Goal: Task Accomplishment & Management: Complete application form

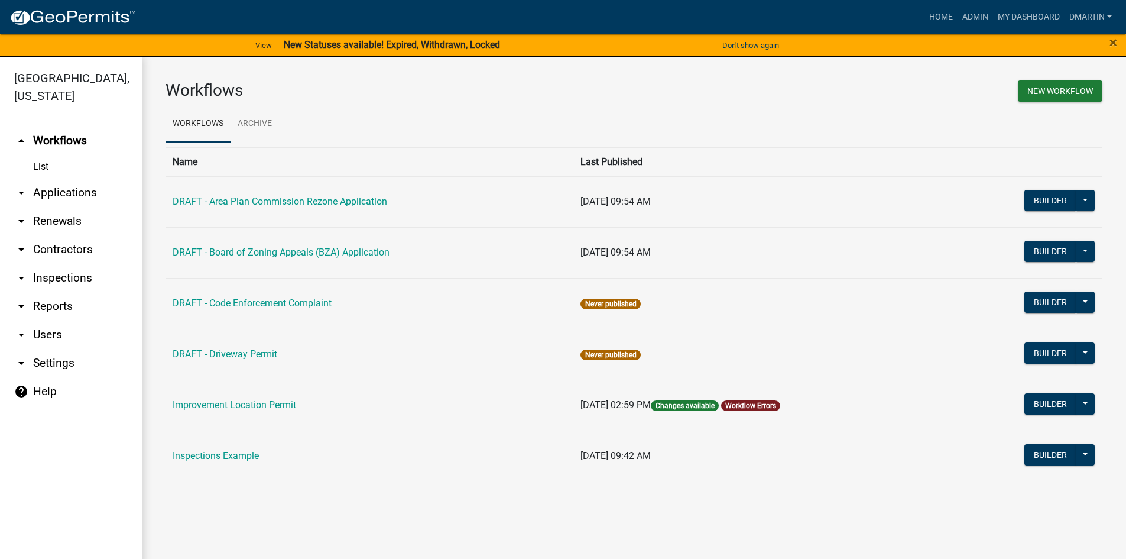
click at [45, 194] on link "arrow_drop_down Applications" at bounding box center [71, 193] width 142 height 28
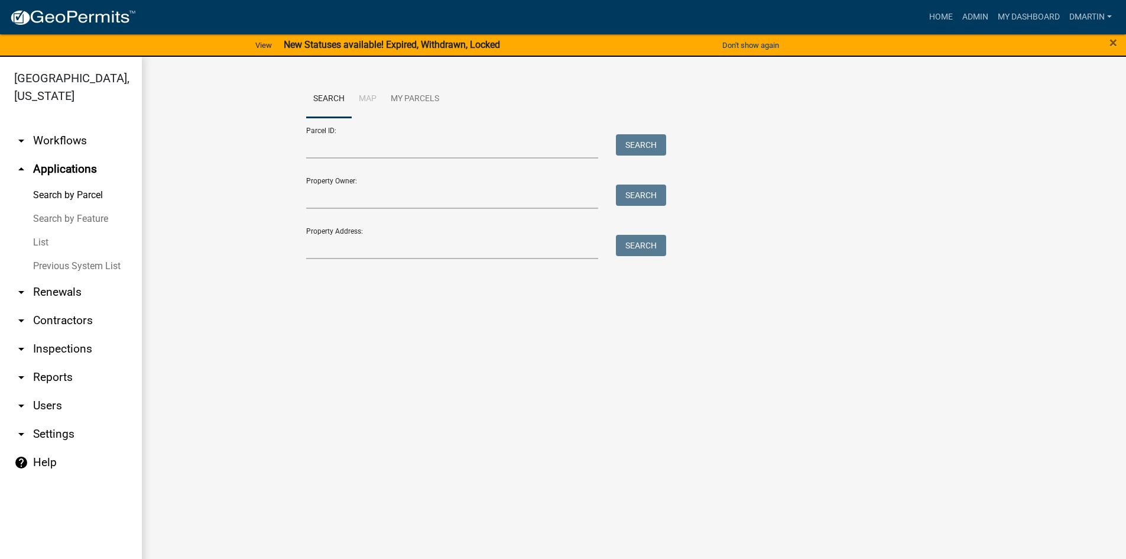
click at [40, 242] on link "List" at bounding box center [71, 243] width 142 height 24
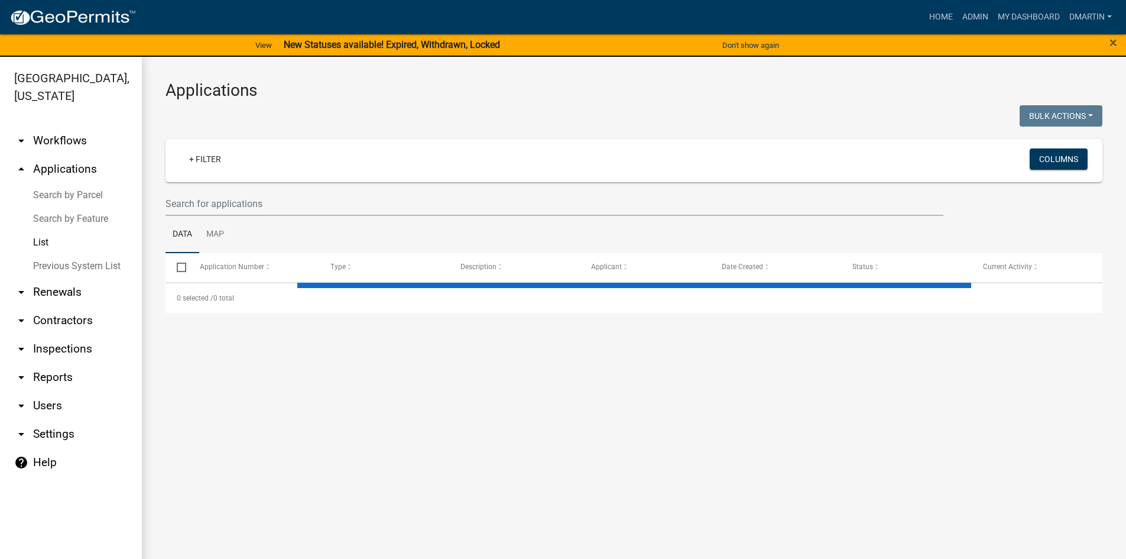
select select "3: 100"
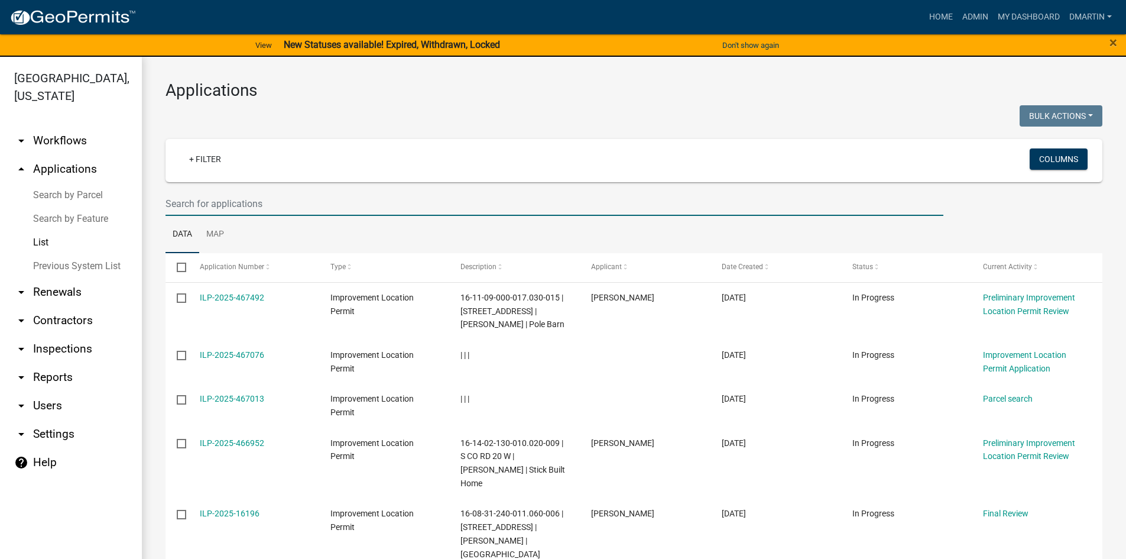
click at [242, 205] on input "text" at bounding box center [555, 204] width 778 height 24
type input "[PERSON_NAME]"
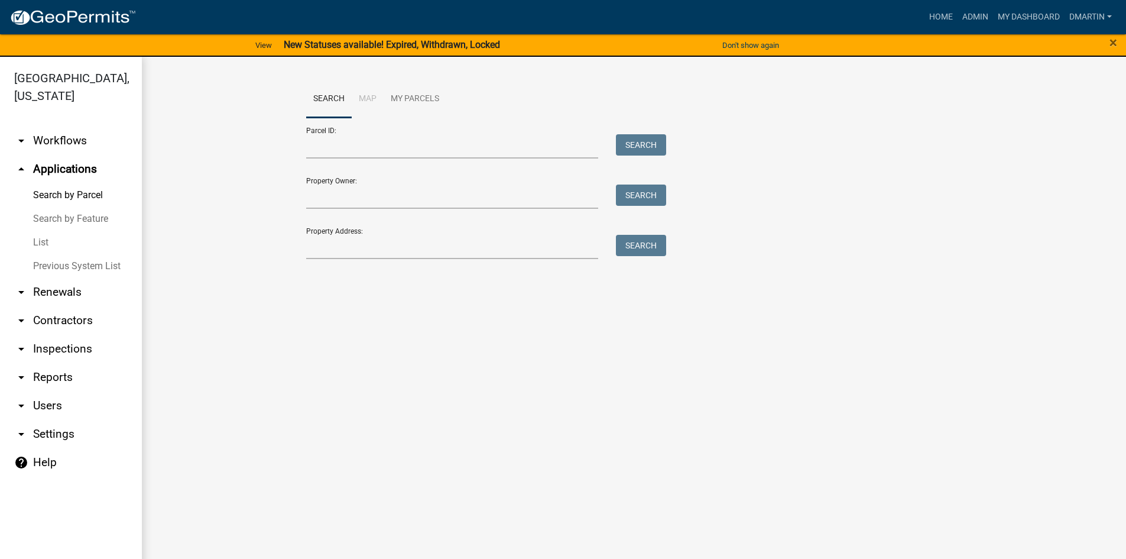
click at [42, 242] on link "List" at bounding box center [71, 243] width 142 height 24
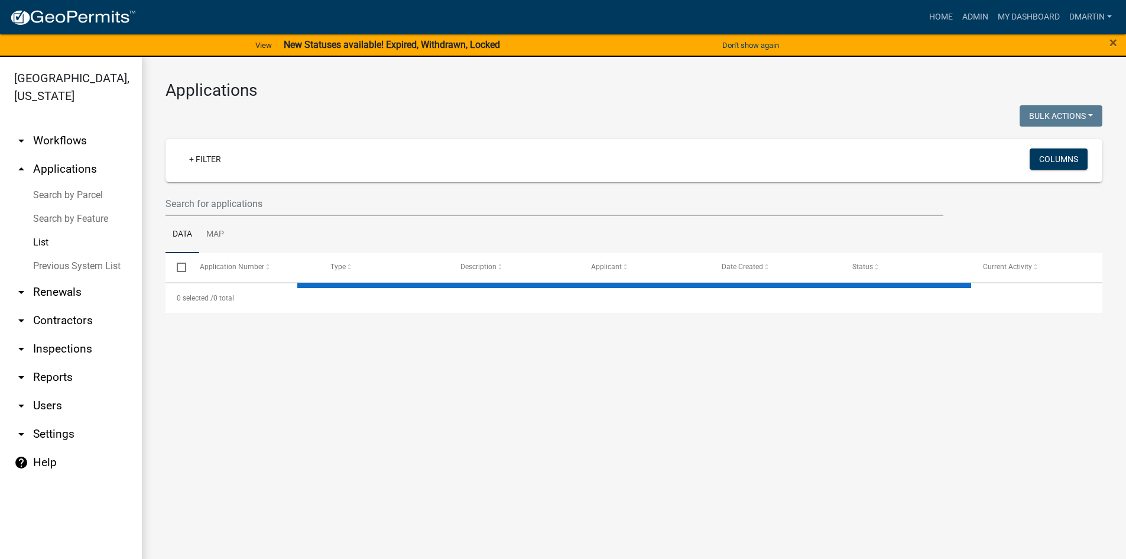
select select "3: 100"
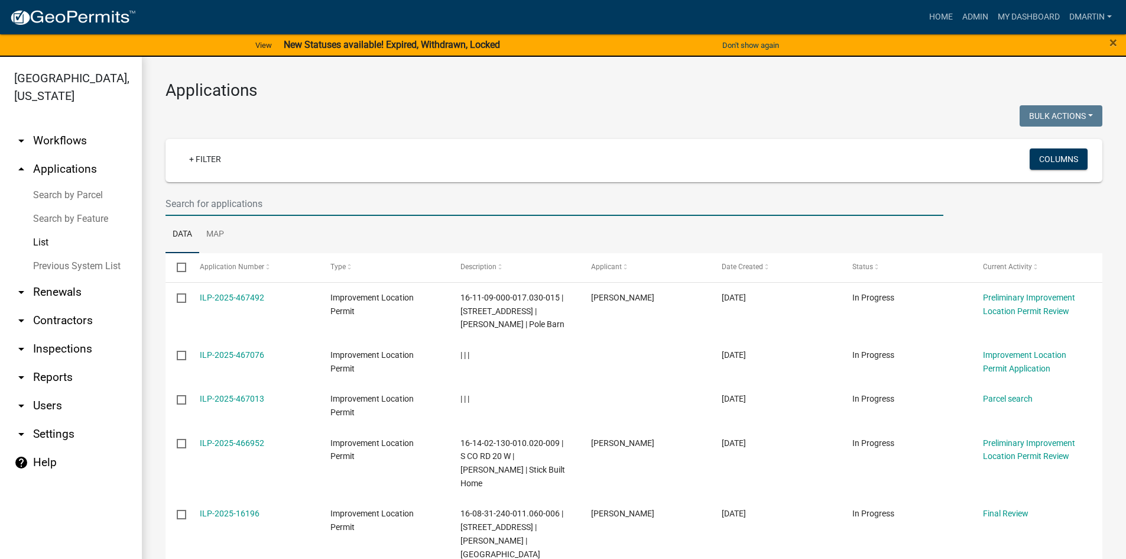
click at [301, 205] on input "text" at bounding box center [555, 204] width 778 height 24
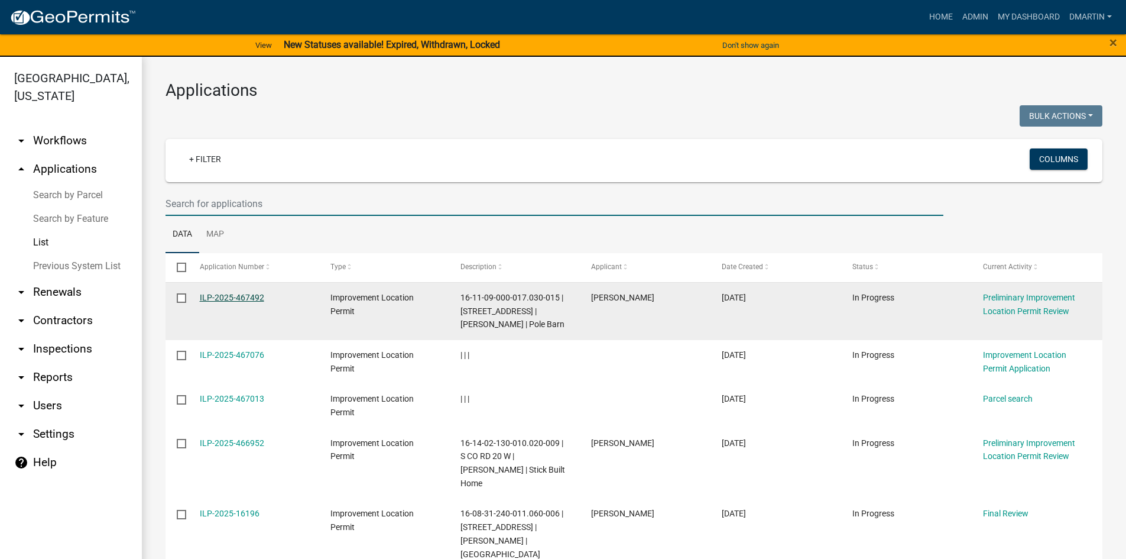
click at [211, 296] on link "ILP-2025-467492" at bounding box center [232, 297] width 64 height 9
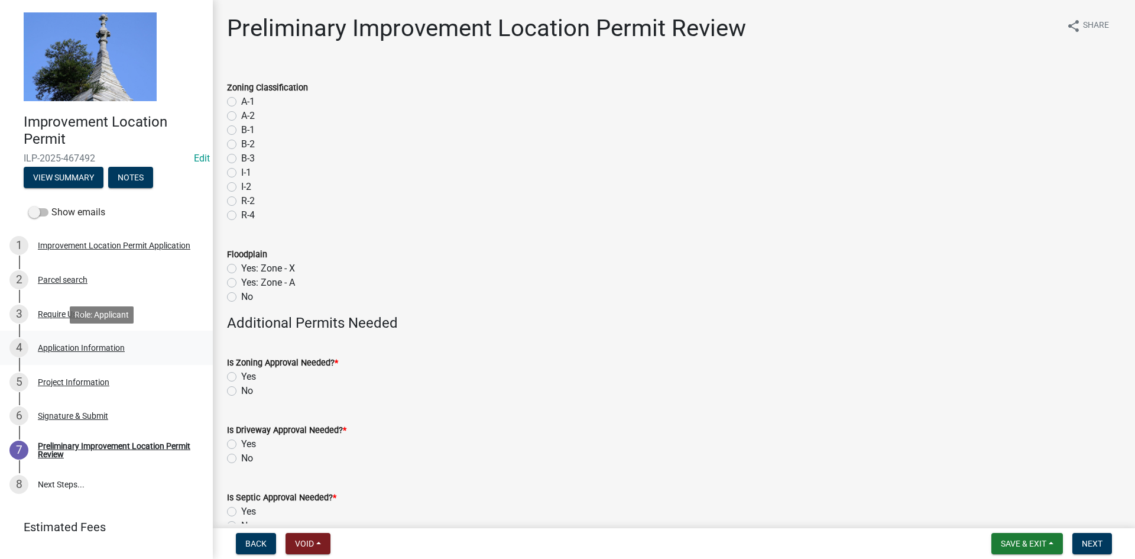
click at [98, 348] on div "Application Information" at bounding box center [81, 347] width 87 height 8
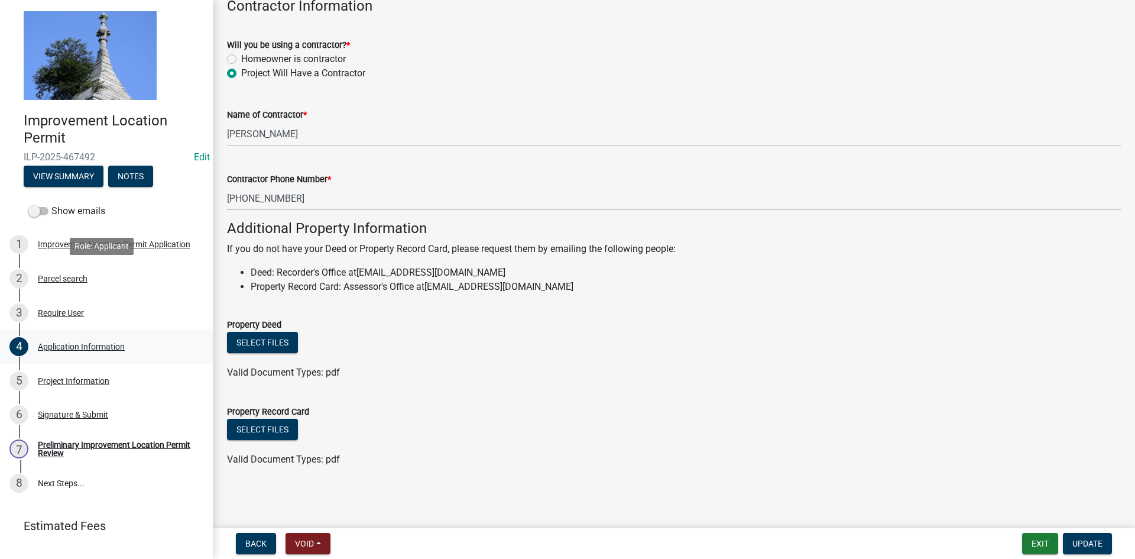
scroll to position [2, 0]
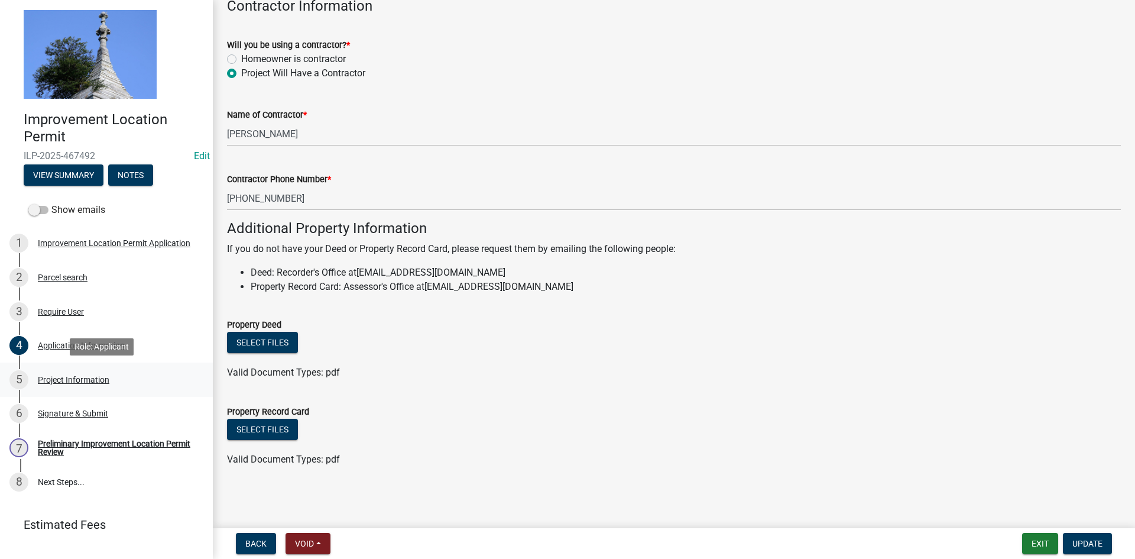
drag, startPoint x: 84, startPoint y: 376, endPoint x: 112, endPoint y: 365, distance: 30.5
click at [84, 375] on div "Project Information" at bounding box center [74, 379] width 72 height 8
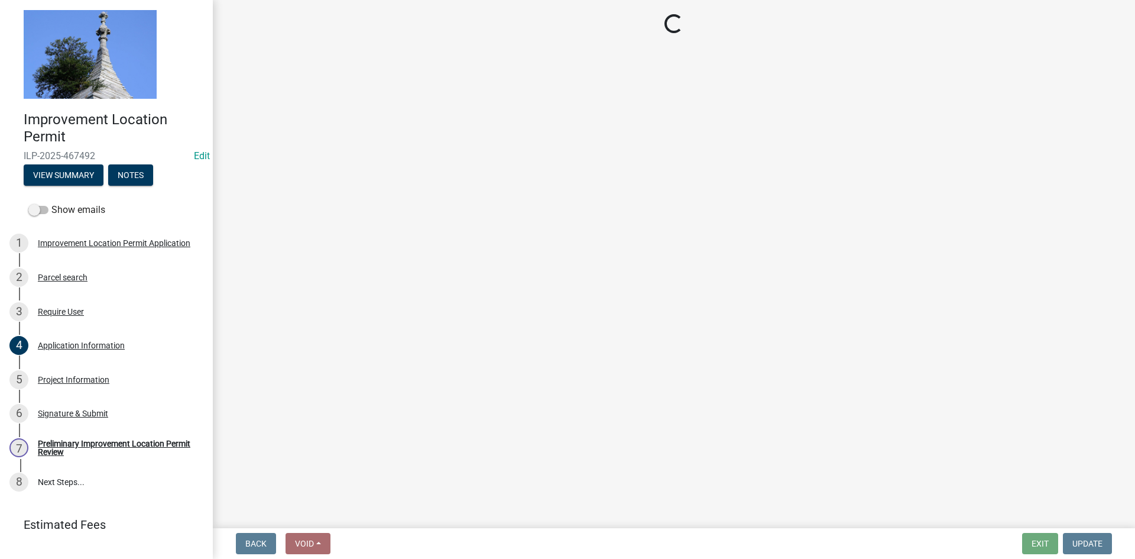
select select "dd9adb89-9a3c-4bc9-90d3-fd9cd60e52ec"
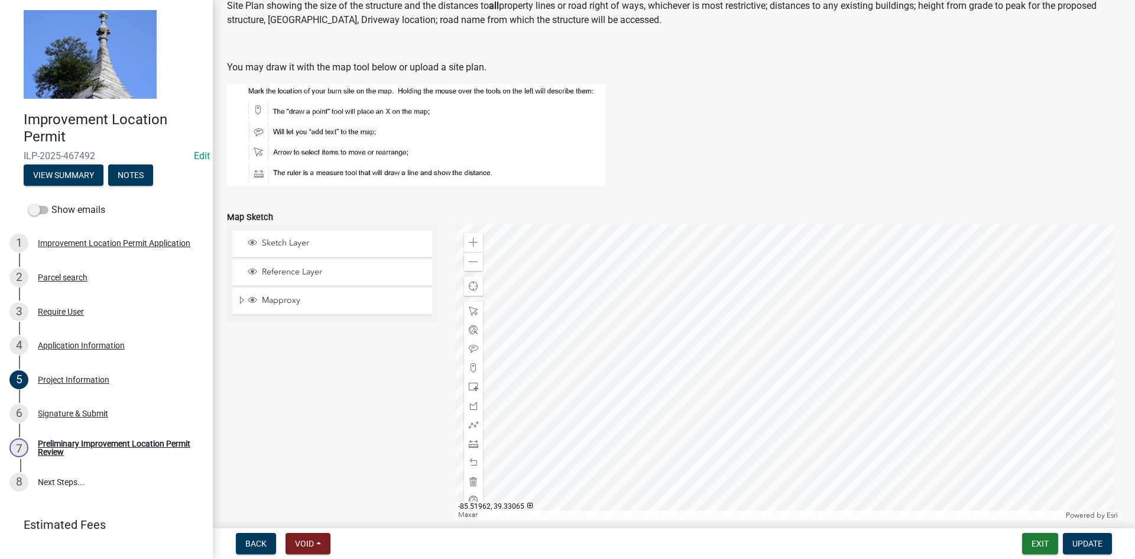
scroll to position [849, 0]
click at [799, 362] on div at bounding box center [788, 371] width 666 height 296
click at [809, 358] on div at bounding box center [788, 371] width 666 height 296
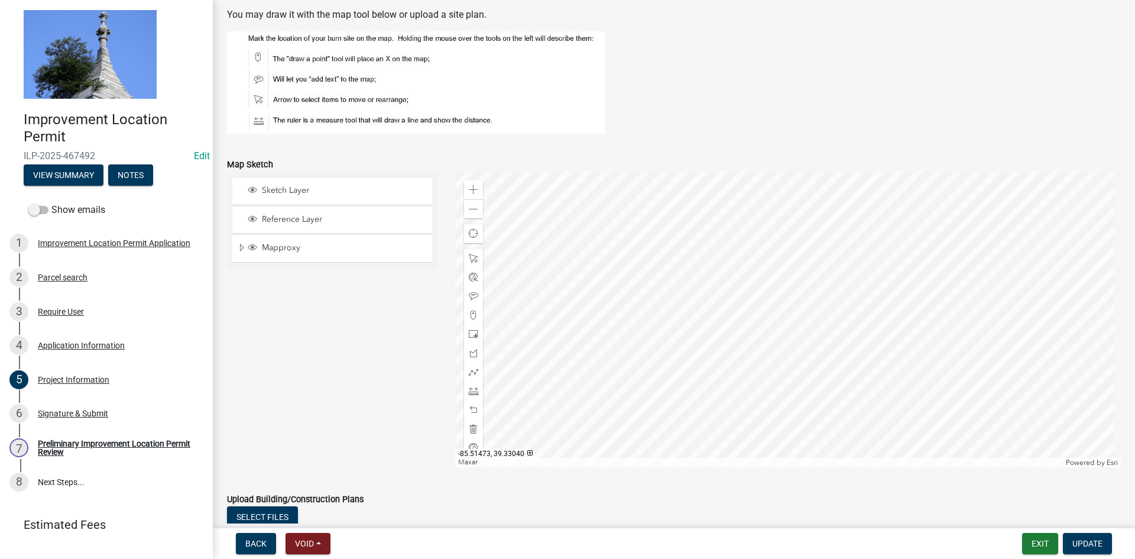
scroll to position [905, 0]
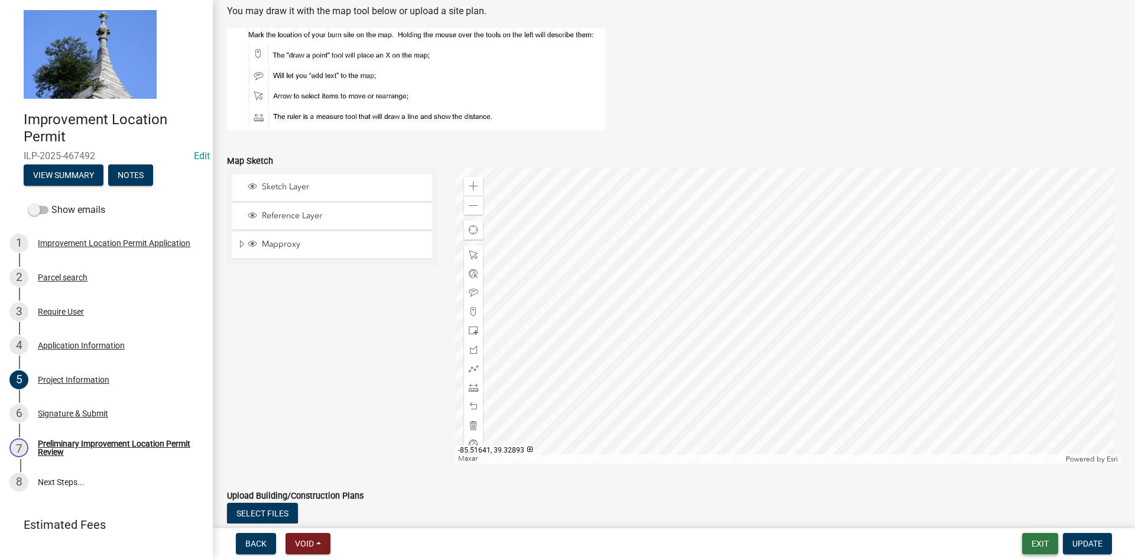
click at [1041, 538] on button "Exit" at bounding box center [1040, 543] width 36 height 21
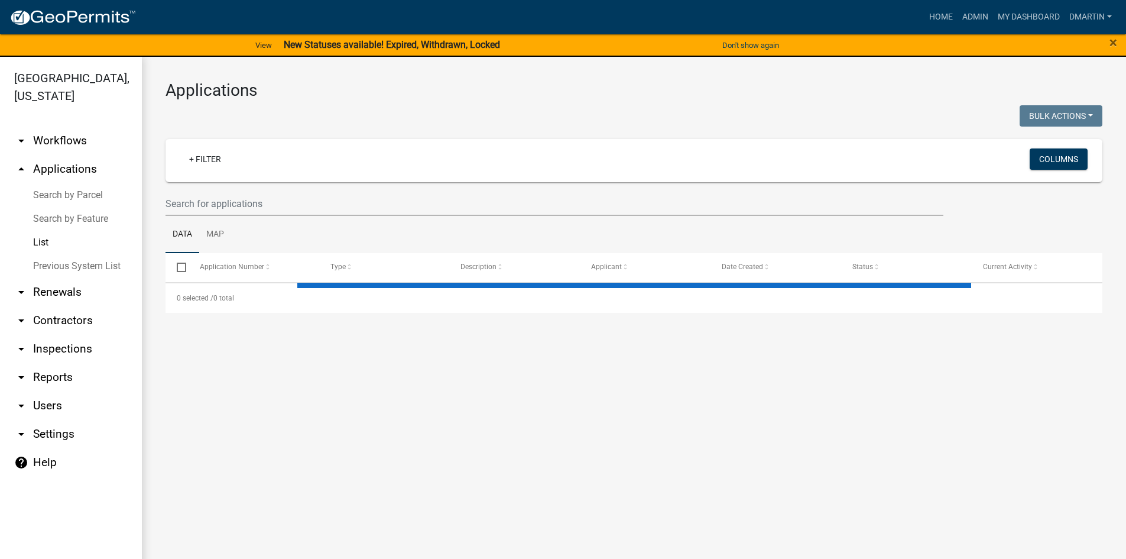
select select "3: 100"
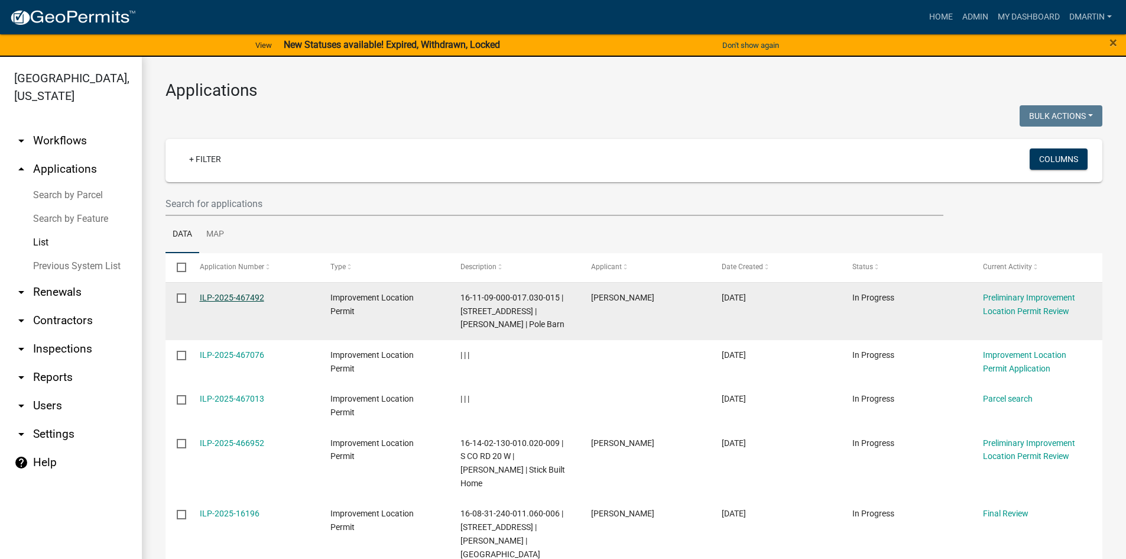
click at [227, 298] on link "ILP-2025-467492" at bounding box center [232, 297] width 64 height 9
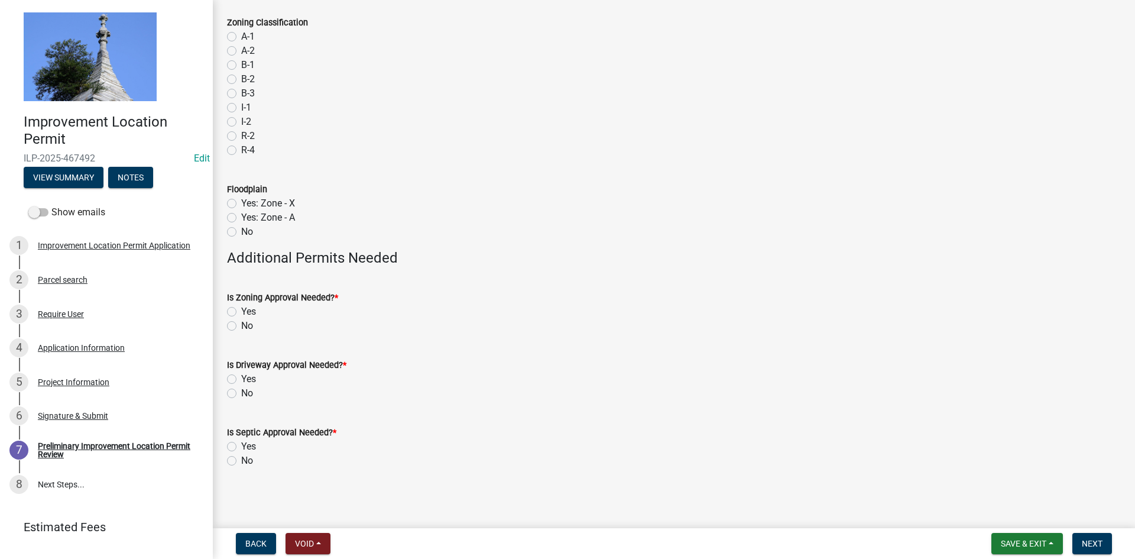
scroll to position [66, 0]
click at [103, 346] on div "Application Information" at bounding box center [81, 347] width 87 height 8
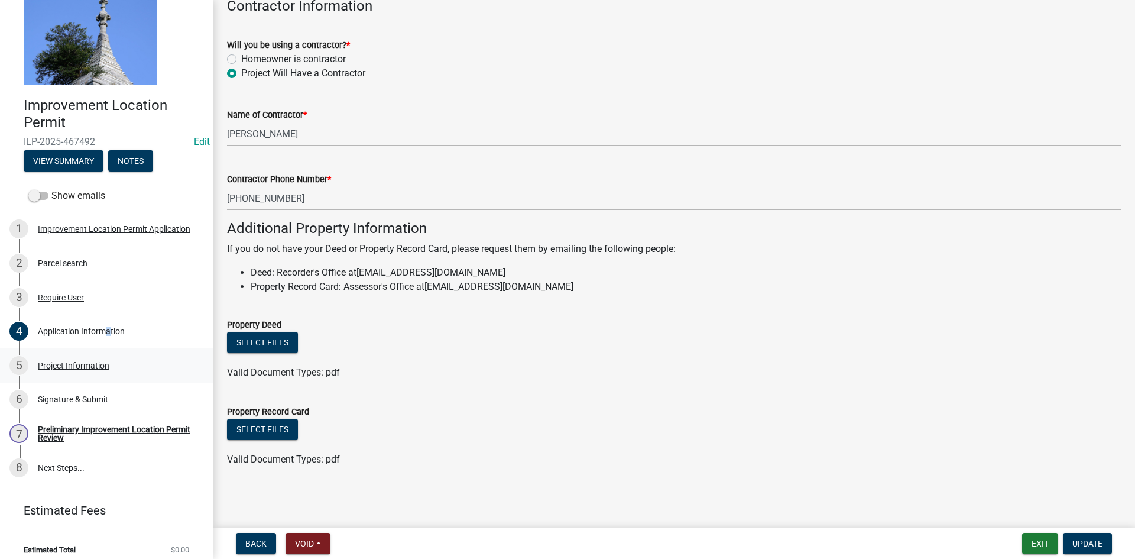
scroll to position [17, 0]
click at [60, 361] on div "Project Information" at bounding box center [74, 365] width 72 height 8
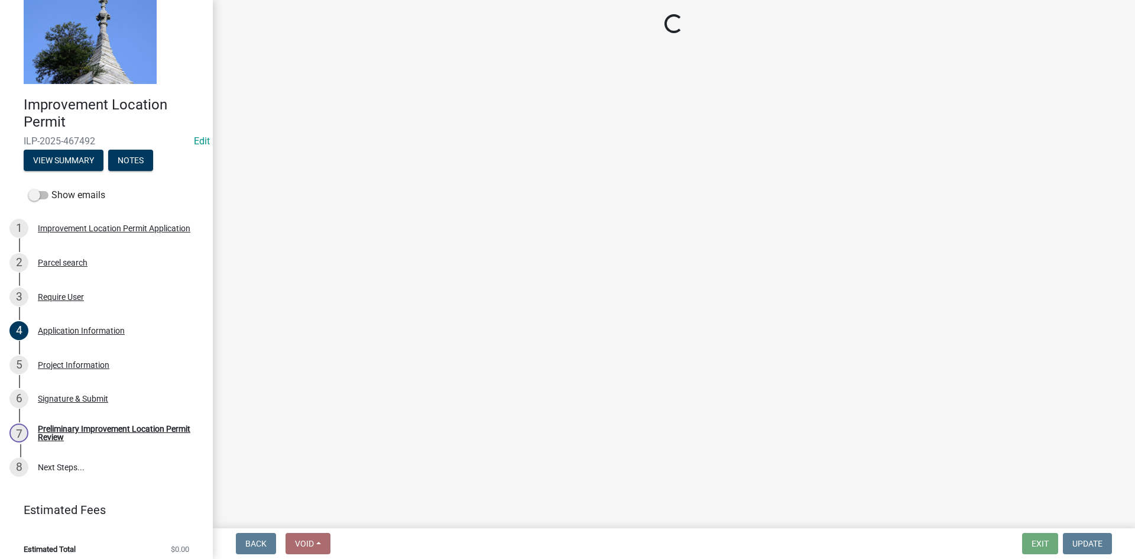
select select "dd9adb89-9a3c-4bc9-90d3-fd9cd60e52ec"
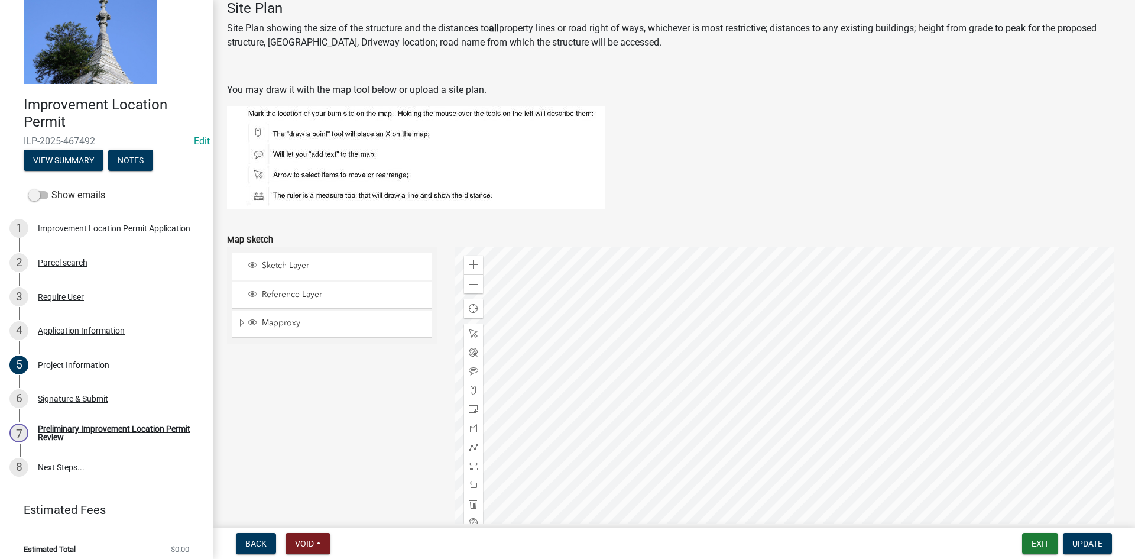
scroll to position [827, 0]
click at [471, 390] on span at bounding box center [473, 389] width 9 height 9
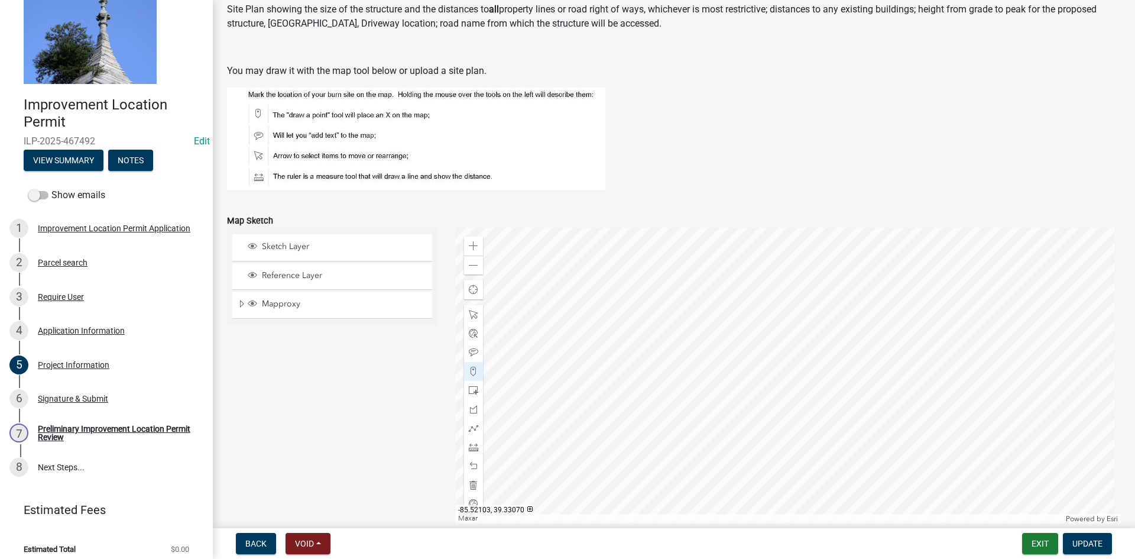
click at [746, 365] on div at bounding box center [788, 376] width 666 height 296
click at [89, 397] on div "Signature & Submit" at bounding box center [73, 398] width 70 height 8
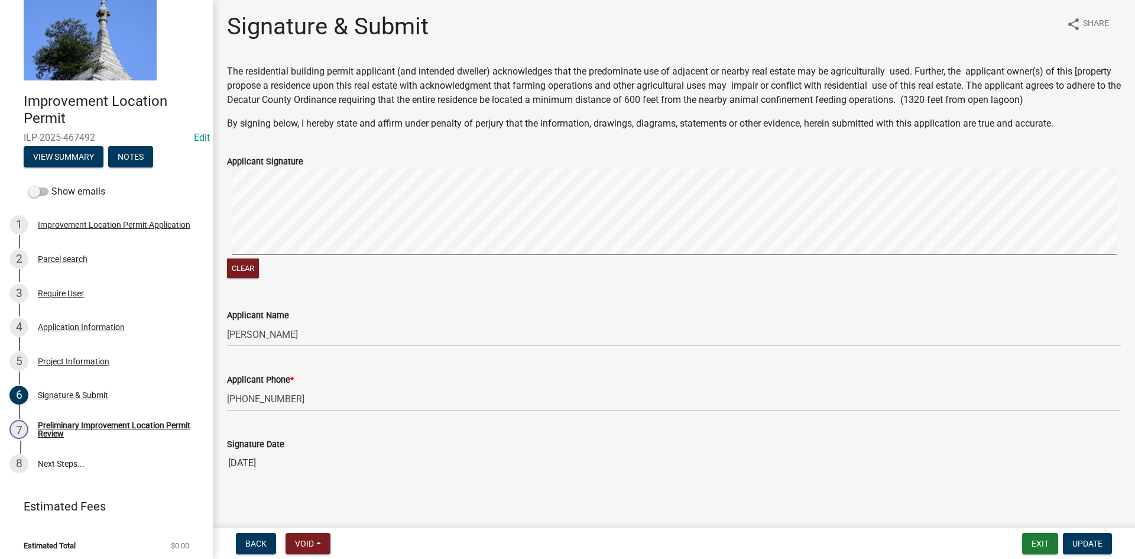
scroll to position [0, 0]
click at [1044, 542] on button "Exit" at bounding box center [1040, 543] width 36 height 21
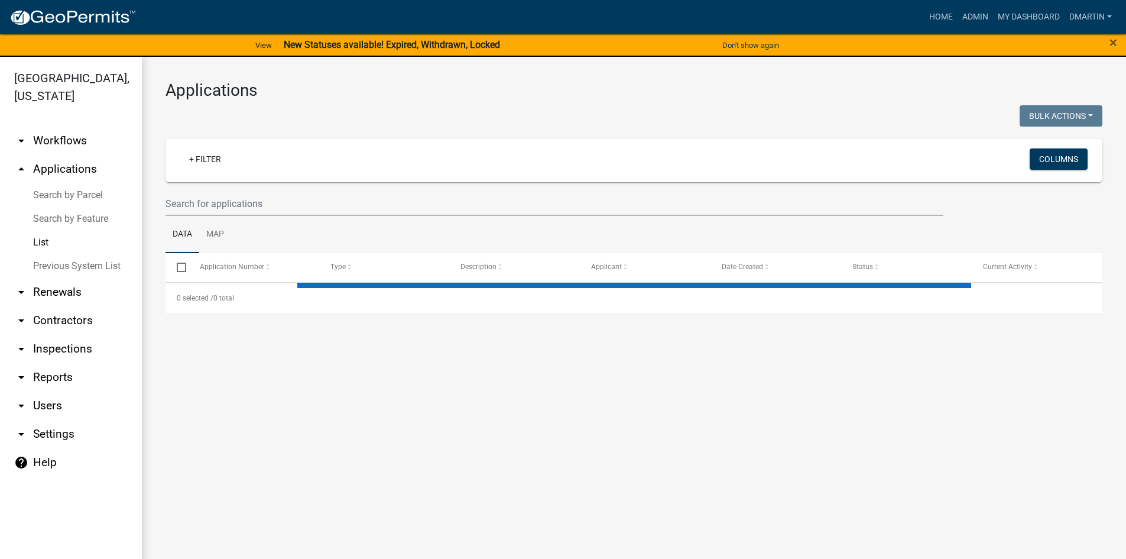
select select "3: 100"
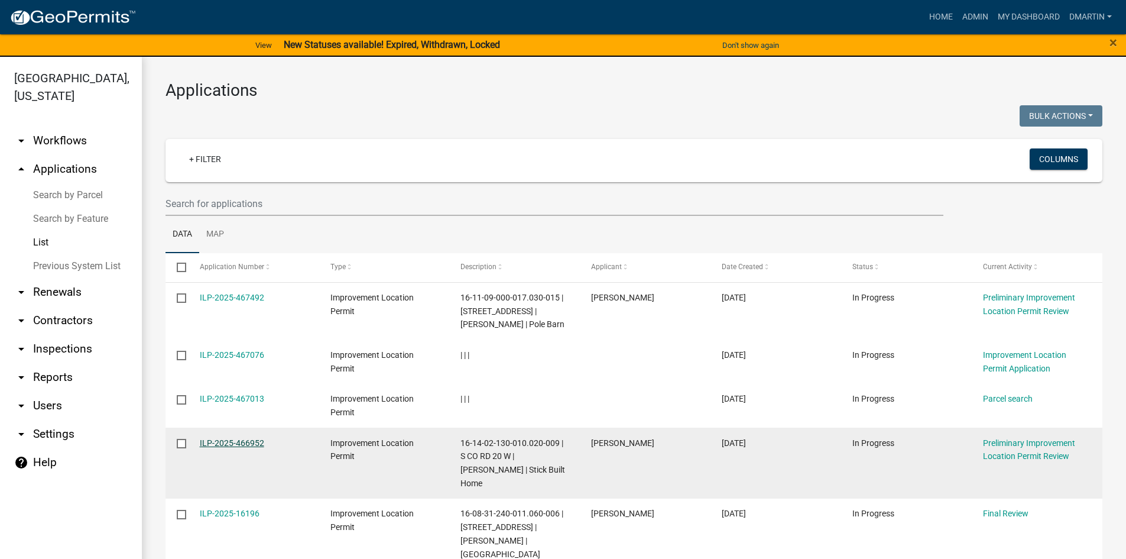
click at [222, 443] on link "ILP-2025-466952" at bounding box center [232, 442] width 64 height 9
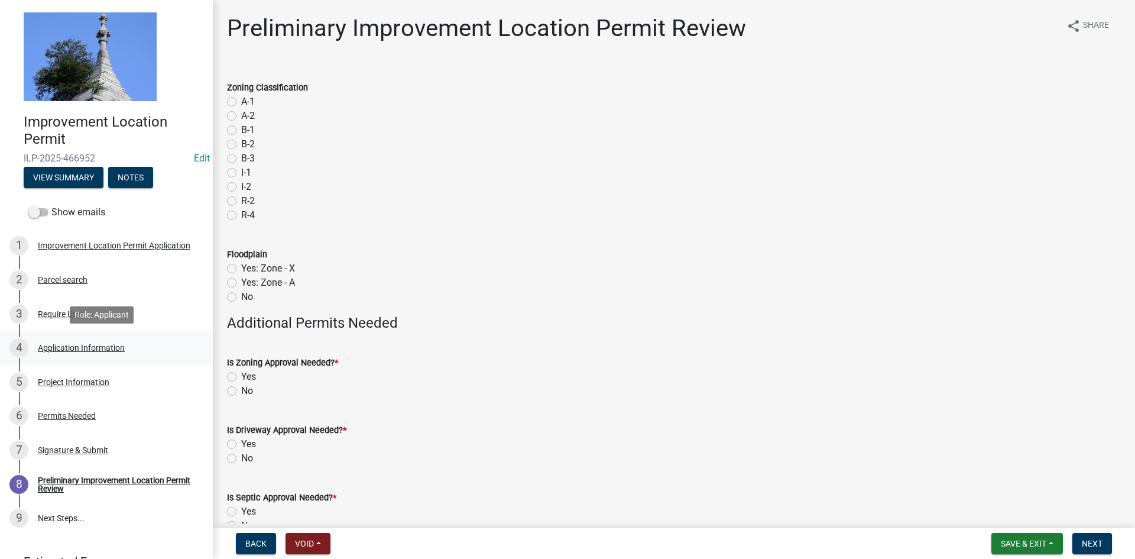
click at [69, 344] on div "Application Information" at bounding box center [81, 347] width 87 height 8
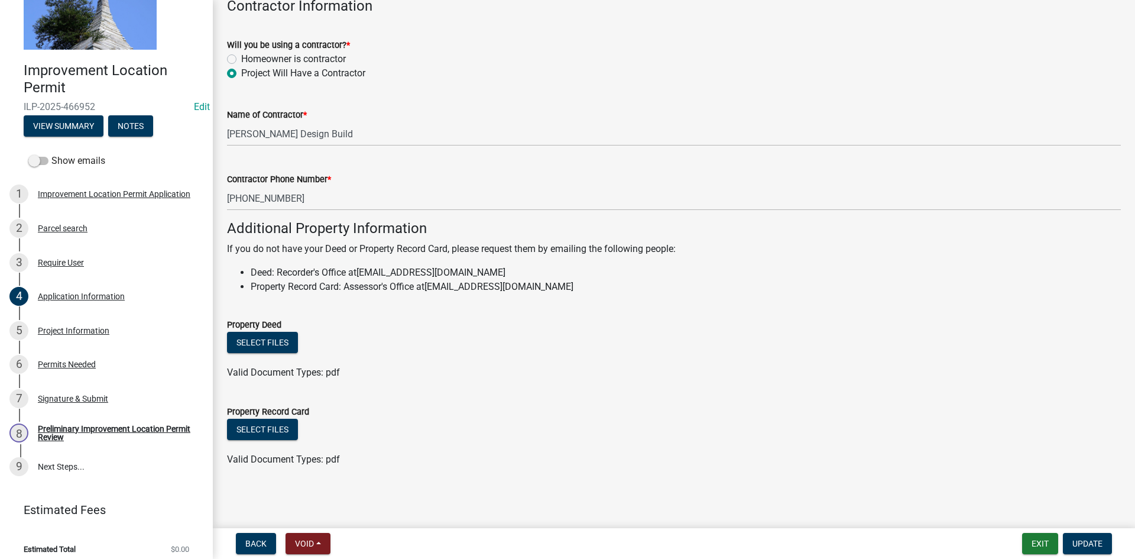
scroll to position [52, 0]
click at [82, 330] on div "Project Information" at bounding box center [74, 330] width 72 height 8
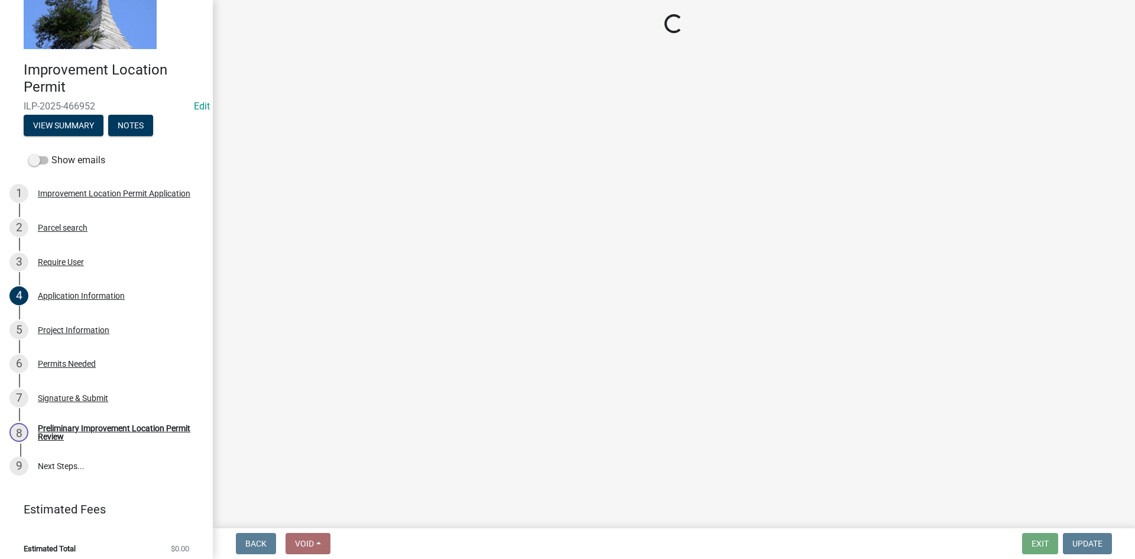
select select "9d64ea5b-356b-46b9-9003-cd08e8d798e4"
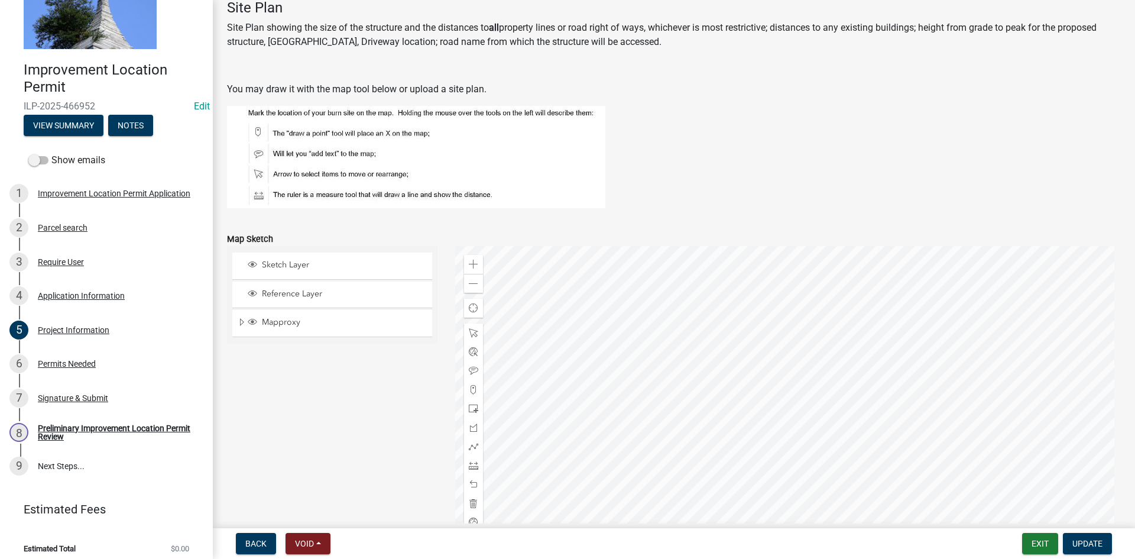
scroll to position [828, 0]
click at [73, 364] on div "Permits Needed" at bounding box center [67, 363] width 58 height 8
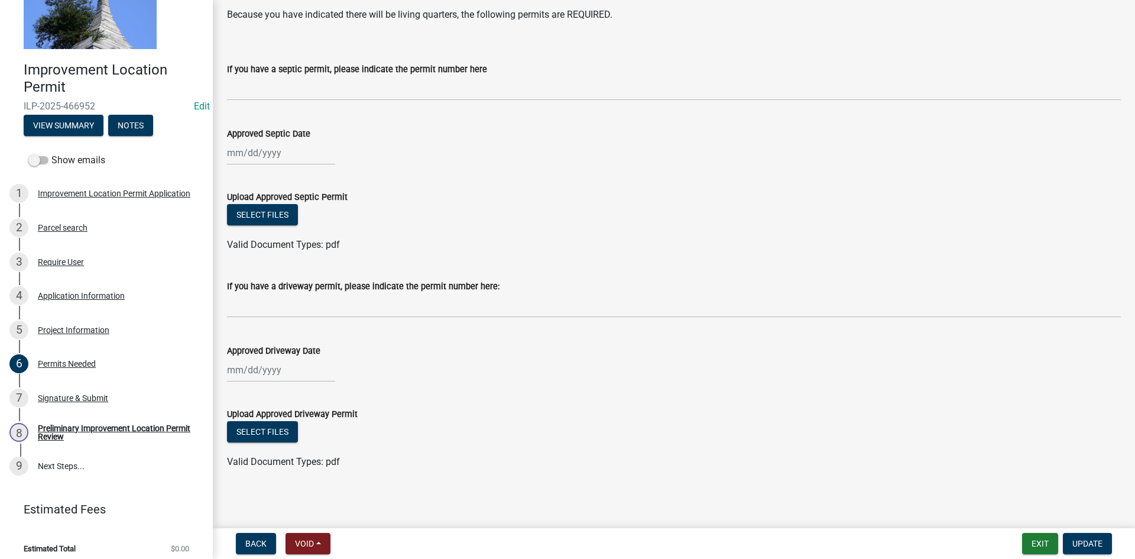
scroll to position [42, 0]
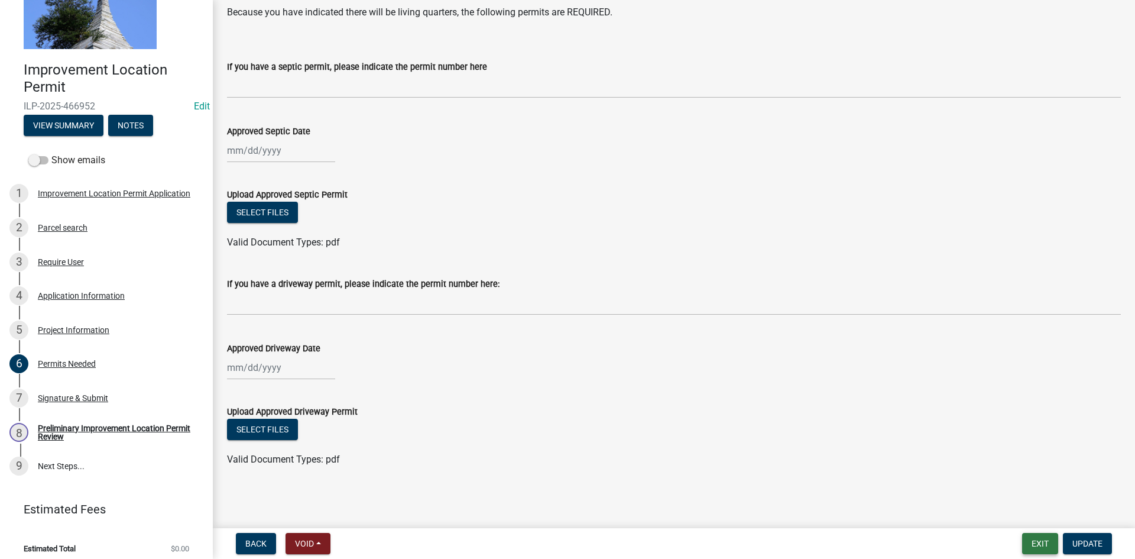
click at [1045, 537] on button "Exit" at bounding box center [1040, 543] width 36 height 21
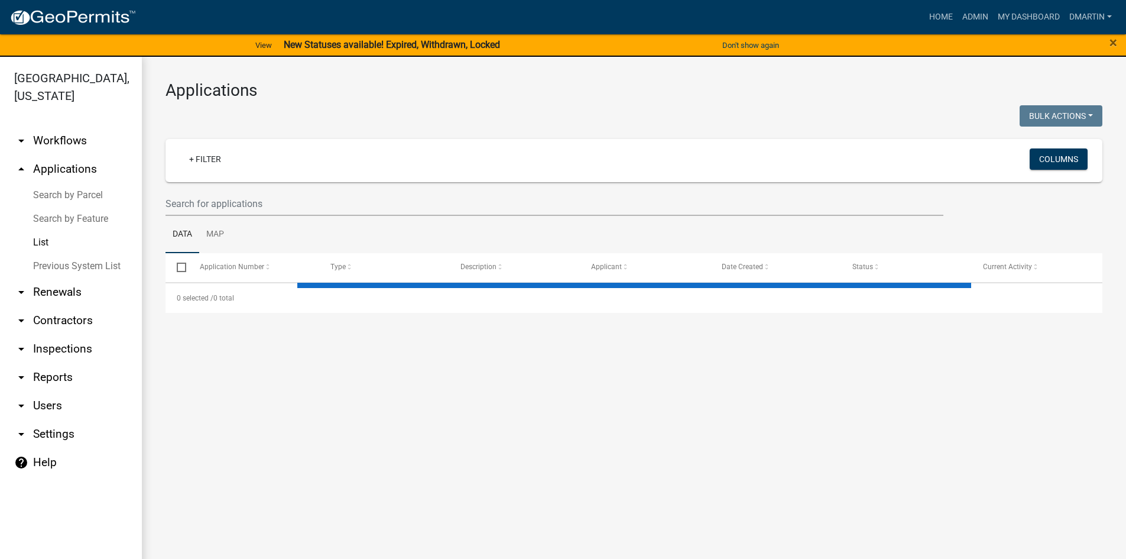
select select "3: 100"
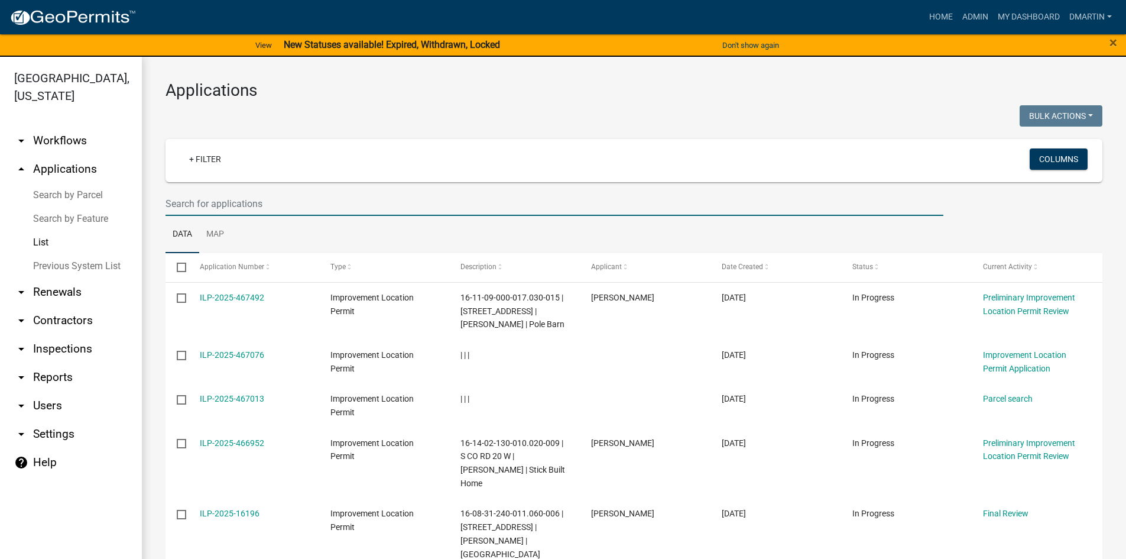
click at [236, 205] on input "text" at bounding box center [555, 204] width 778 height 24
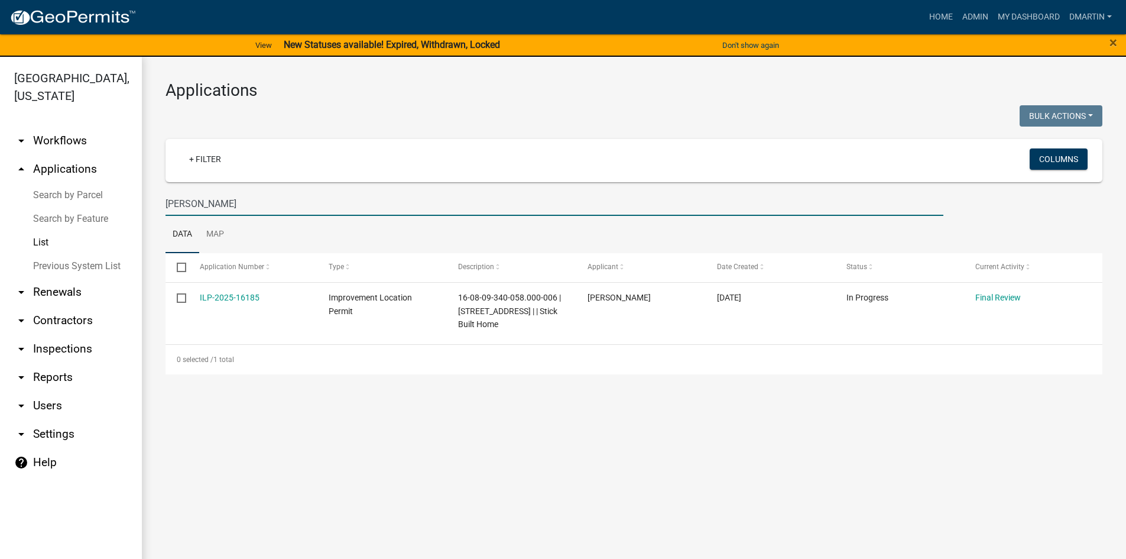
click at [45, 239] on link "List" at bounding box center [71, 243] width 142 height 24
click at [218, 206] on input "[PERSON_NAME]" at bounding box center [555, 204] width 778 height 24
drag, startPoint x: 215, startPoint y: 206, endPoint x: 174, endPoint y: 208, distance: 40.9
click at [174, 208] on input "[PERSON_NAME]" at bounding box center [555, 204] width 778 height 24
type input "p"
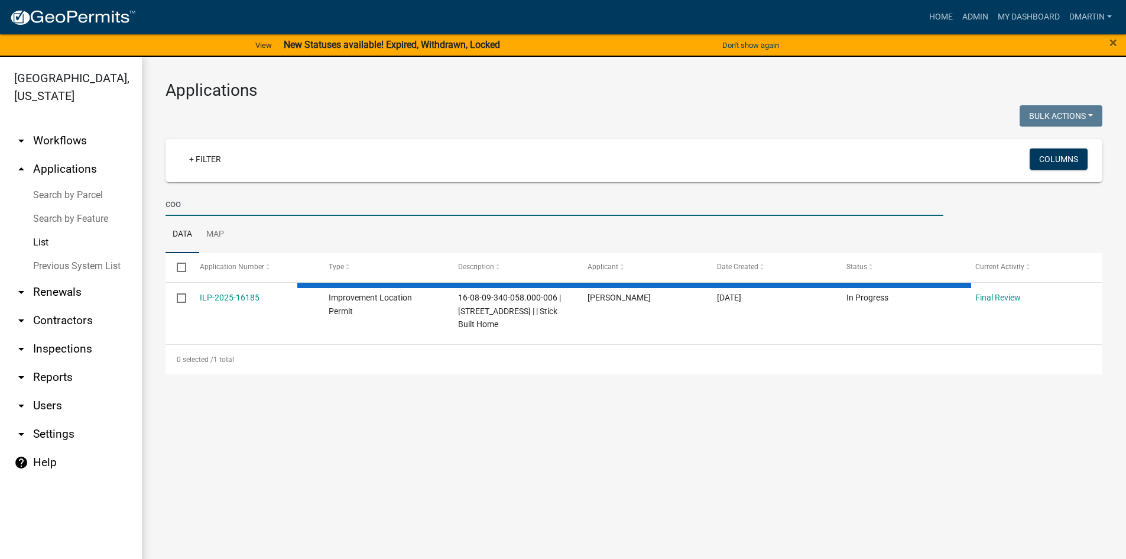
type input "cook"
select select "3: 100"
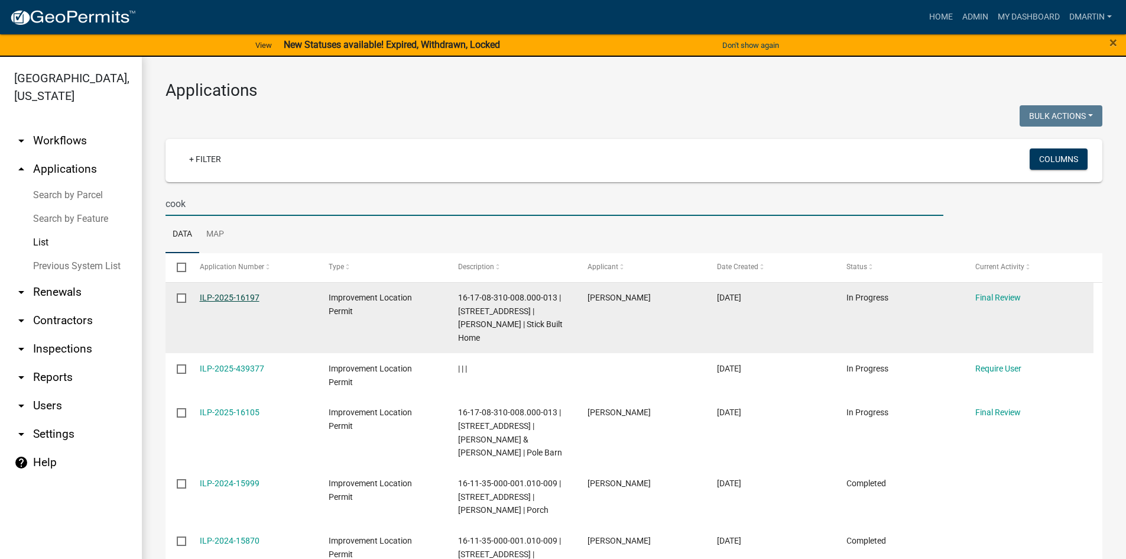
type input "cook"
click at [238, 294] on link "ILP-2025-16197" at bounding box center [230, 297] width 60 height 9
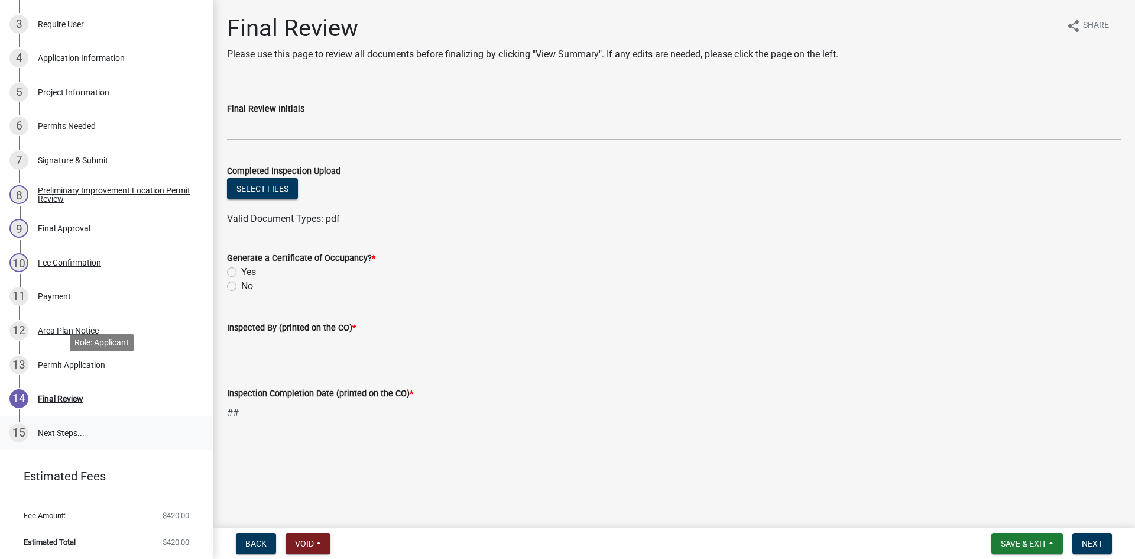
scroll to position [291, 0]
click at [63, 327] on div "Area Plan Notice" at bounding box center [68, 329] width 61 height 8
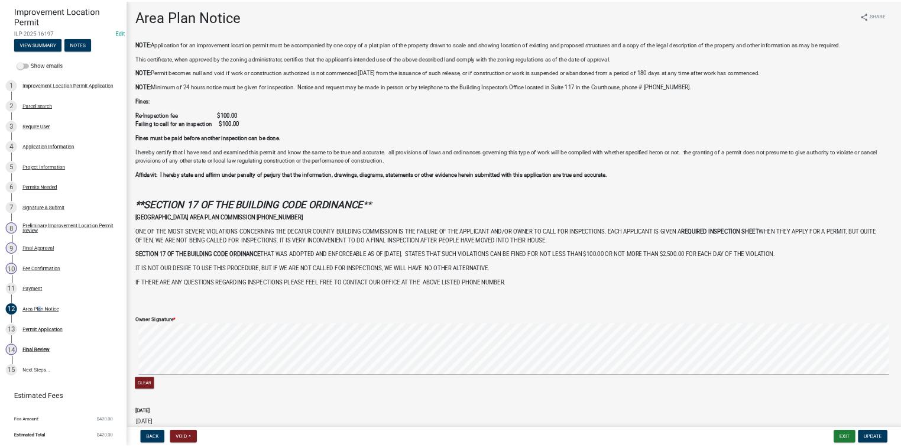
scroll to position [11, 0]
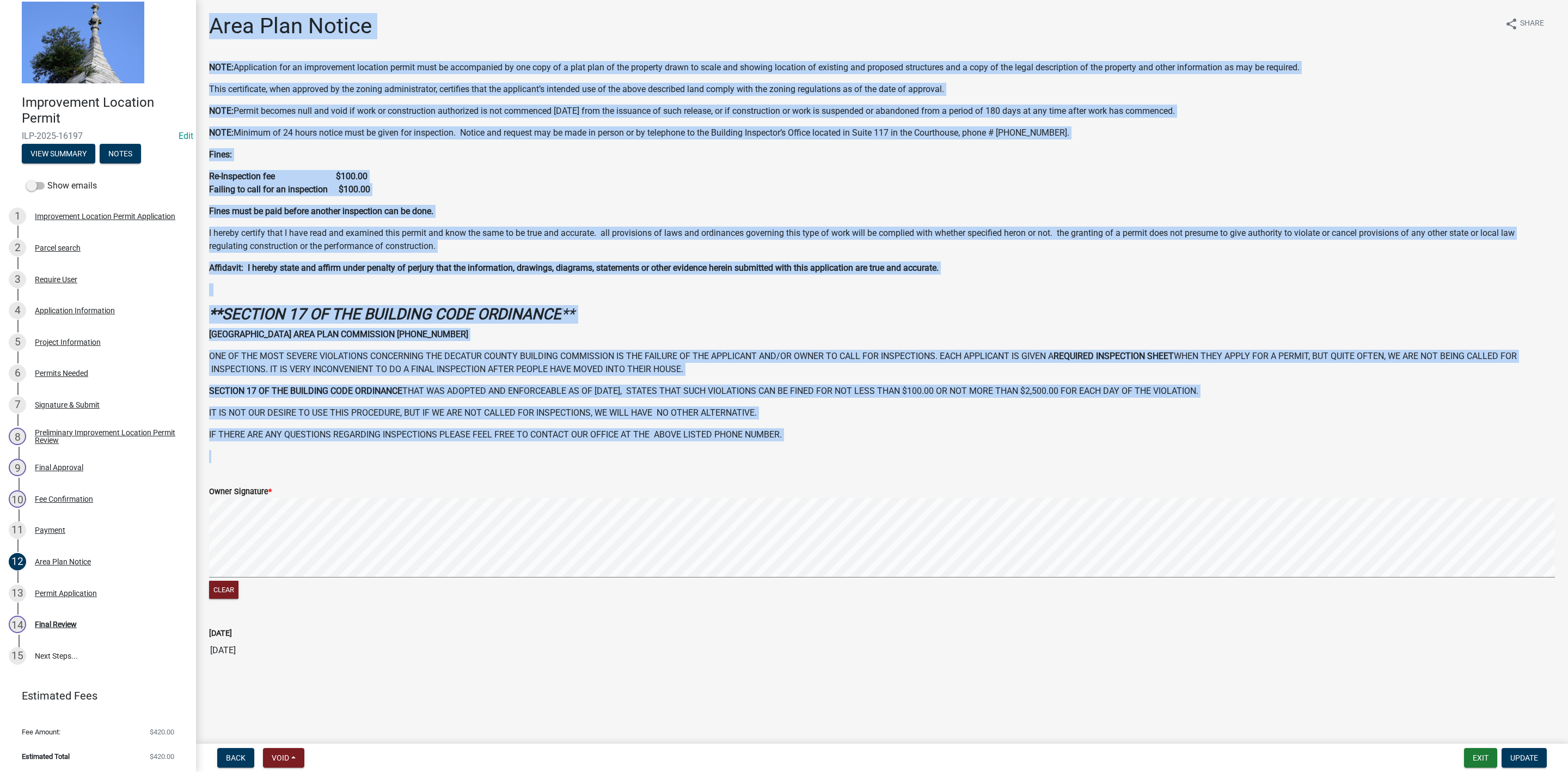
drag, startPoint x: 205, startPoint y: 7, endPoint x: 678, endPoint y: 459, distance: 654.2
click at [678, 459] on main "Area Plan Notice share Share NOTE: Application for an improvement location perm…" at bounding box center [883, 369] width 1373 height 739
click at [510, 29] on div "Area Plan Notice share Share" at bounding box center [882, 30] width 1346 height 35
click at [466, 29] on div "Area Plan Notice share Share" at bounding box center [882, 30] width 1346 height 35
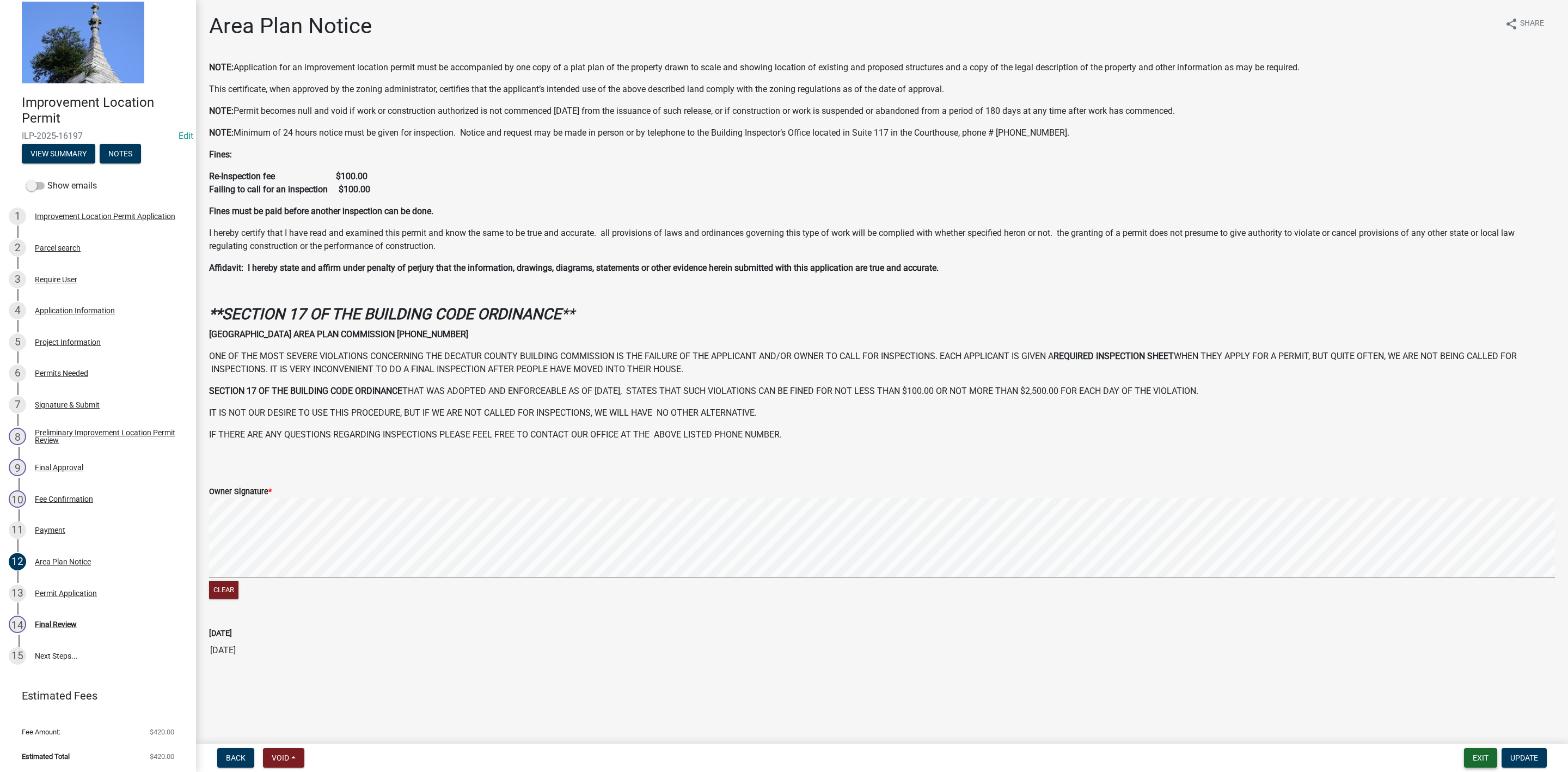
click at [1036, 514] on button "Exit" at bounding box center [1480, 757] width 33 height 19
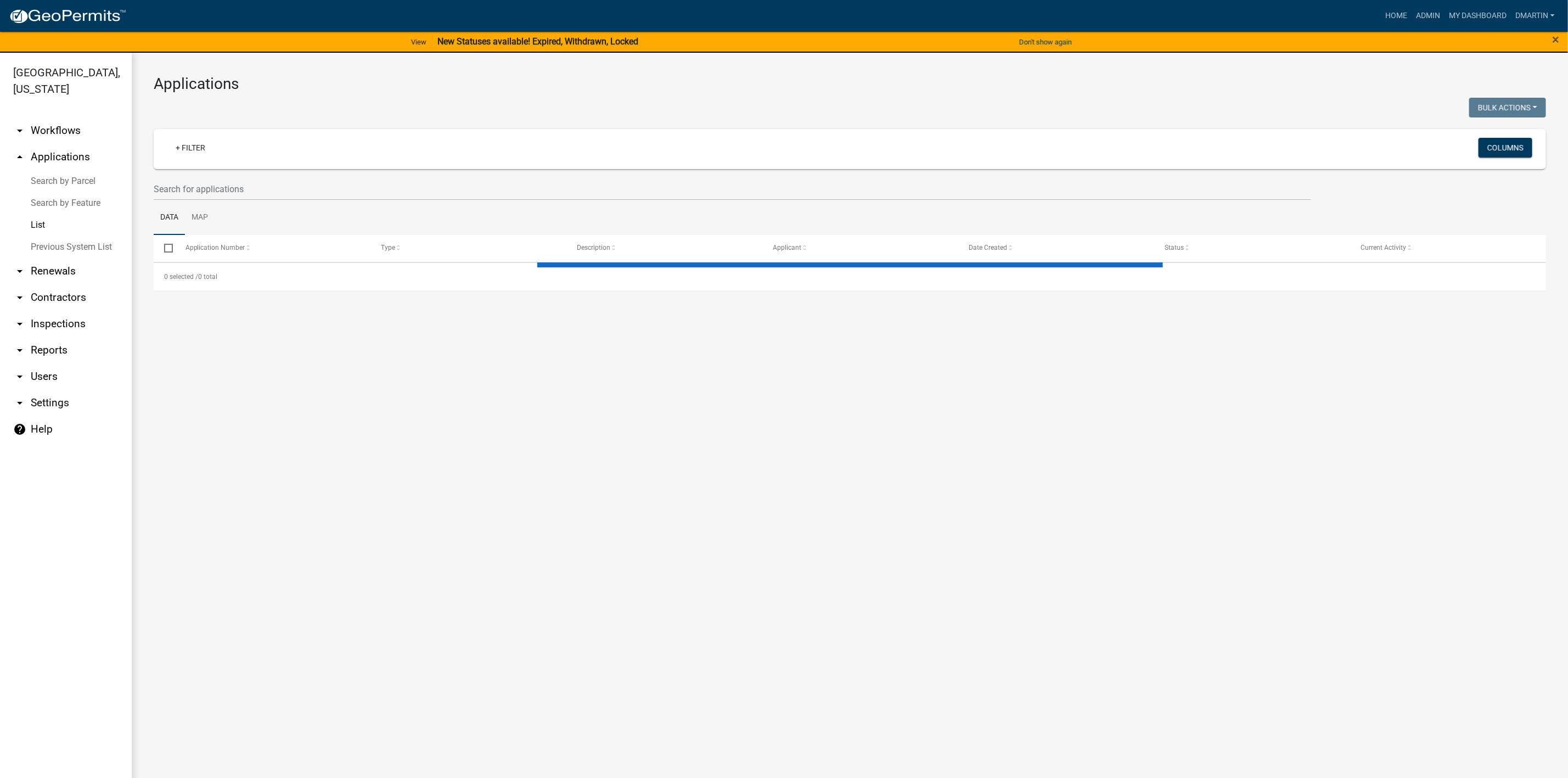
select select "3: 100"
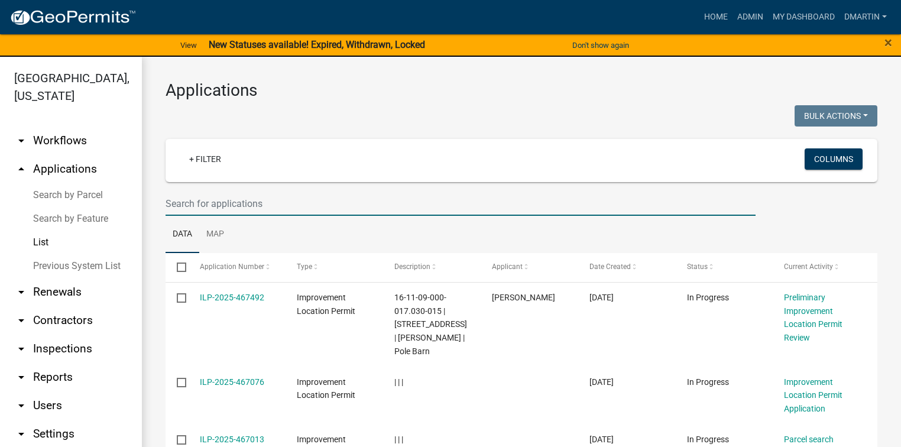
drag, startPoint x: 218, startPoint y: 202, endPoint x: 229, endPoint y: 202, distance: 11.8
click at [230, 199] on input "text" at bounding box center [461, 204] width 590 height 24
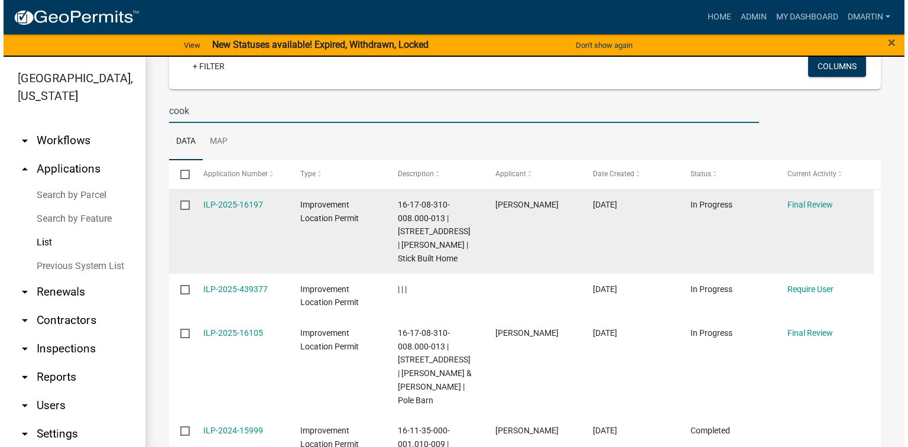
scroll to position [94, 0]
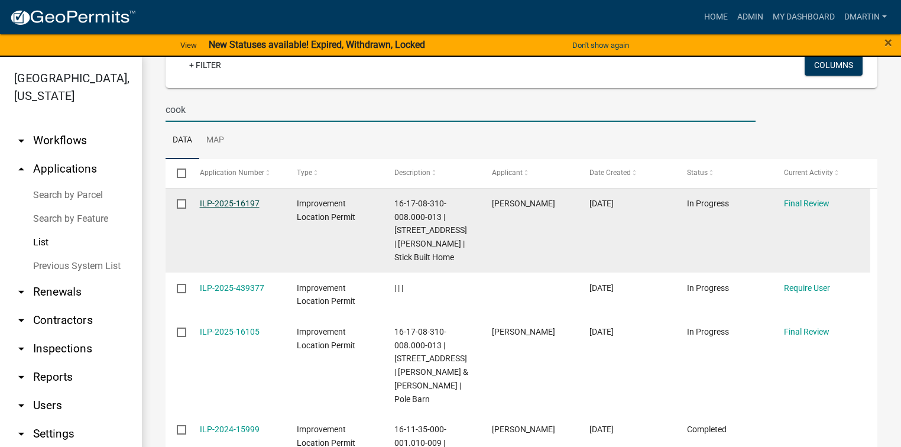
type input "cook"
click at [218, 202] on link "ILP-2025-16197" at bounding box center [230, 203] width 60 height 9
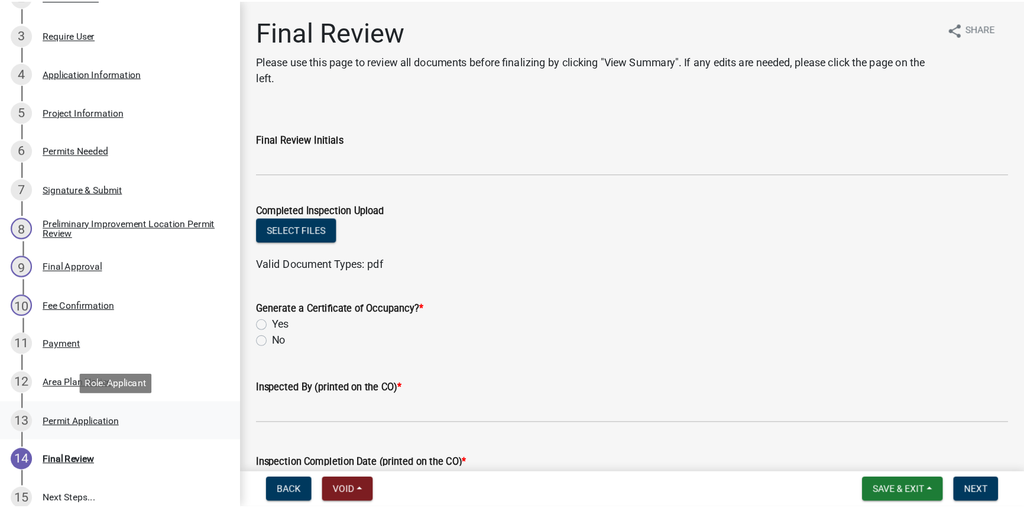
scroll to position [284, 0]
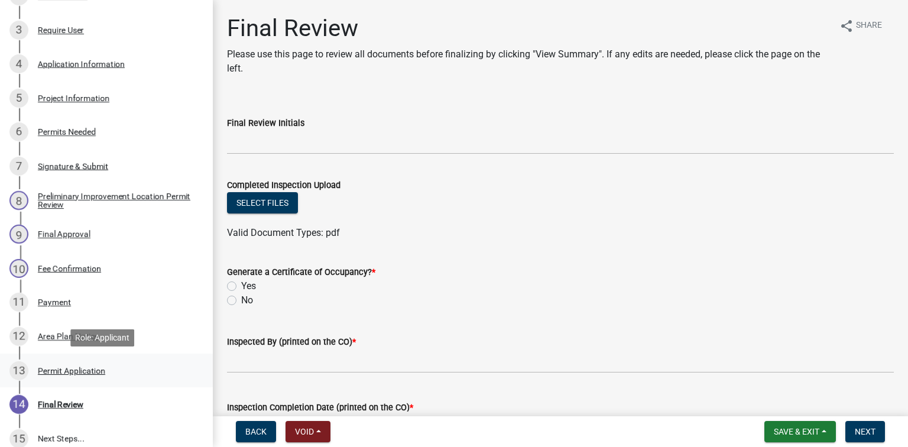
click at [64, 372] on div "Permit Application" at bounding box center [71, 370] width 67 height 8
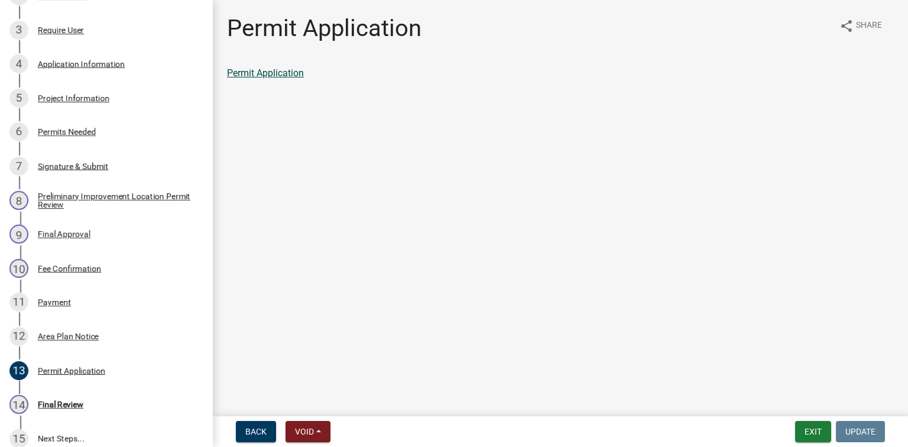
click at [265, 72] on link "Permit Application" at bounding box center [265, 72] width 77 height 11
click at [810, 427] on button "Exit" at bounding box center [813, 431] width 36 height 21
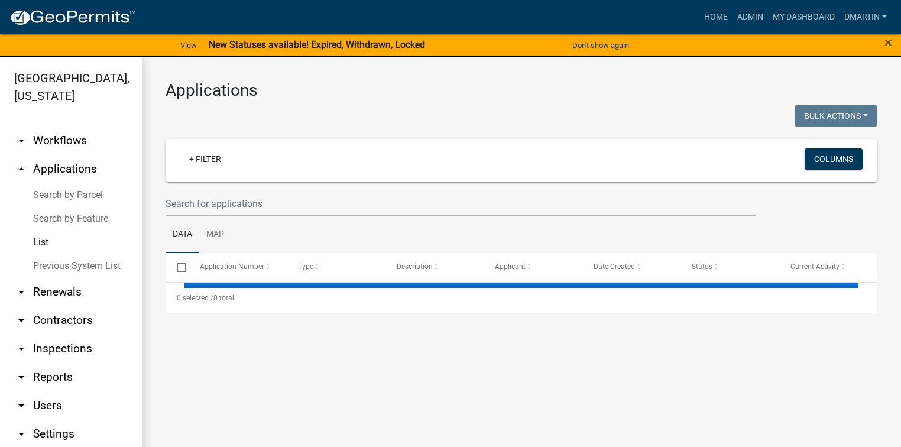
select select "3: 100"
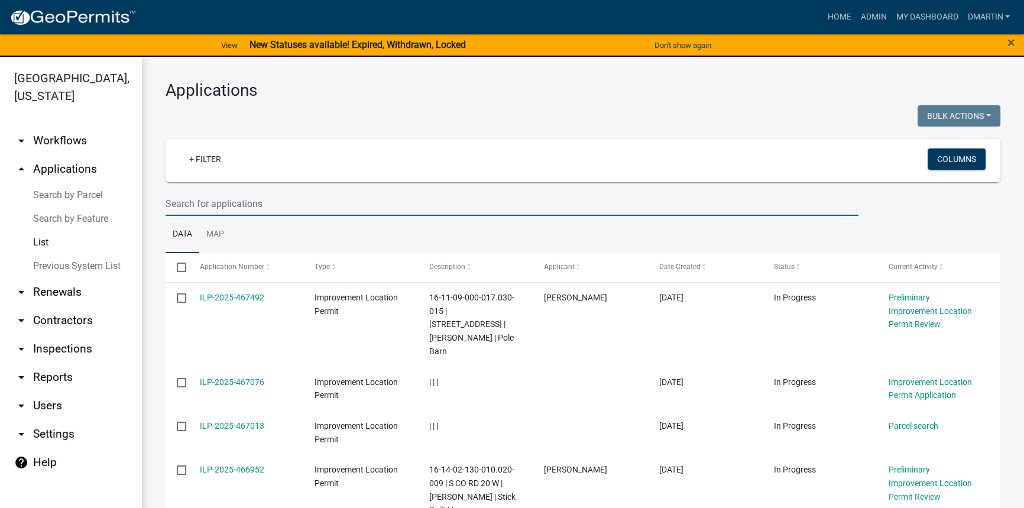
drag, startPoint x: 183, startPoint y: 205, endPoint x: 194, endPoint y: 199, distance: 12.7
click at [183, 205] on input "text" at bounding box center [512, 204] width 693 height 24
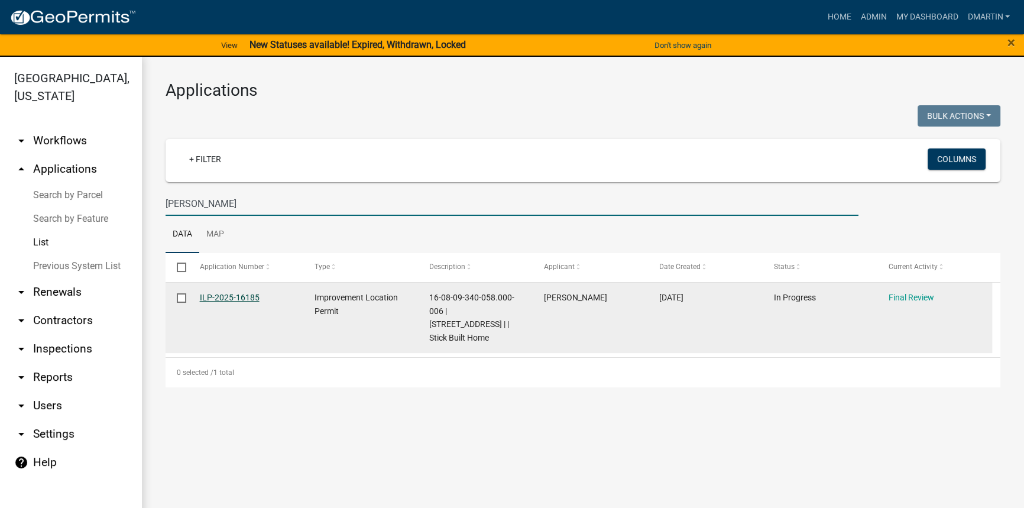
type input "[PERSON_NAME]"
click at [225, 295] on link "ILP-2025-16185" at bounding box center [230, 297] width 60 height 9
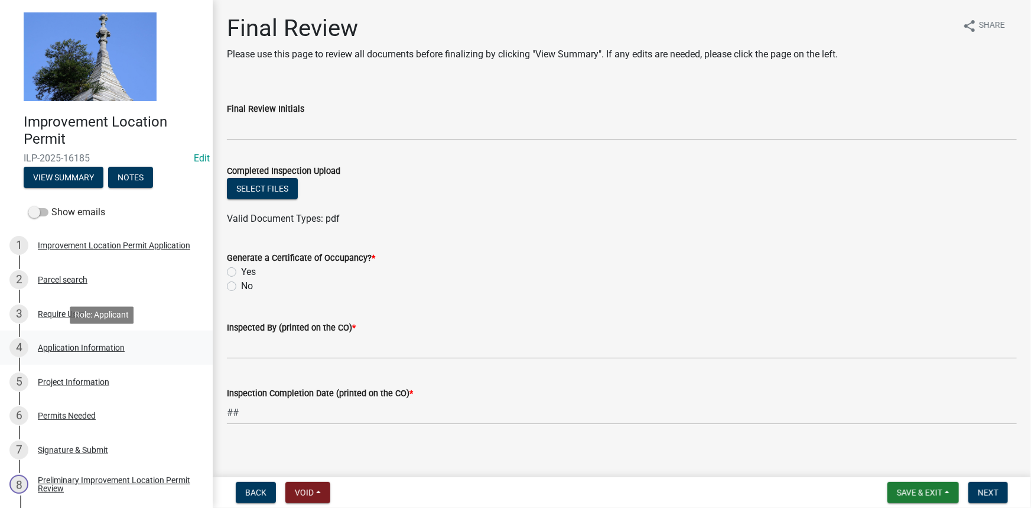
click at [72, 348] on div "Application Information" at bounding box center [81, 347] width 87 height 8
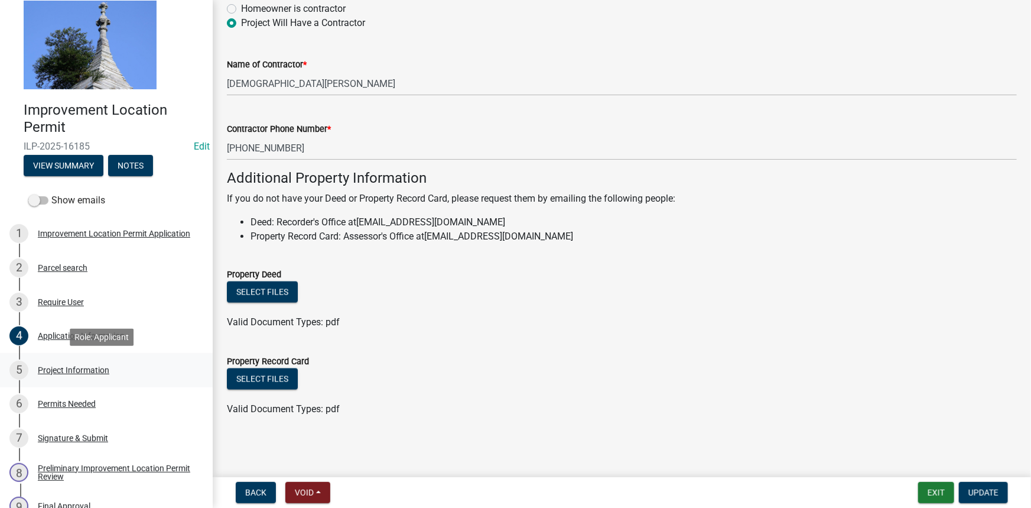
scroll to position [12, 0]
click at [67, 370] on div "Project Information" at bounding box center [74, 370] width 72 height 8
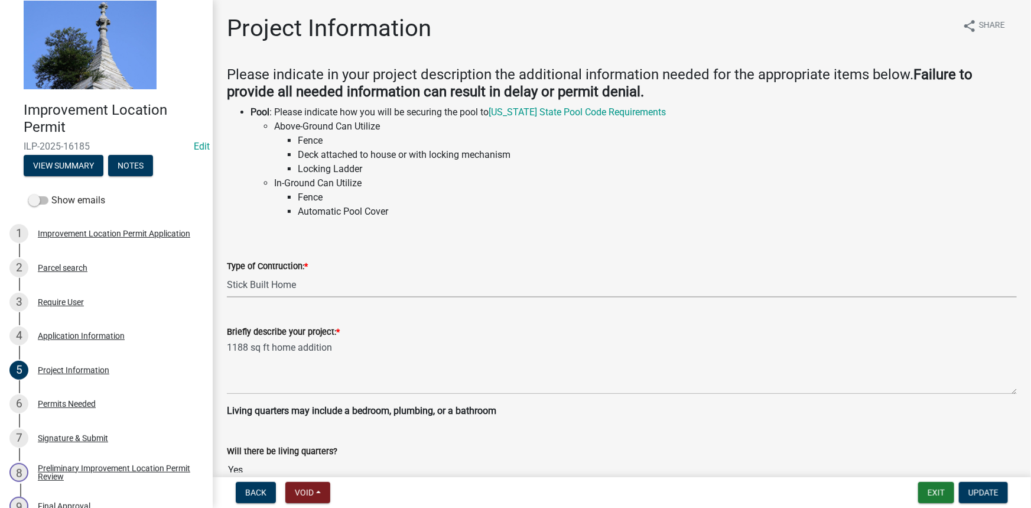
click at [268, 284] on select "Select Item... Addition Attached Garage Boat Dock Cell Tower/Co-Locate Commerci…" at bounding box center [622, 285] width 790 height 24
click at [227, 273] on select "Select Item... Addition Attached Garage Boat Dock Cell Tower/Co-Locate Commerci…" at bounding box center [622, 285] width 790 height 24
select select "419ee964-ccd9-4da1-89cd-4978b7f06523"
click at [975, 488] on span "Update" at bounding box center [984, 492] width 30 height 9
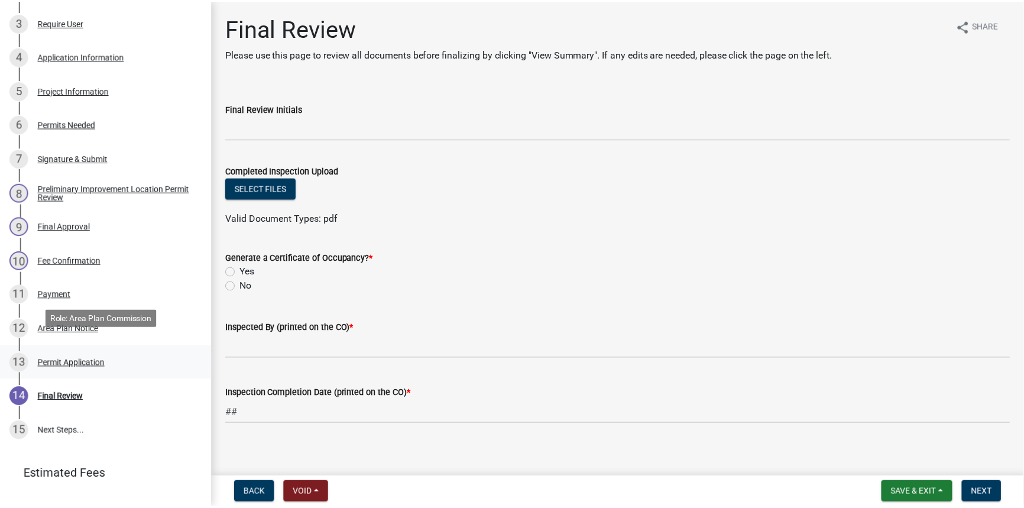
scroll to position [341, 0]
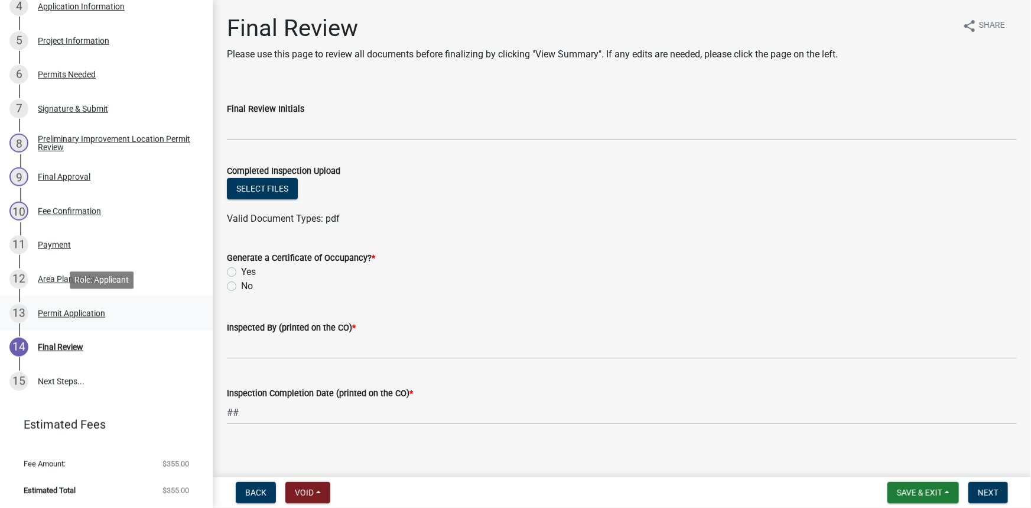
click at [57, 313] on div "Permit Application" at bounding box center [71, 313] width 67 height 8
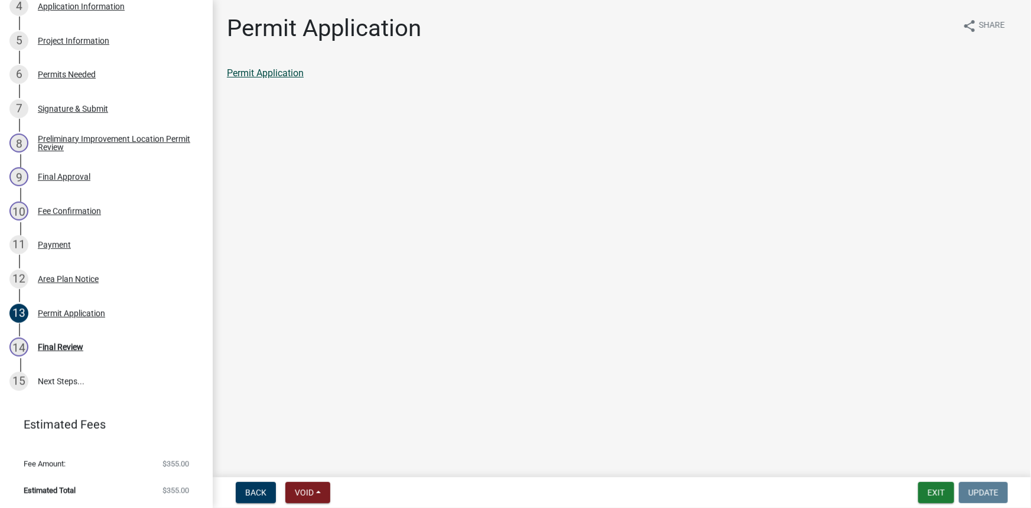
click at [259, 75] on link "Permit Application" at bounding box center [265, 72] width 77 height 11
click at [940, 489] on button "Exit" at bounding box center [937, 492] width 36 height 21
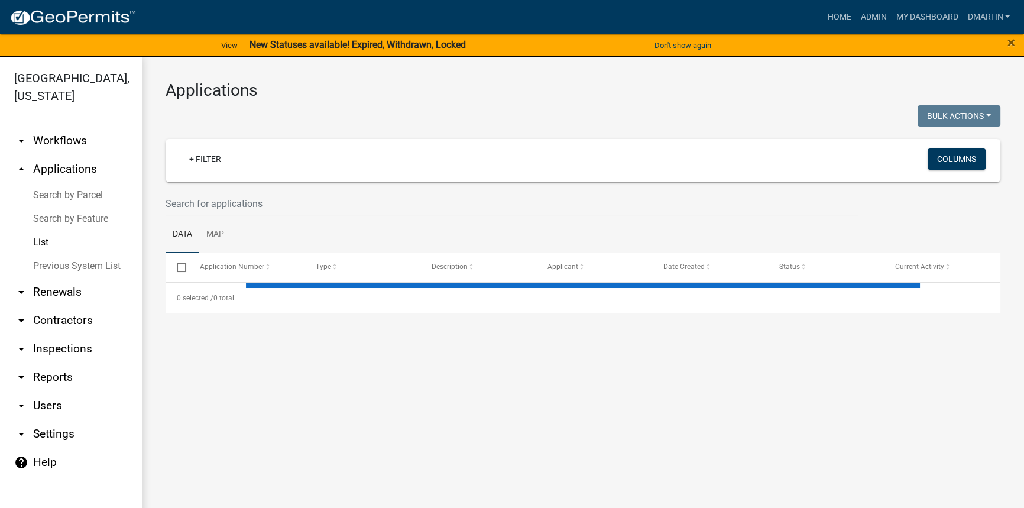
select select "3: 100"
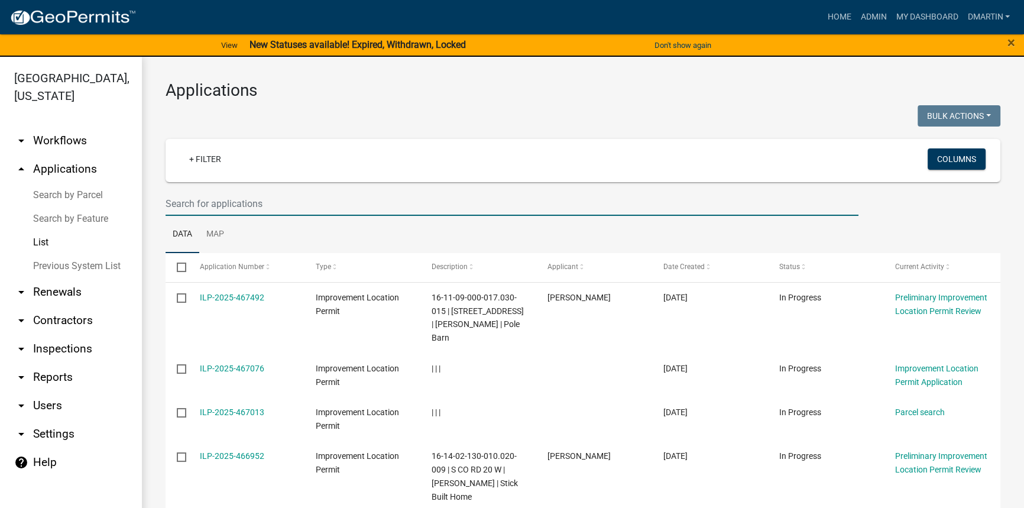
click at [216, 202] on input "text" at bounding box center [512, 204] width 693 height 24
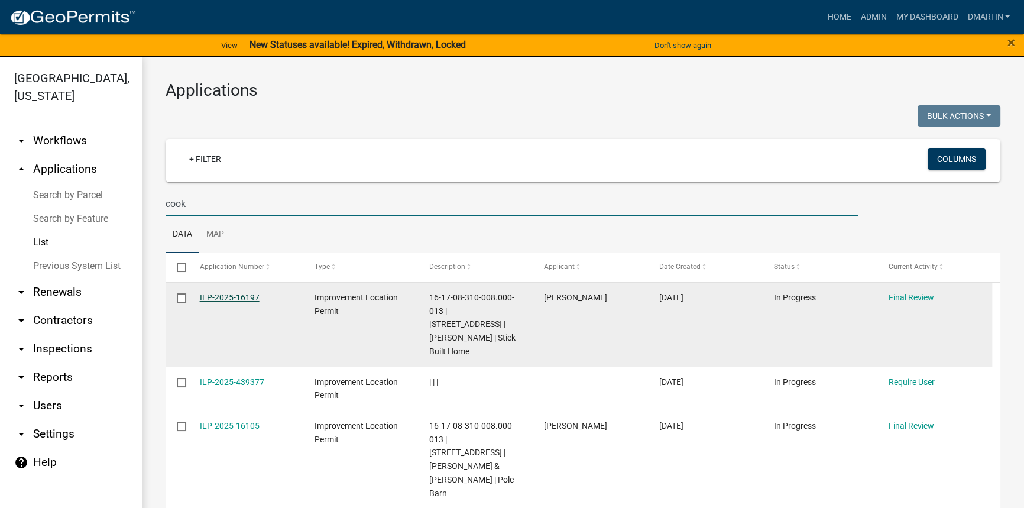
type input "cook"
click at [224, 295] on link "ILP-2025-16197" at bounding box center [230, 297] width 60 height 9
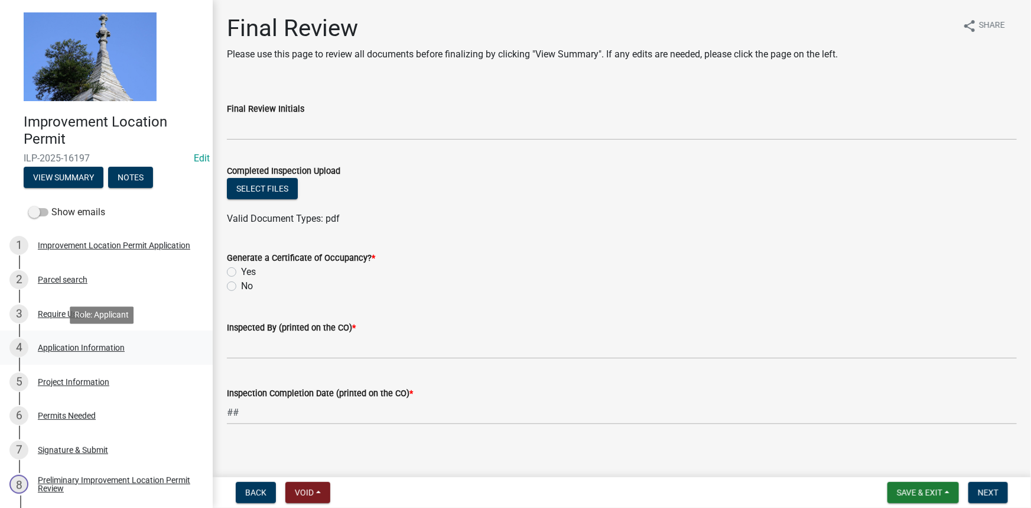
click at [77, 343] on div "Application Information" at bounding box center [81, 347] width 87 height 8
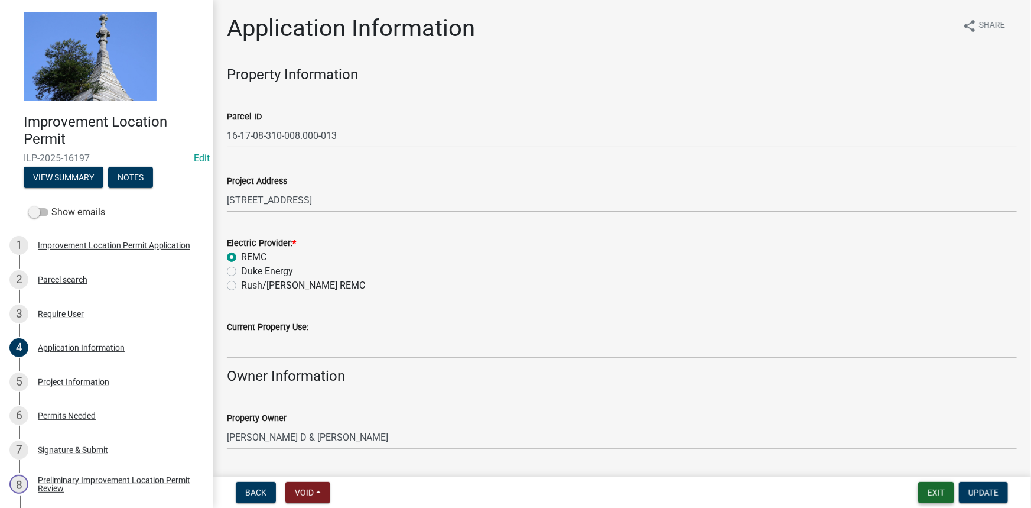
click at [939, 485] on button "Exit" at bounding box center [937, 492] width 36 height 21
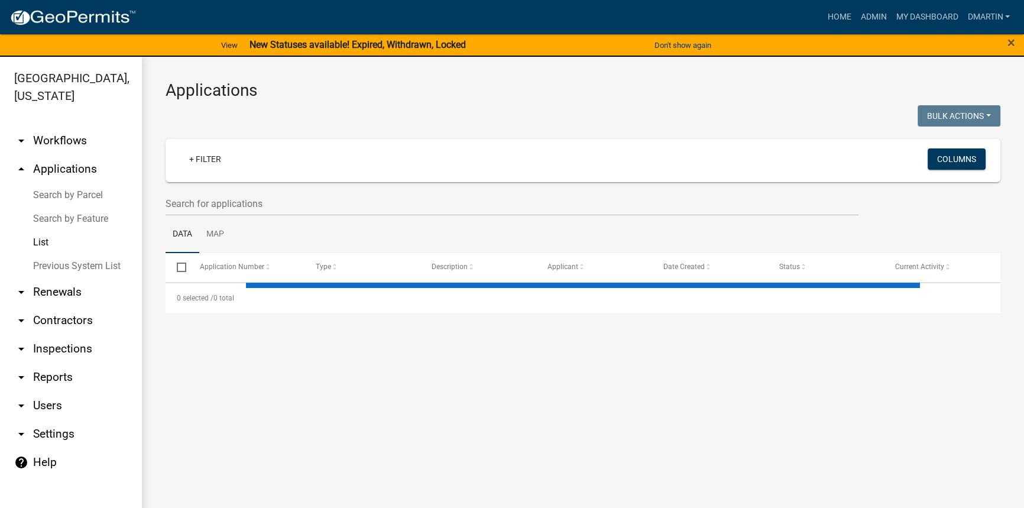
select select "3: 100"
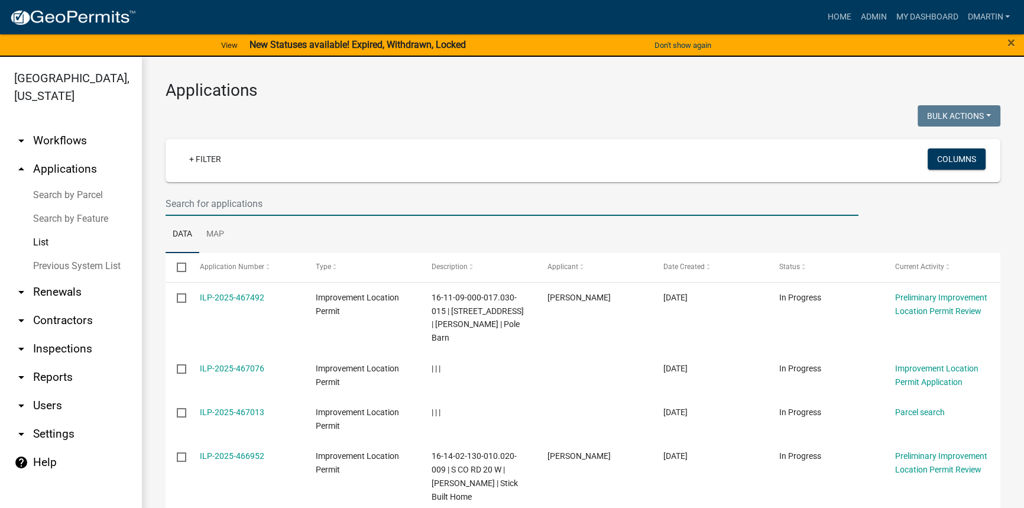
click at [199, 207] on input "text" at bounding box center [512, 204] width 693 height 24
type input "[PERSON_NAME]"
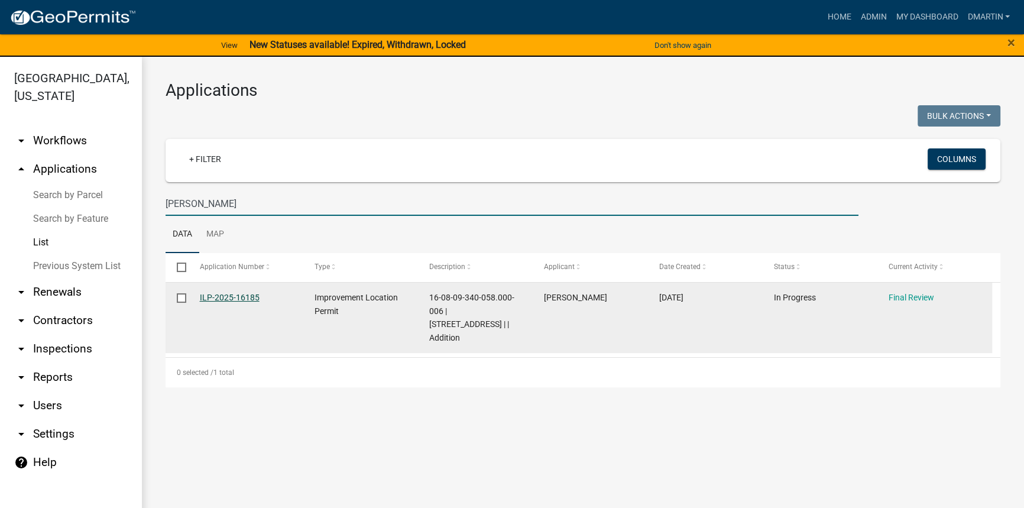
click at [223, 297] on link "ILP-2025-16185" at bounding box center [230, 297] width 60 height 9
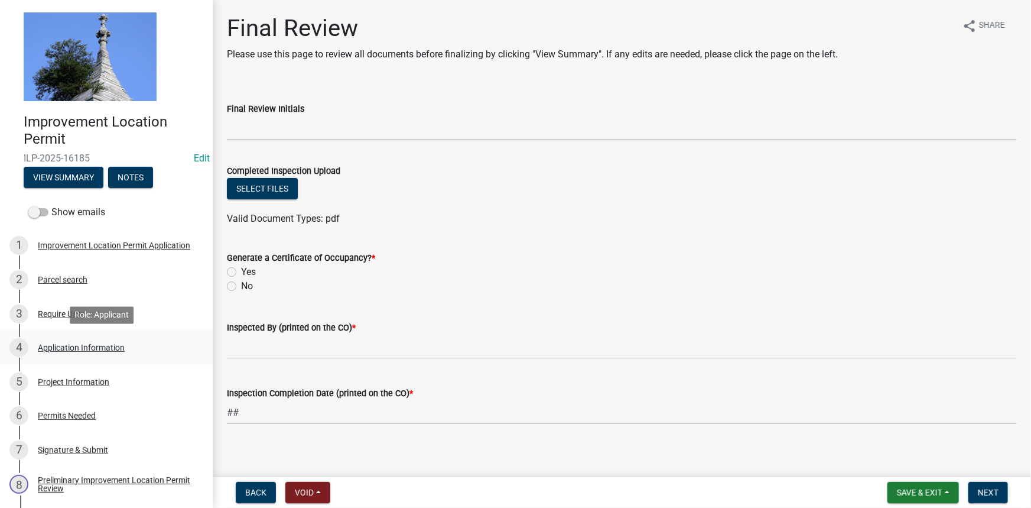
click at [57, 349] on div "Application Information" at bounding box center [81, 347] width 87 height 8
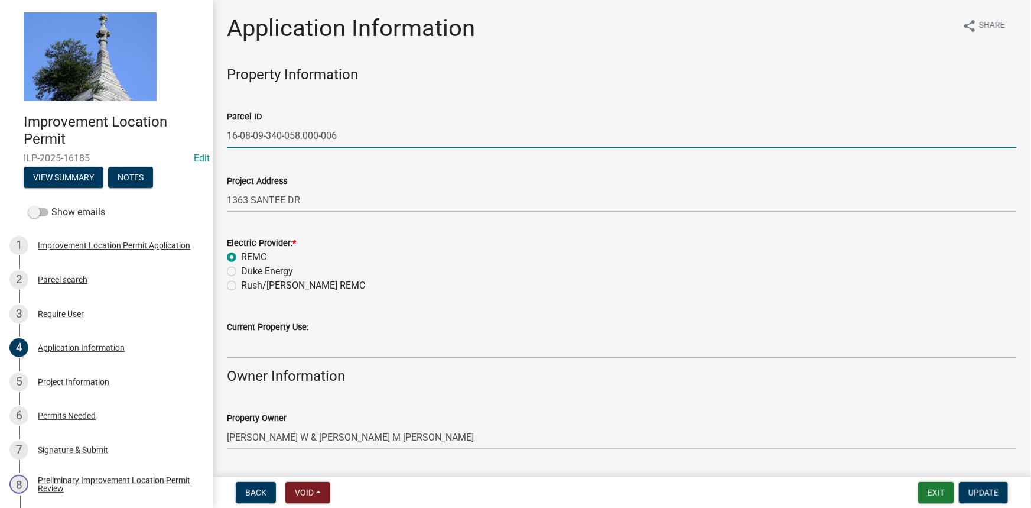
click at [301, 139] on input "16-08-09-340-058.000-006" at bounding box center [622, 136] width 790 height 24
type input "16-08-09-340-057.000-006"
click at [987, 491] on span "Update" at bounding box center [984, 492] width 30 height 9
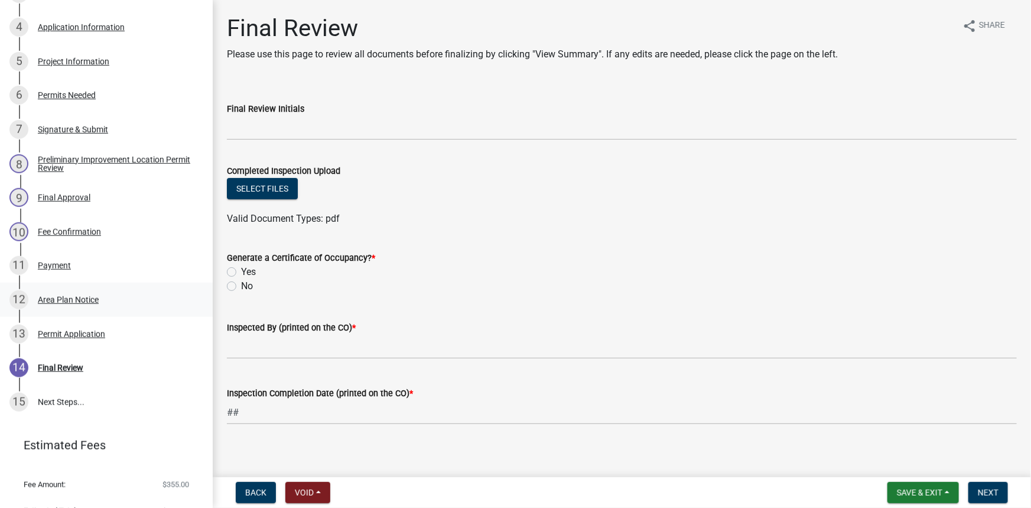
scroll to position [321, 0]
click at [64, 332] on div "Permit Application" at bounding box center [71, 333] width 67 height 8
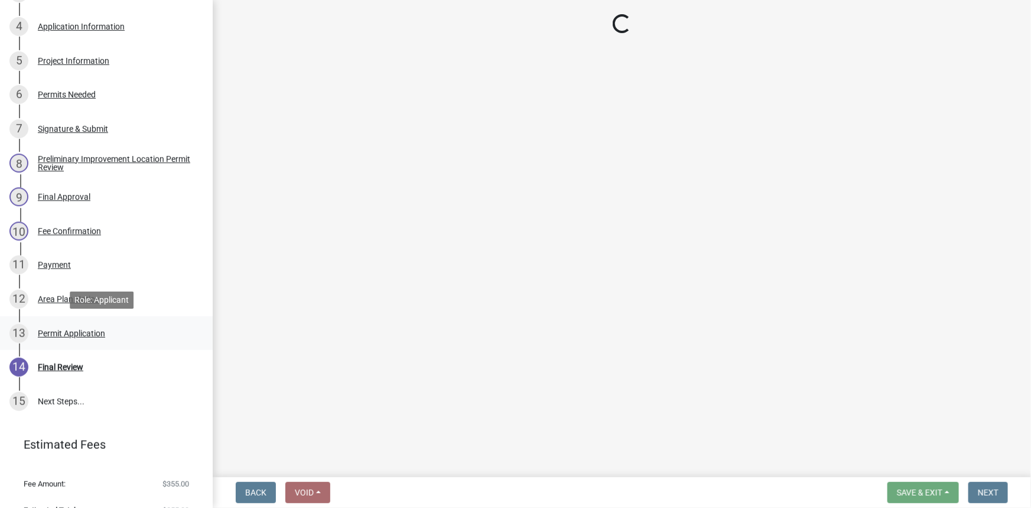
click at [64, 332] on div "Permit Application" at bounding box center [71, 333] width 67 height 8
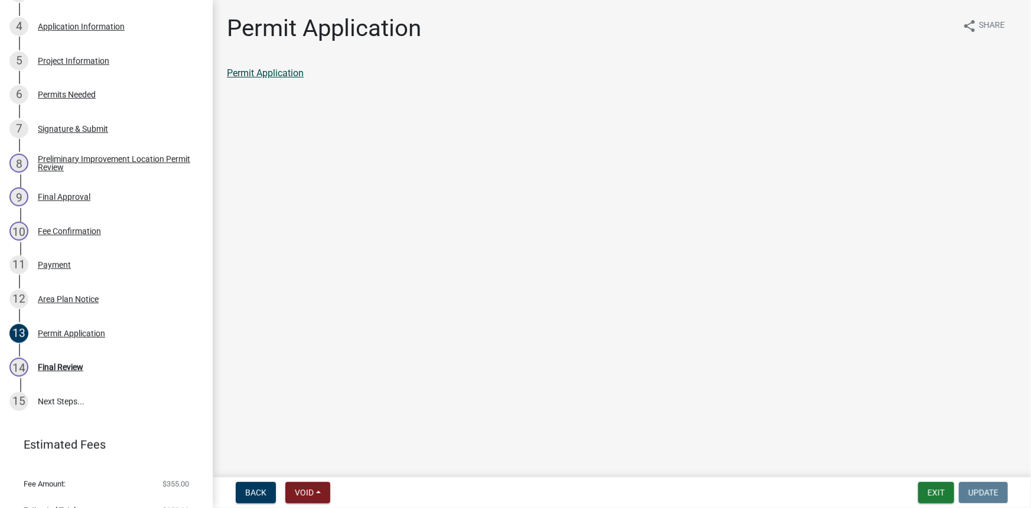
click at [289, 76] on link "Permit Application" at bounding box center [265, 72] width 77 height 11
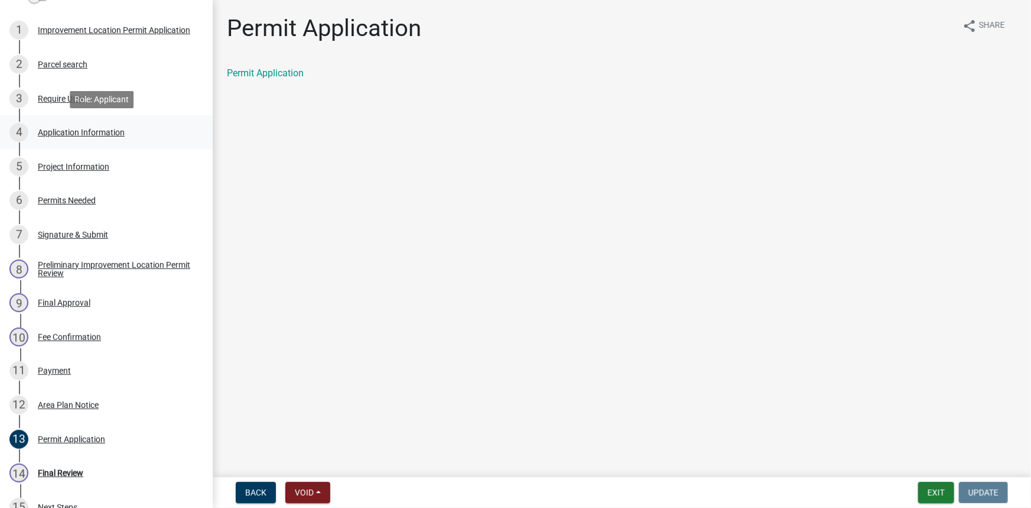
click at [83, 132] on div "Application Information" at bounding box center [81, 132] width 87 height 8
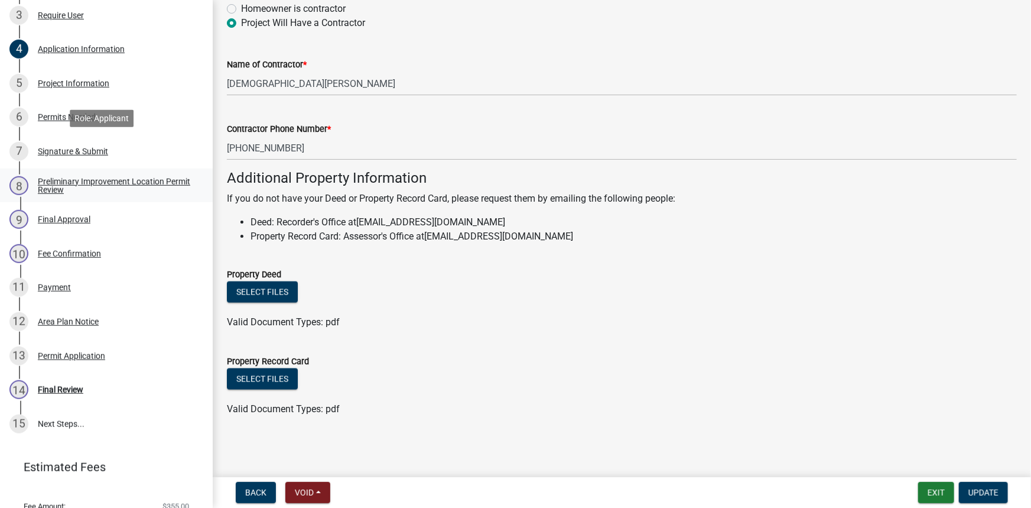
scroll to position [299, 0]
click at [77, 83] on div "Project Information" at bounding box center [74, 83] width 72 height 8
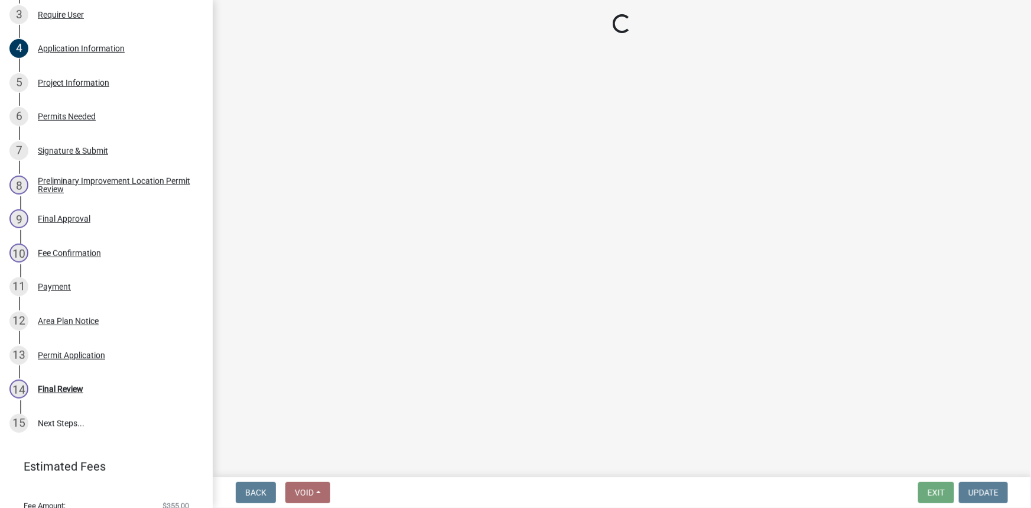
select select "419ee964-ccd9-4da1-89cd-4978b7f06523"
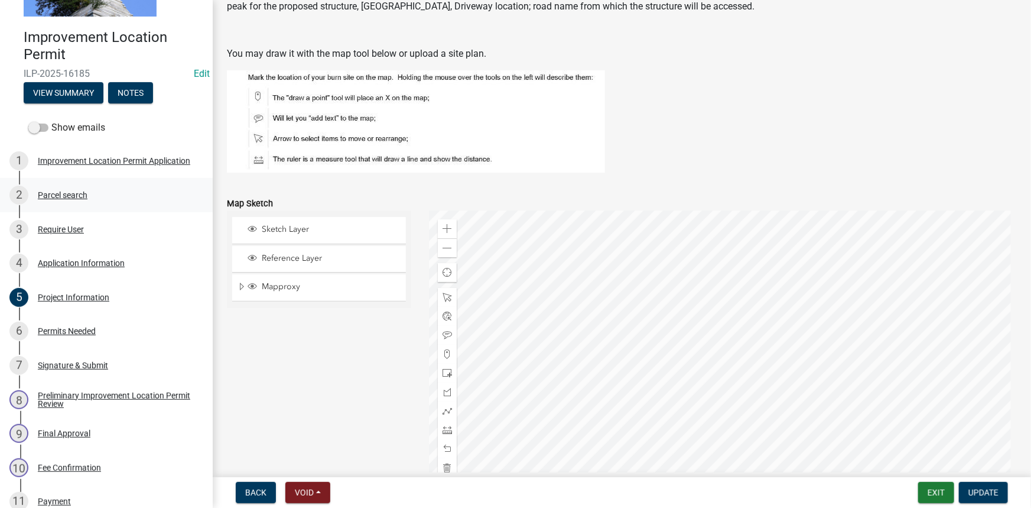
scroll to position [84, 0]
click at [56, 259] on div "Application Information" at bounding box center [81, 263] width 87 height 8
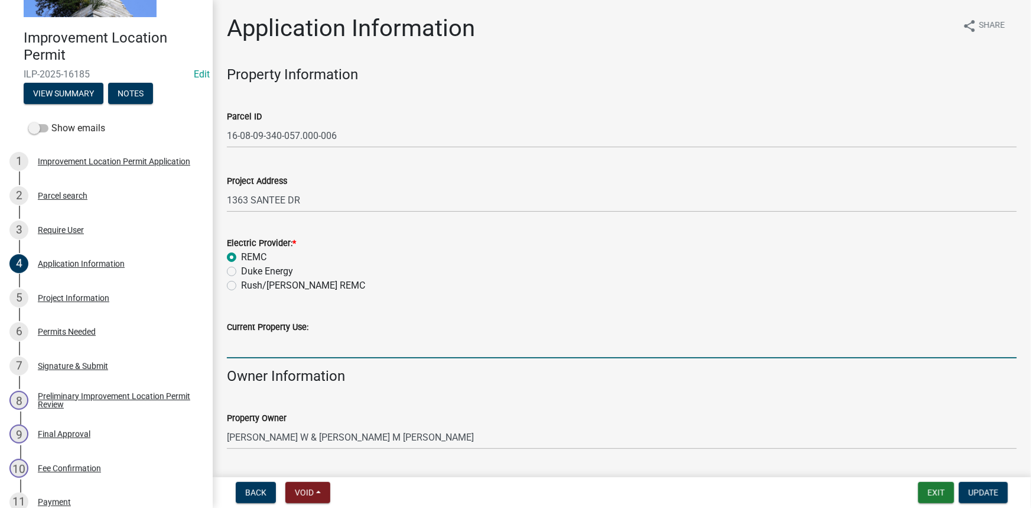
click at [267, 343] on input "Current Property Use:" at bounding box center [622, 346] width 790 height 24
type input "Residence"
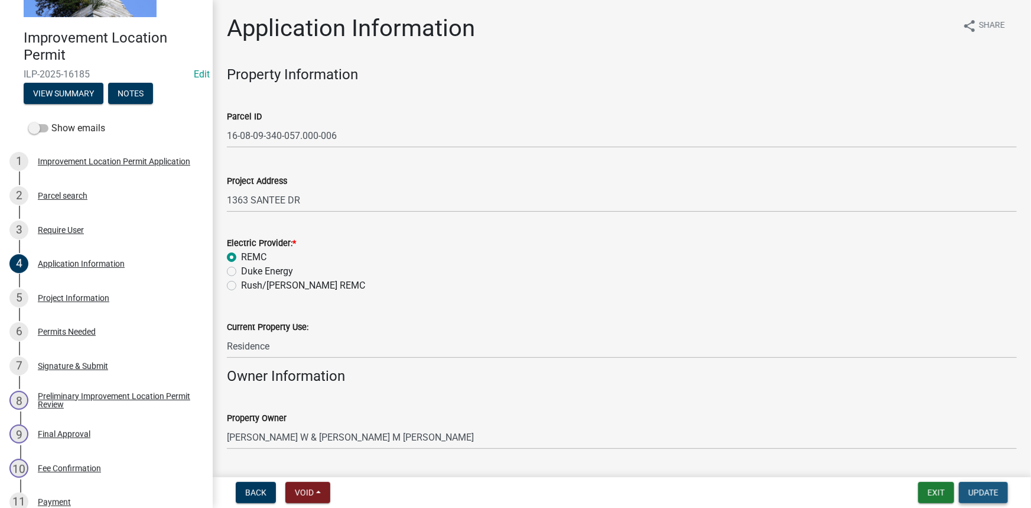
click at [976, 491] on span "Update" at bounding box center [984, 492] width 30 height 9
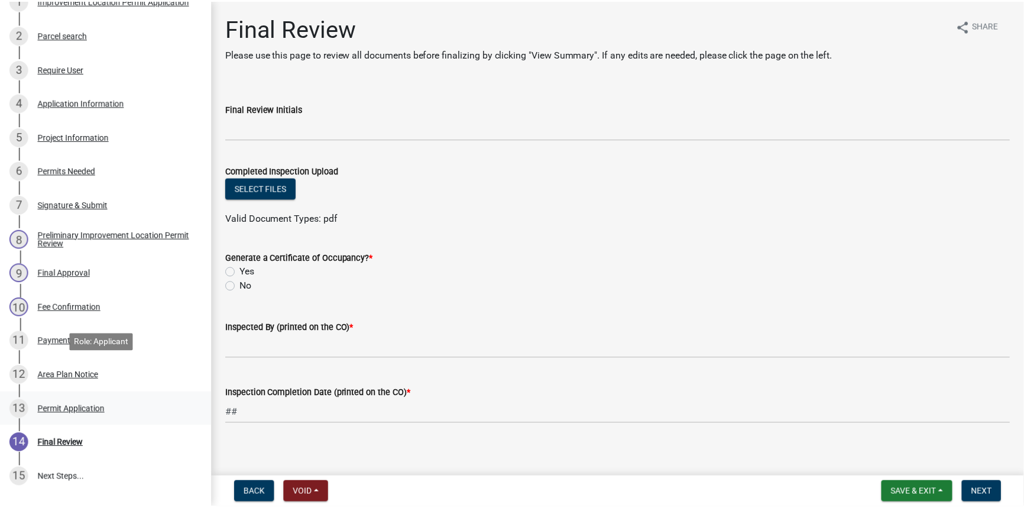
scroll to position [245, 0]
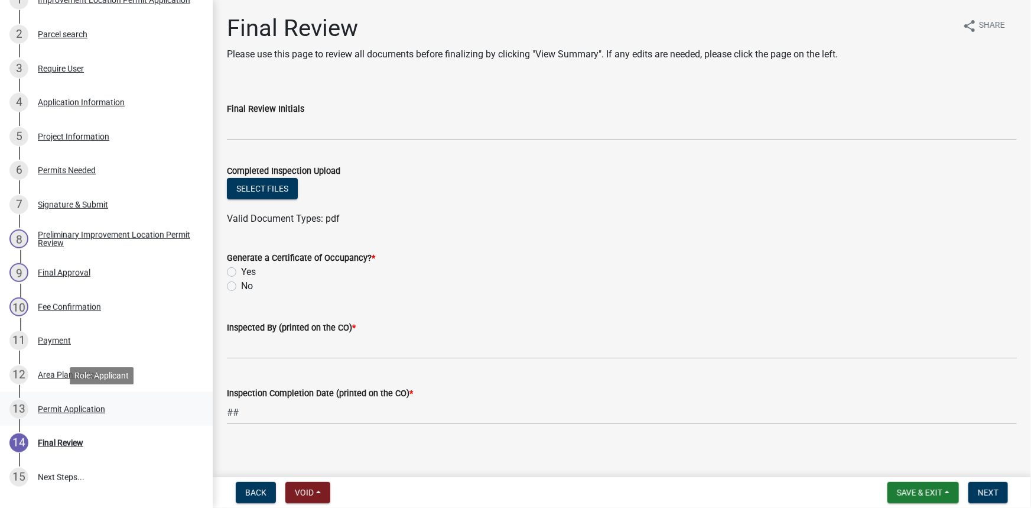
click at [82, 406] on div "Permit Application" at bounding box center [71, 409] width 67 height 8
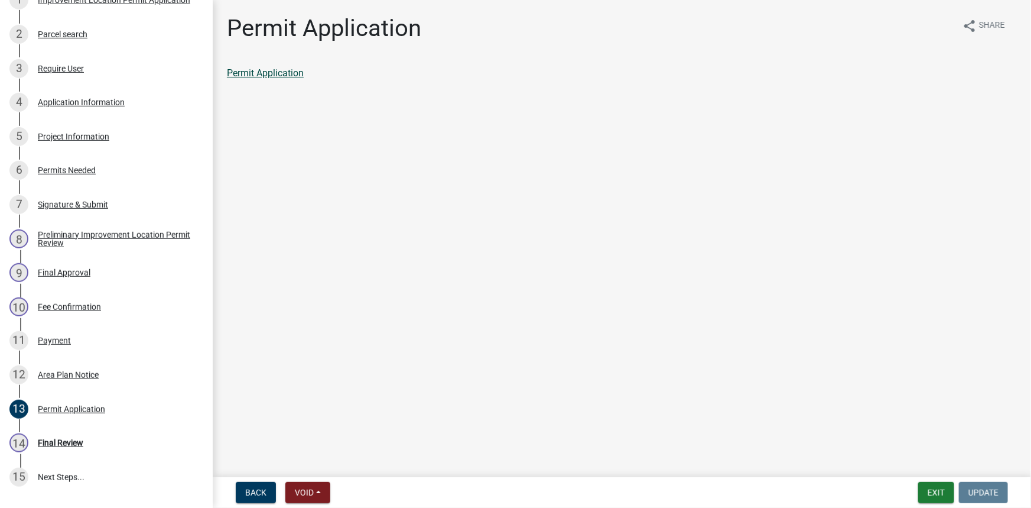
click at [281, 69] on link "Permit Application" at bounding box center [265, 72] width 77 height 11
click at [940, 492] on button "Exit" at bounding box center [937, 492] width 36 height 21
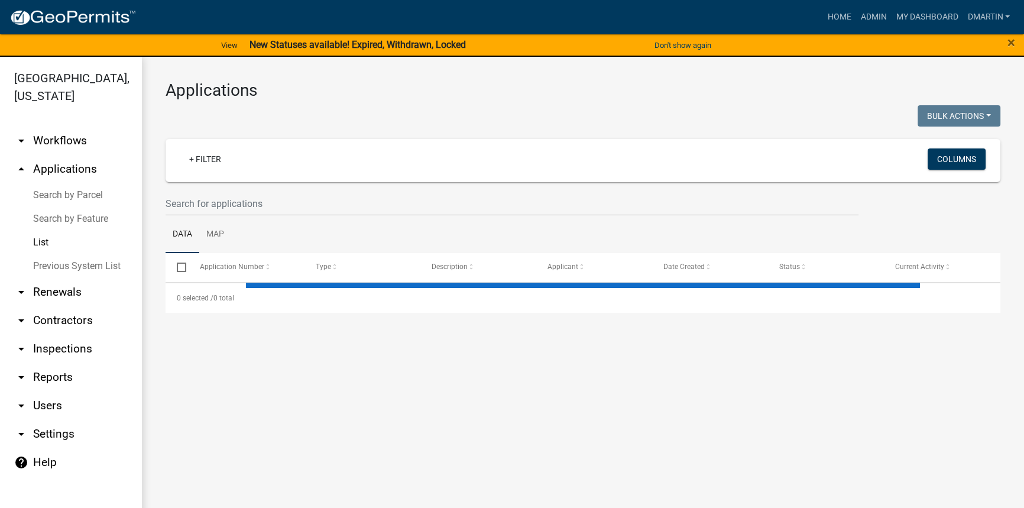
select select "3: 100"
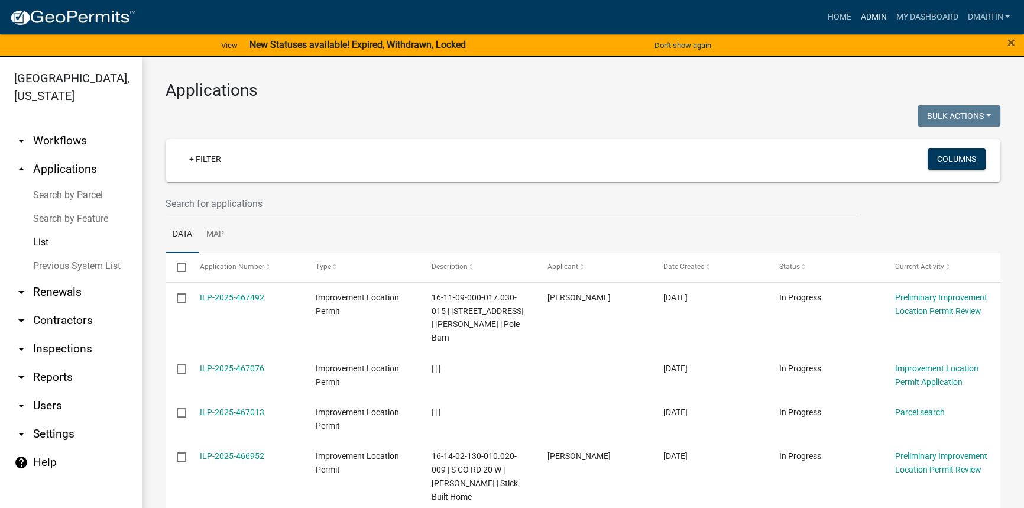
click at [872, 15] on link "Admin" at bounding box center [872, 17] width 35 height 22
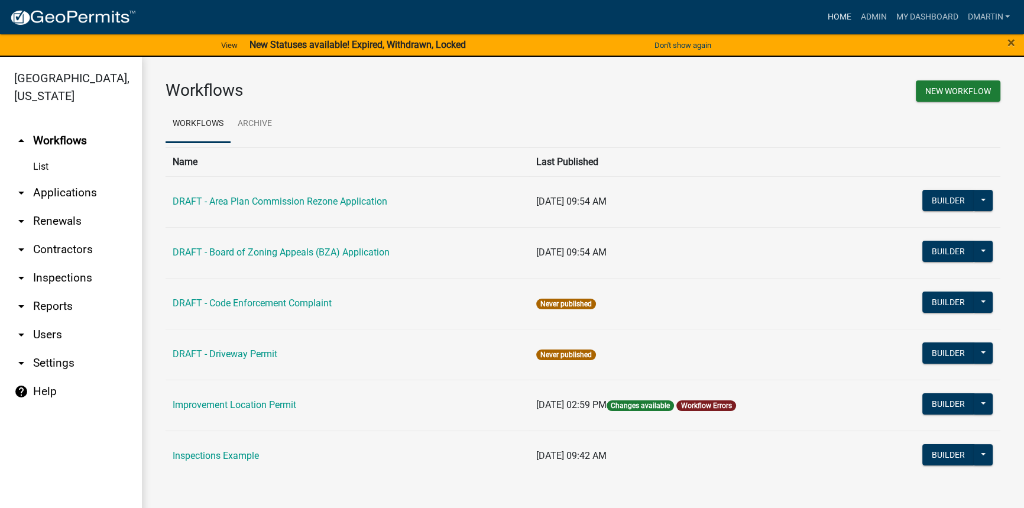
click at [839, 16] on link "Home" at bounding box center [838, 17] width 33 height 22
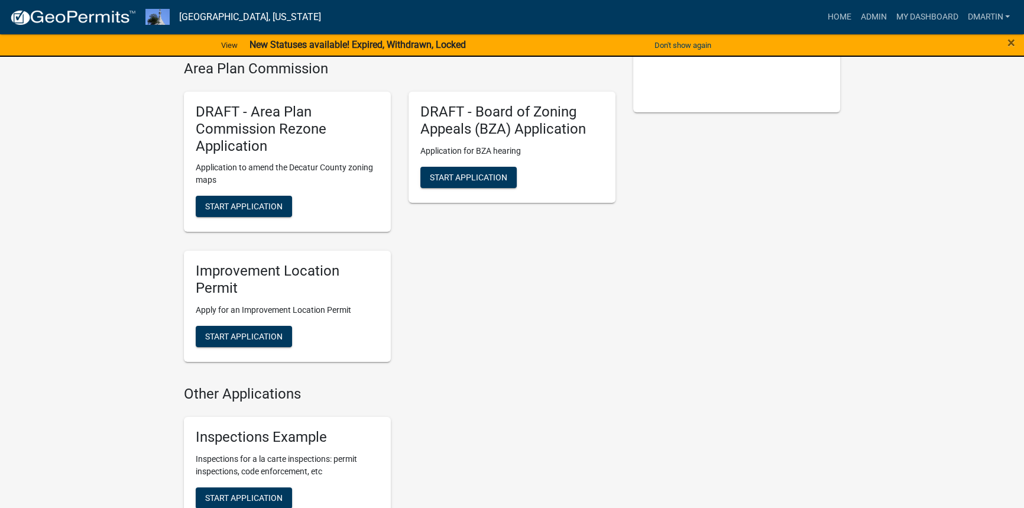
scroll to position [267, 0]
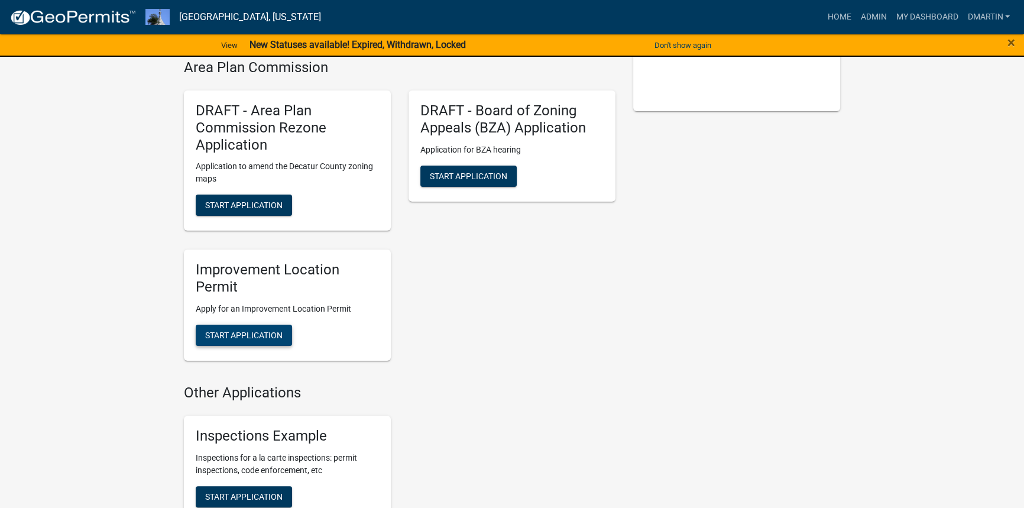
click at [268, 331] on span "Start Application" at bounding box center [243, 334] width 77 height 9
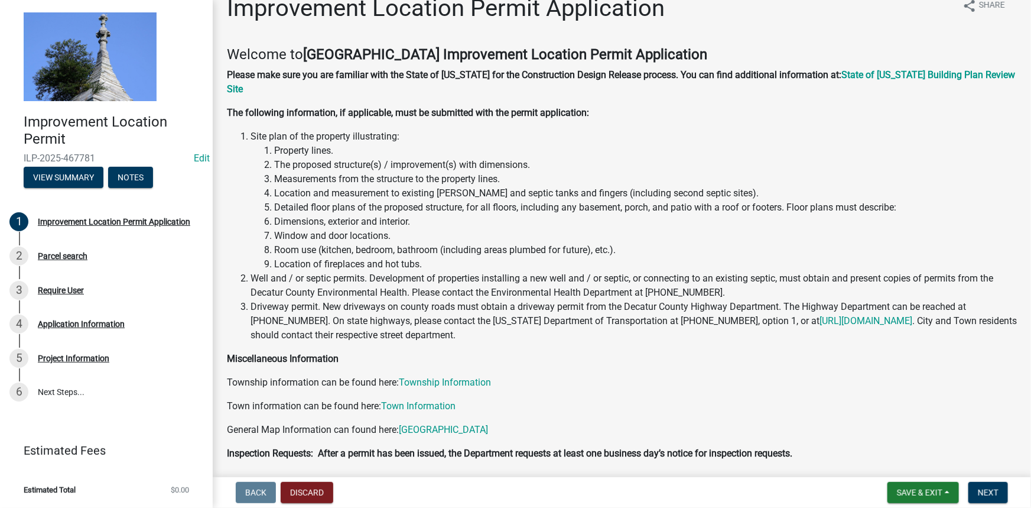
scroll to position [73, 0]
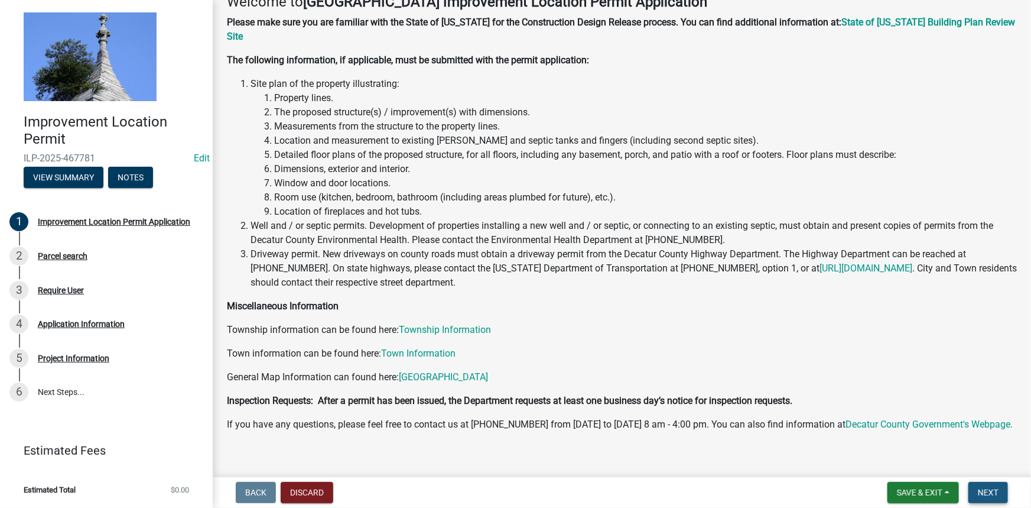
click at [988, 495] on span "Next" at bounding box center [988, 492] width 21 height 9
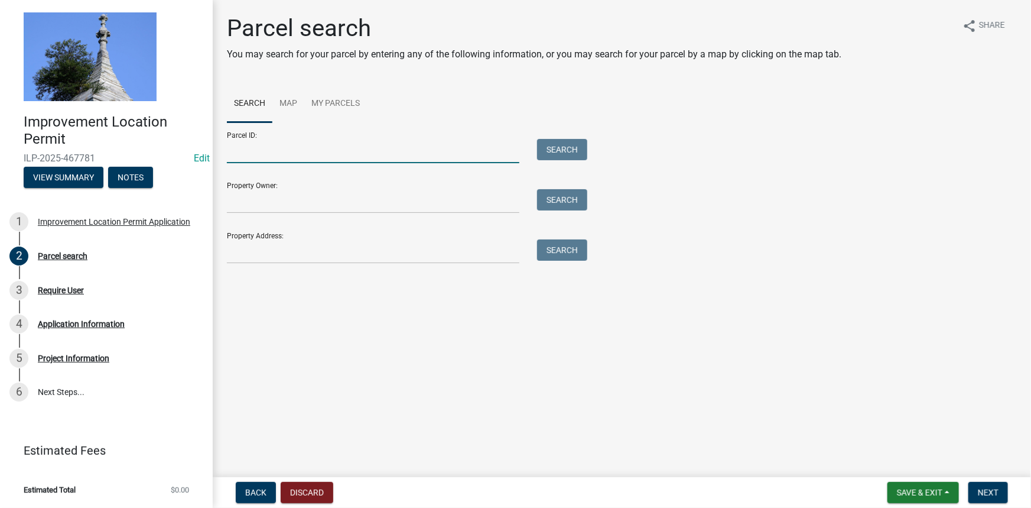
click at [308, 150] on input "Parcel ID:" at bounding box center [373, 151] width 293 height 24
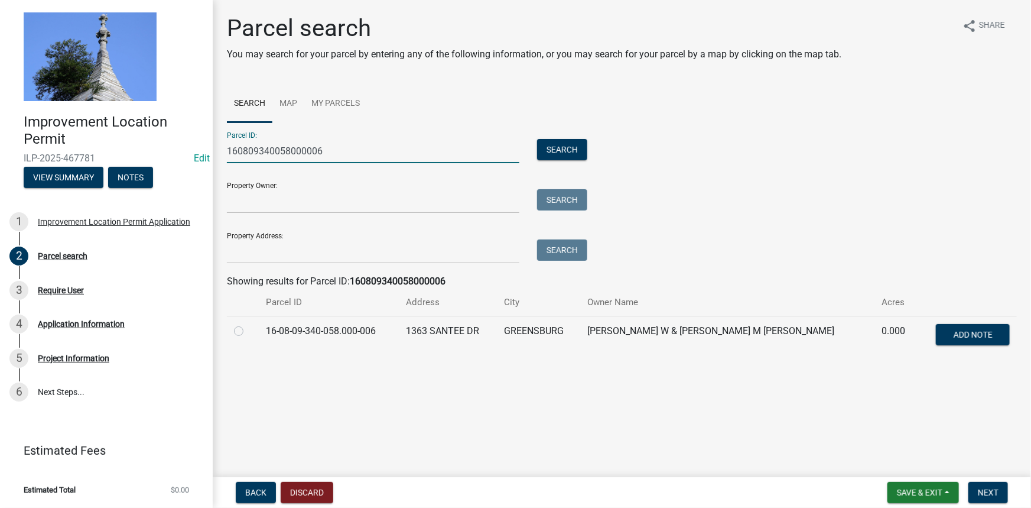
type input "160809340058000006"
click at [248, 324] on label at bounding box center [248, 324] width 0 height 0
click at [248, 327] on input "radio" at bounding box center [252, 328] width 8 height 8
radio input "true"
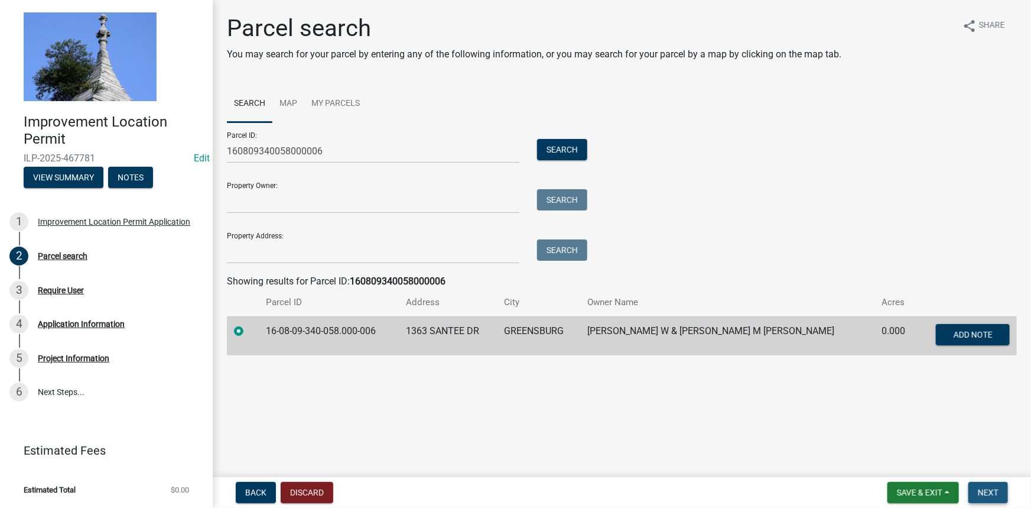
click at [988, 491] on span "Next" at bounding box center [988, 492] width 21 height 9
click at [991, 492] on span "Next" at bounding box center [988, 492] width 21 height 9
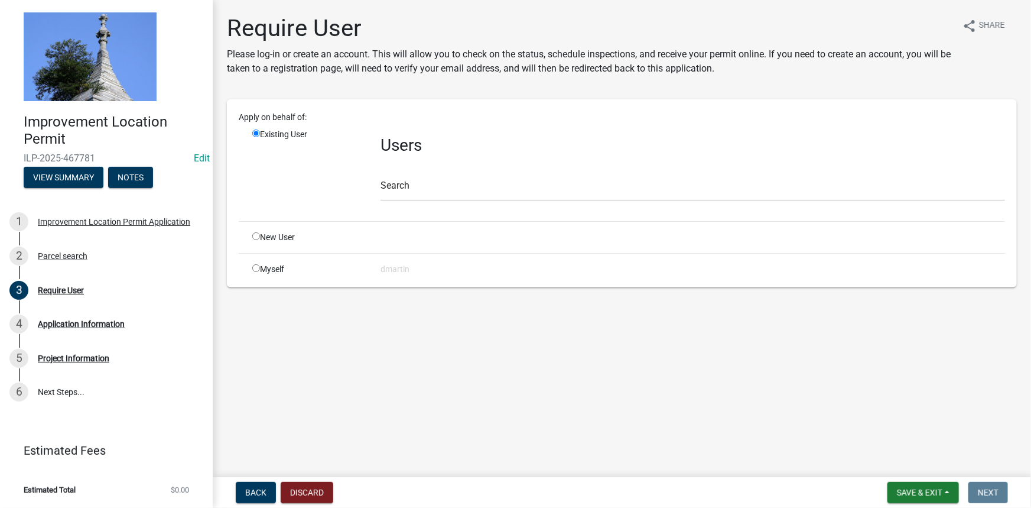
click at [255, 267] on input "radio" at bounding box center [256, 268] width 8 height 8
radio input "true"
radio input "false"
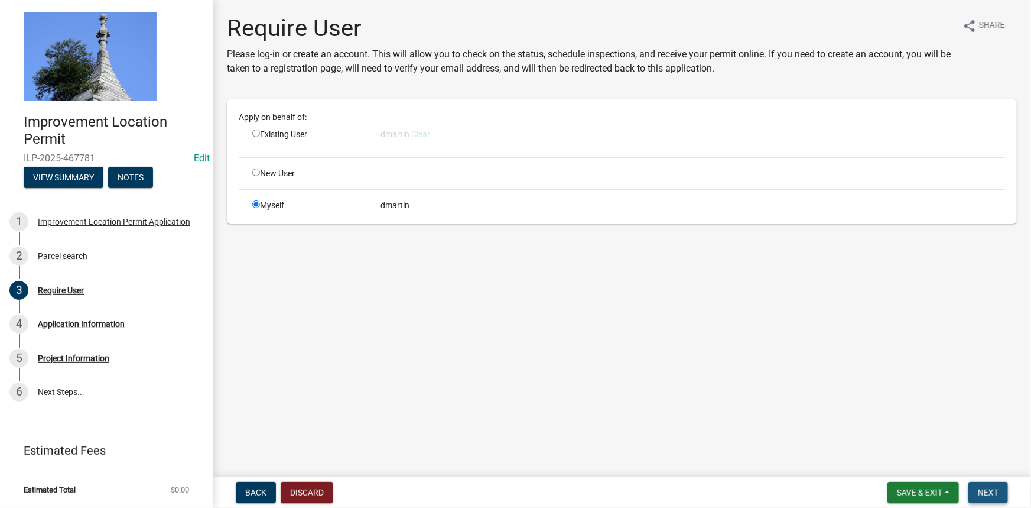
click at [984, 489] on span "Next" at bounding box center [988, 492] width 21 height 9
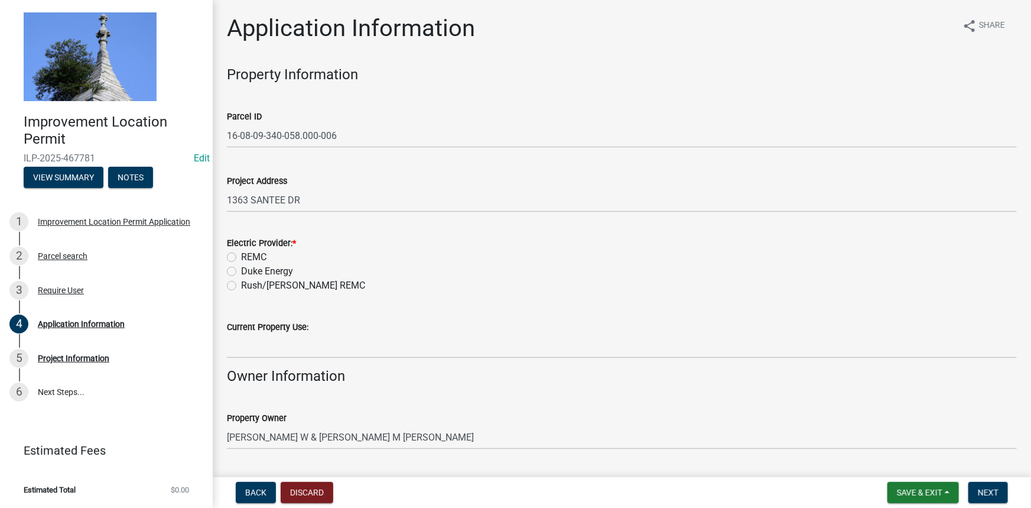
drag, startPoint x: 231, startPoint y: 257, endPoint x: 256, endPoint y: 279, distance: 33.5
click at [241, 256] on label "REMC" at bounding box center [253, 257] width 25 height 14
click at [241, 256] on input "REMC" at bounding box center [245, 254] width 8 height 8
radio input "true"
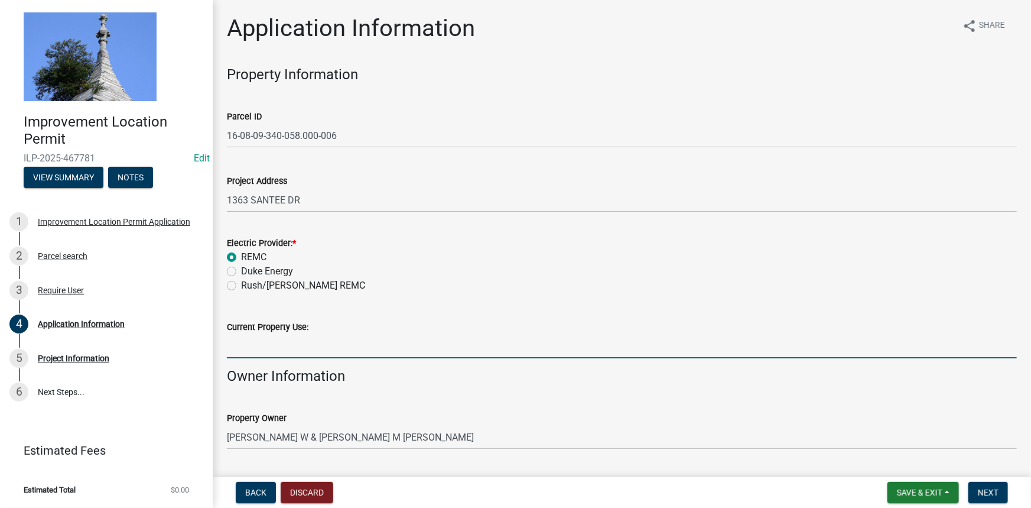
click at [316, 341] on input "Current Property Use:" at bounding box center [622, 346] width 790 height 24
type input "Residence"
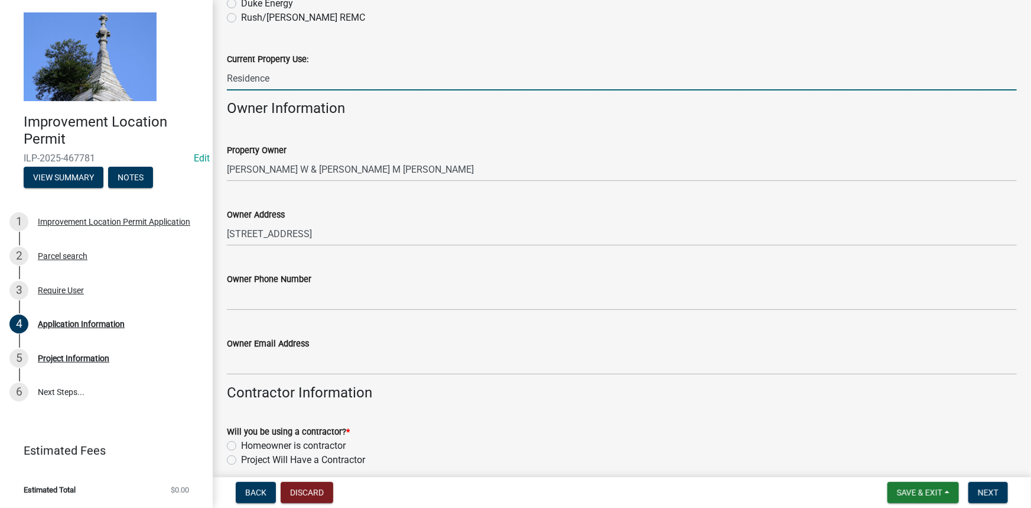
scroll to position [268, 0]
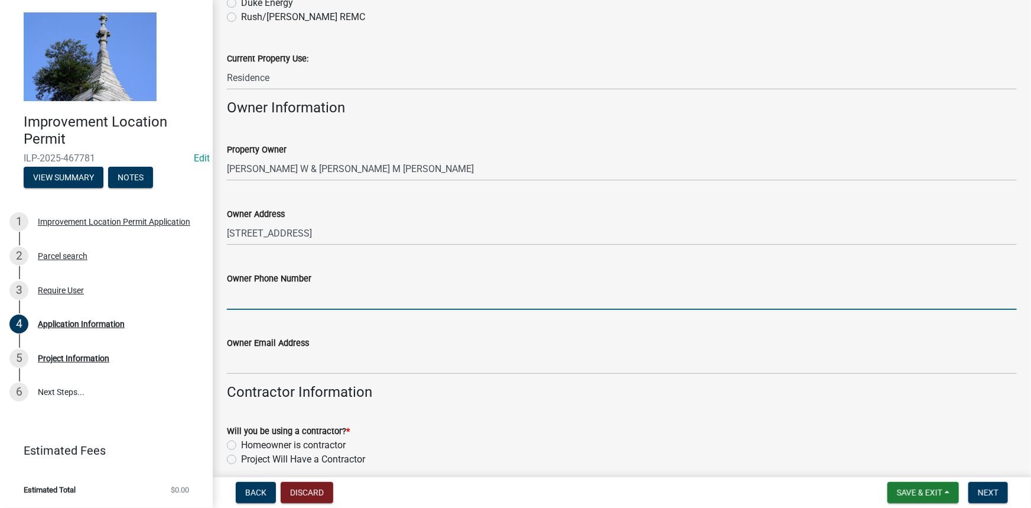
click at [254, 301] on input "Owner Phone Number" at bounding box center [622, 297] width 790 height 24
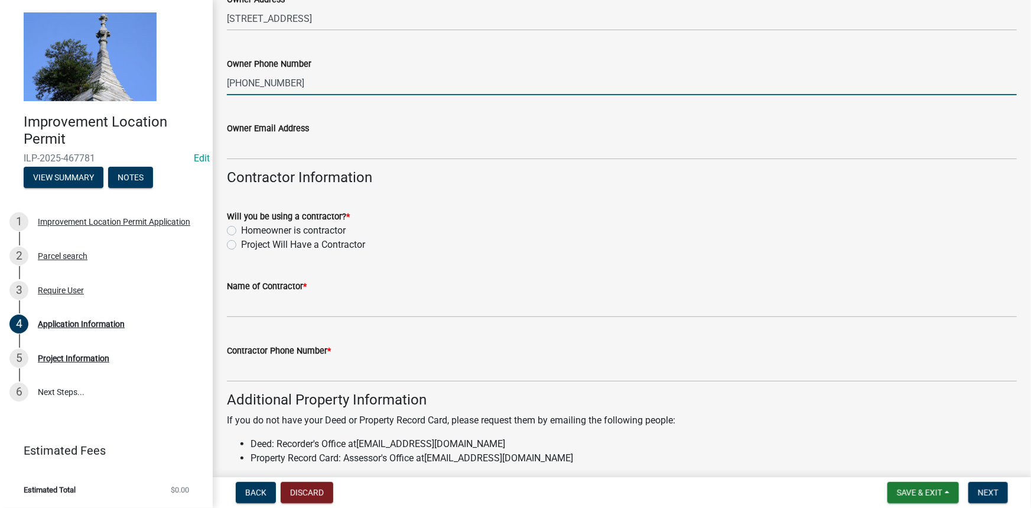
scroll to position [483, 0]
type input "[PHONE_NUMBER]"
click at [241, 244] on label "Project Will Have a Contractor" at bounding box center [303, 244] width 124 height 14
click at [241, 244] on input "Project Will Have a Contractor" at bounding box center [245, 241] width 8 height 8
radio input "true"
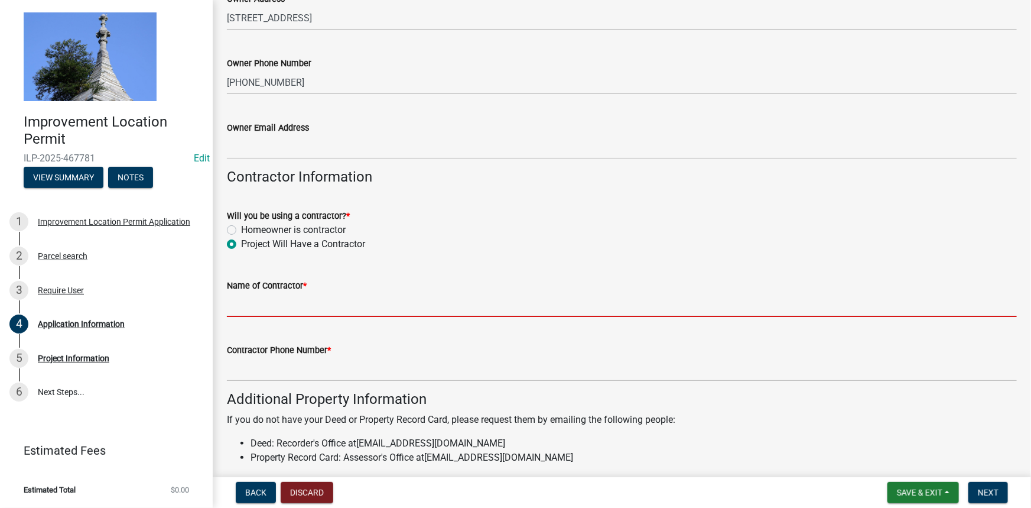
click at [274, 313] on input "Name of Contractor *" at bounding box center [622, 305] width 790 height 24
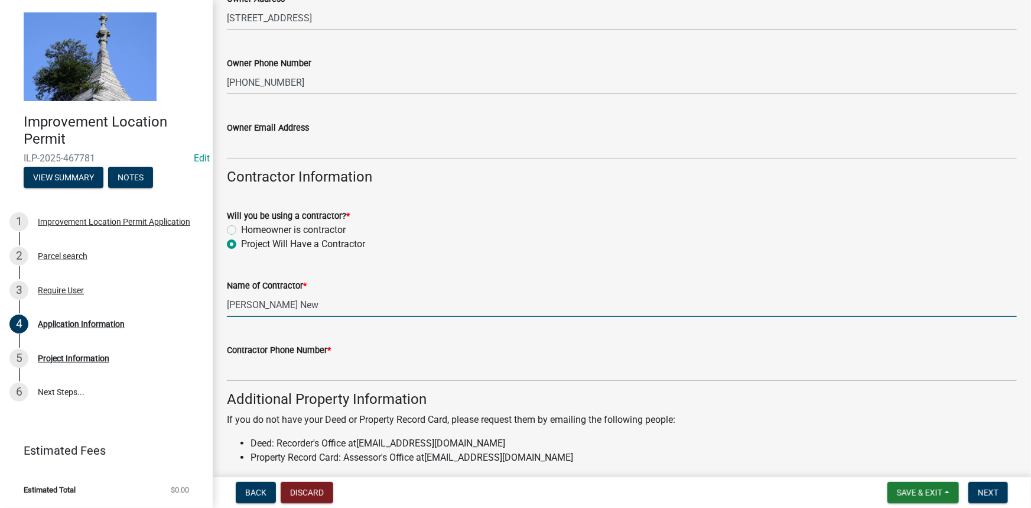
type input "[DEMOGRAPHIC_DATA][PERSON_NAME]"
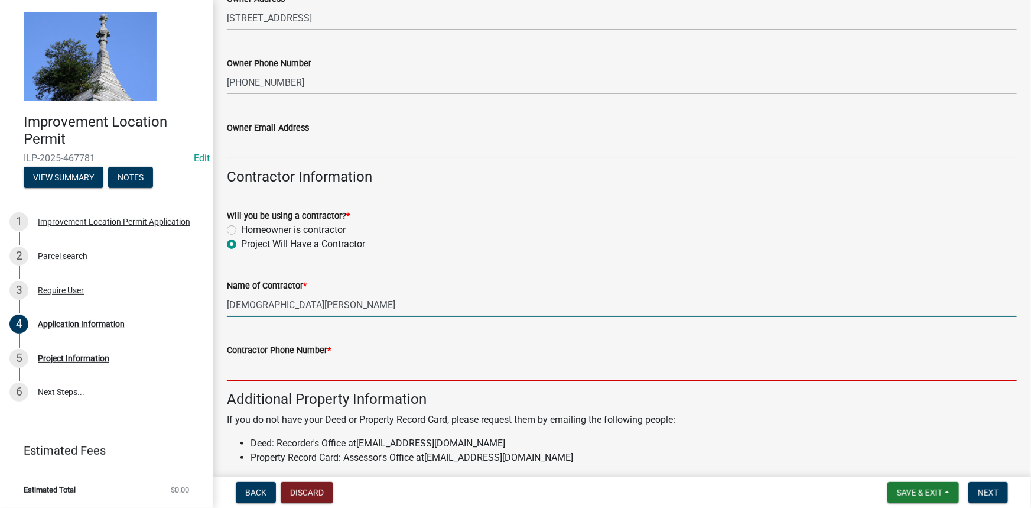
click at [273, 365] on input "Contractor Phone Number *" at bounding box center [622, 369] width 790 height 24
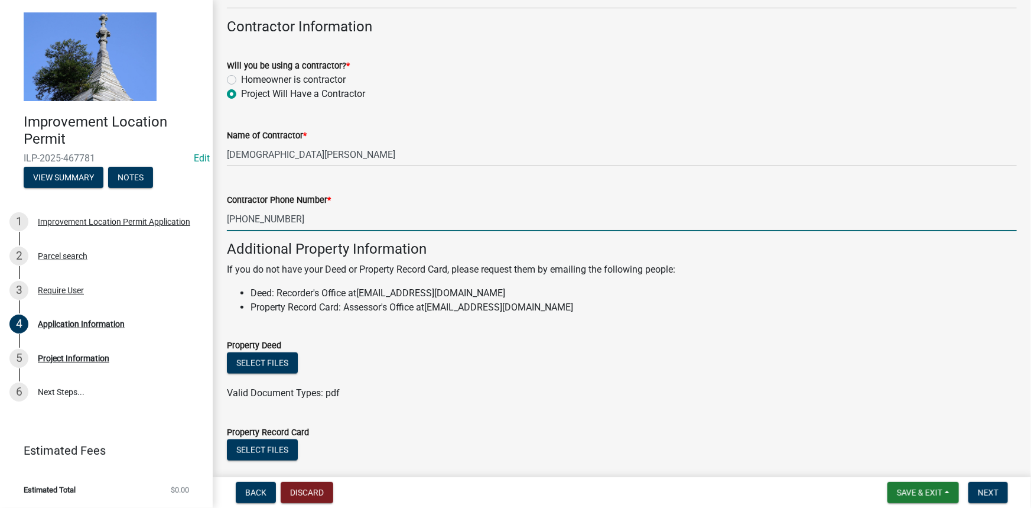
scroll to position [705, 0]
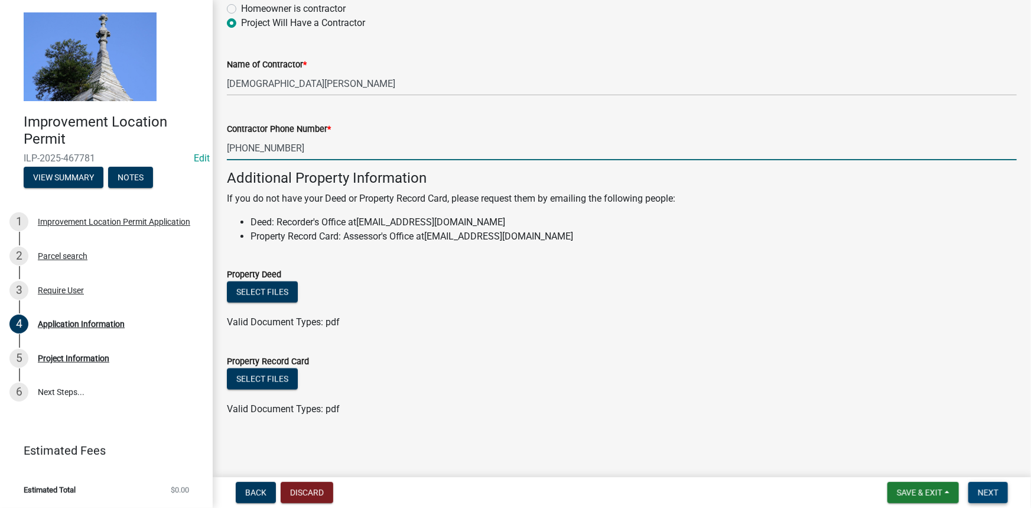
type input "[PHONE_NUMBER]"
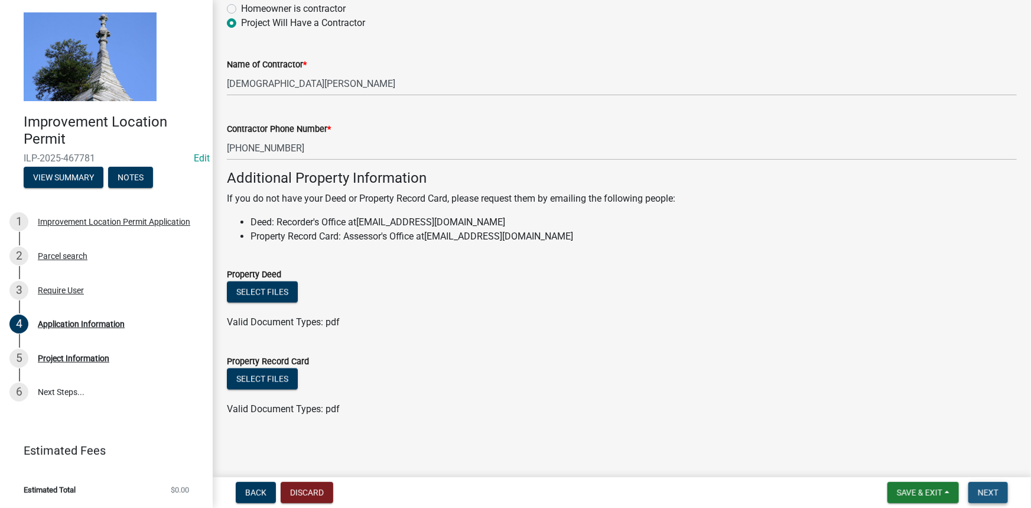
click at [987, 488] on span "Next" at bounding box center [988, 492] width 21 height 9
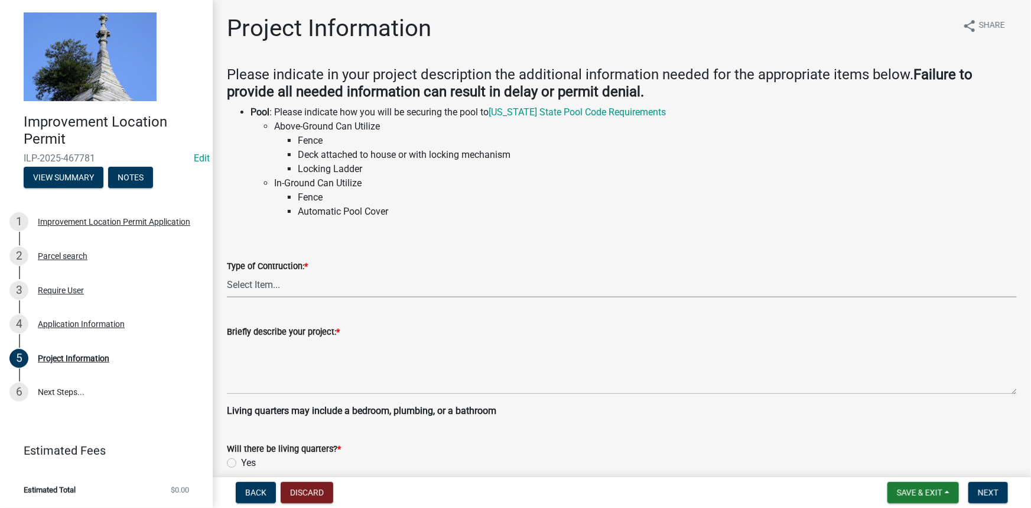
click at [296, 283] on select "Select Item... Addition Attached Garage Boat Dock Cell Tower/Co-Locate Commerci…" at bounding box center [622, 285] width 790 height 24
click at [227, 273] on select "Select Item... Addition Attached Garage Boat Dock Cell Tower/Co-Locate Commerci…" at bounding box center [622, 285] width 790 height 24
select select "524c8846-5f7f-4c05-bcae-37cc4261fb41"
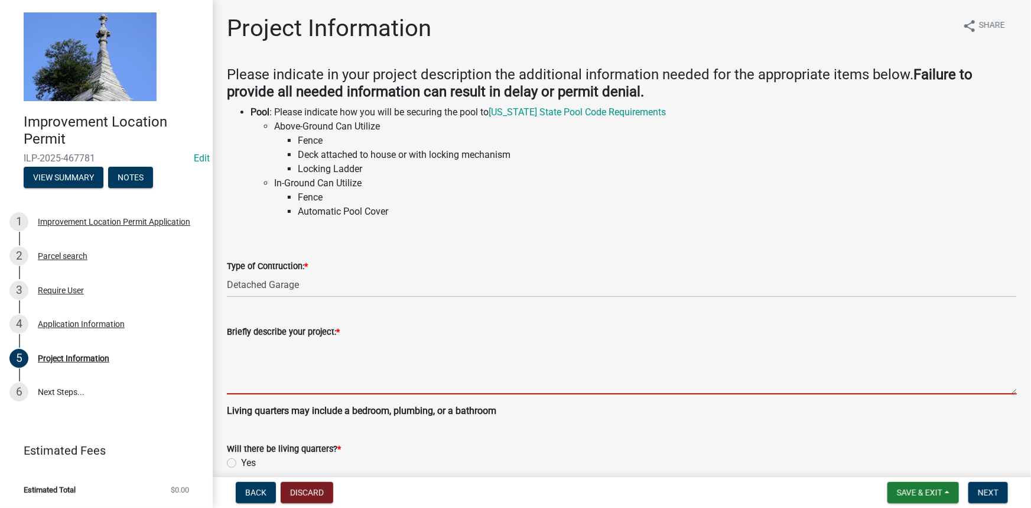
click at [242, 343] on textarea "Briefly describe your project: *" at bounding box center [622, 367] width 790 height 56
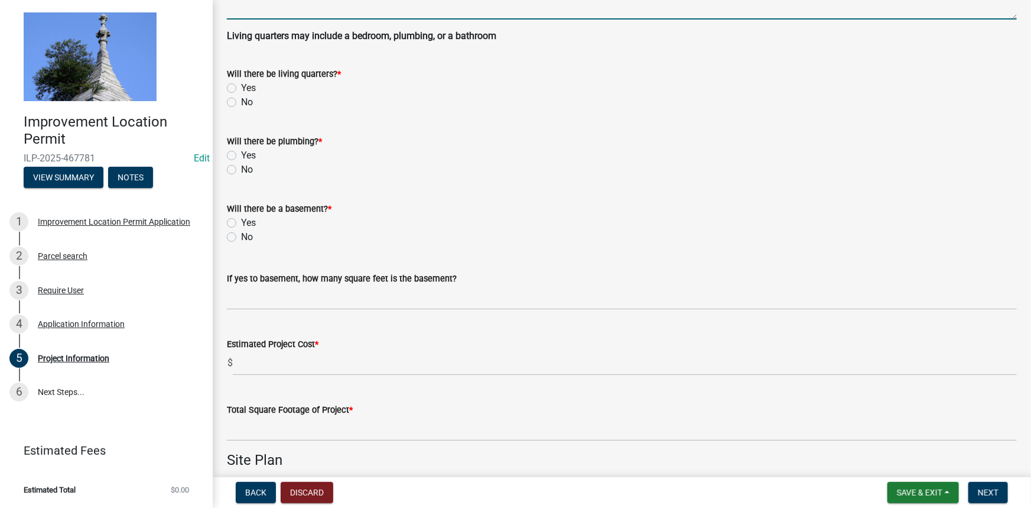
scroll to position [376, 0]
type textarea "building a detached 30x35 garage"
click at [241, 100] on label "No" at bounding box center [247, 101] width 12 height 14
click at [241, 100] on input "No" at bounding box center [245, 98] width 8 height 8
radio input "true"
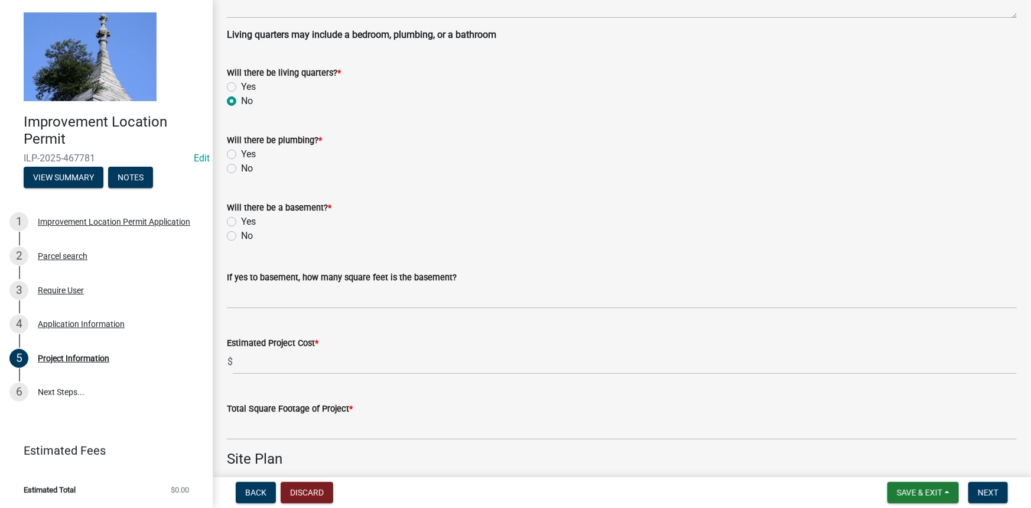
click at [241, 166] on label "No" at bounding box center [247, 168] width 12 height 14
click at [241, 166] on input "No" at bounding box center [245, 165] width 8 height 8
radio input "true"
click at [241, 236] on label "No" at bounding box center [247, 236] width 12 height 14
click at [241, 236] on input "No" at bounding box center [245, 233] width 8 height 8
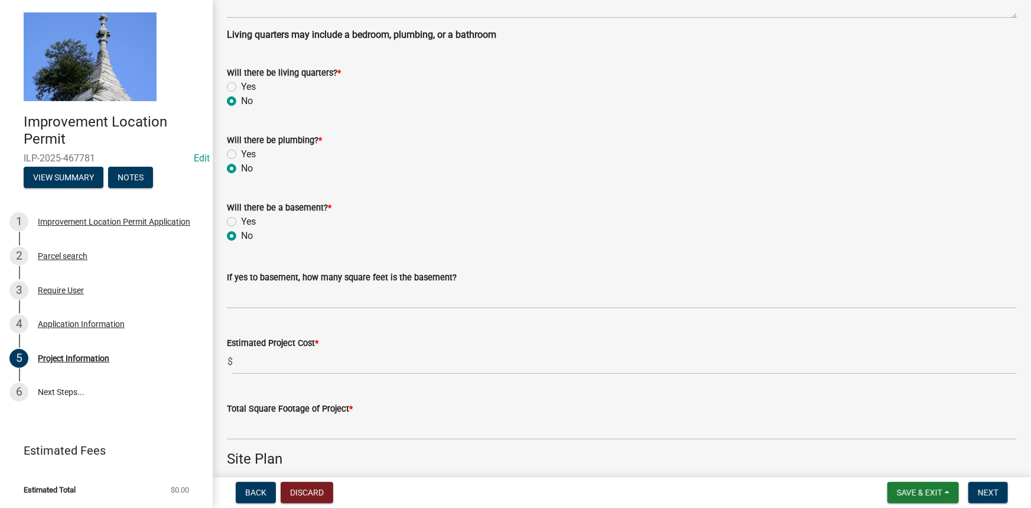
radio input "true"
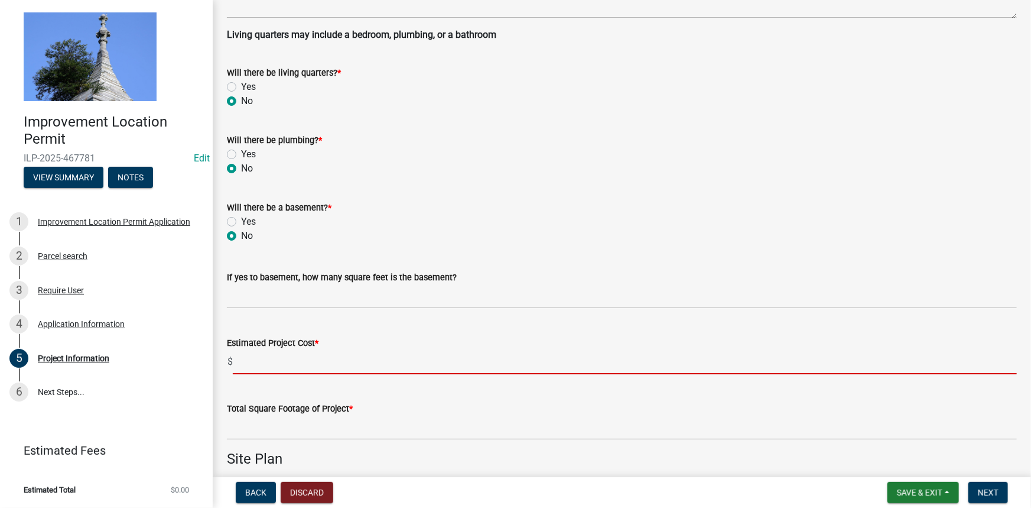
click at [262, 364] on input "text" at bounding box center [625, 362] width 784 height 24
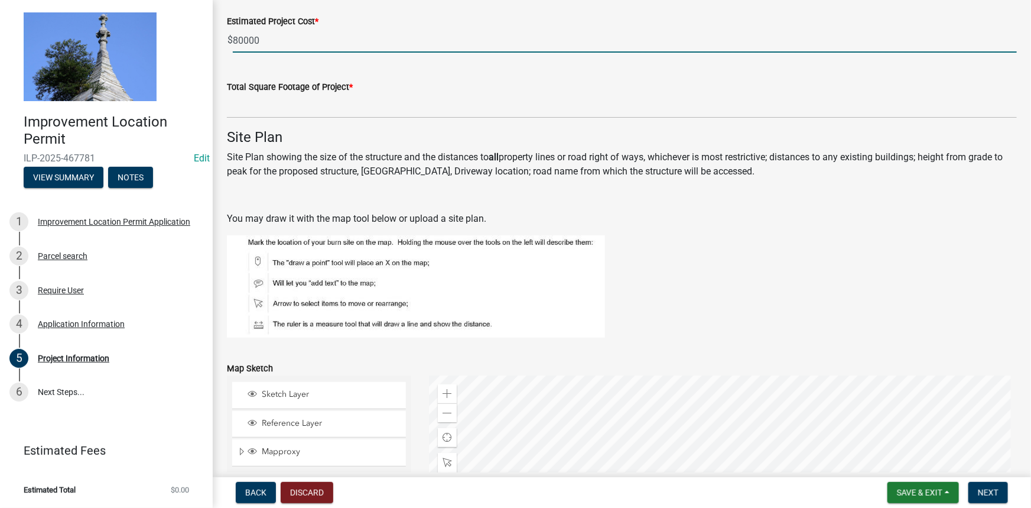
scroll to position [698, 0]
type input "80000"
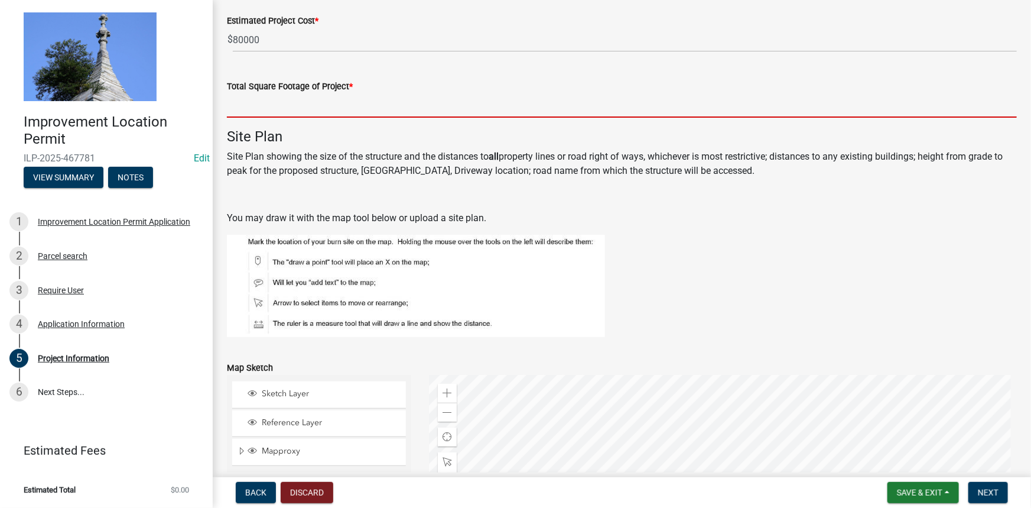
click at [233, 101] on input "text" at bounding box center [622, 105] width 790 height 24
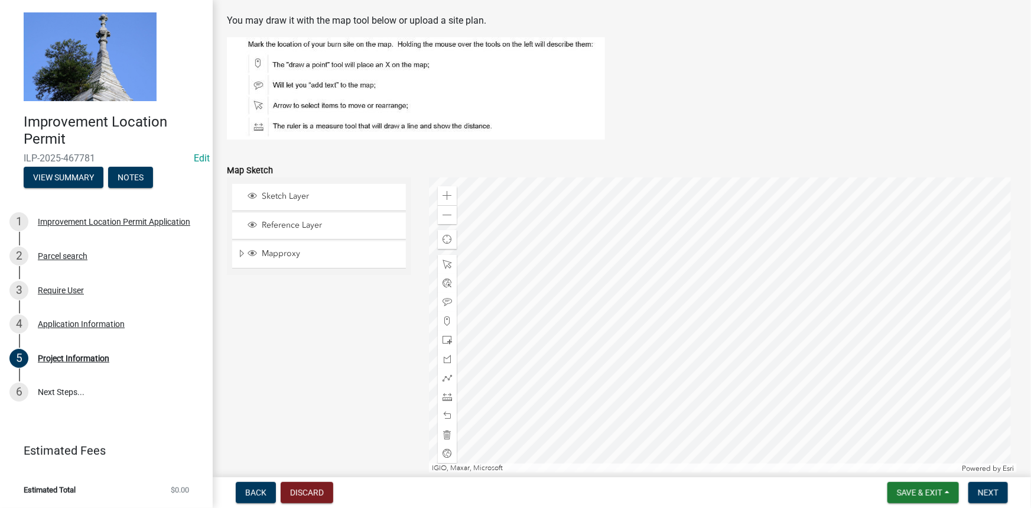
scroll to position [901, 0]
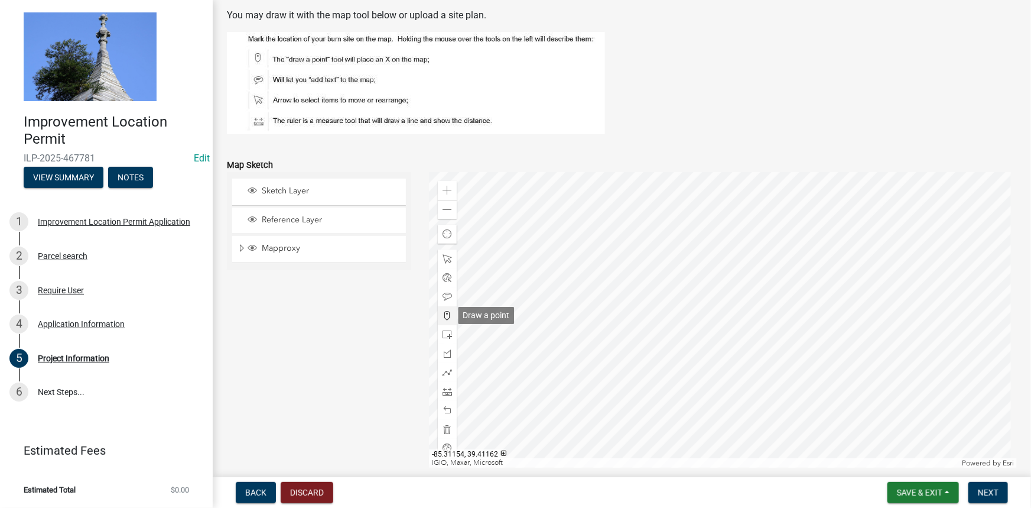
type input "1050"
click at [444, 315] on span at bounding box center [447, 315] width 9 height 9
click at [783, 251] on div at bounding box center [723, 320] width 588 height 296
click at [987, 492] on span "Next" at bounding box center [988, 492] width 21 height 9
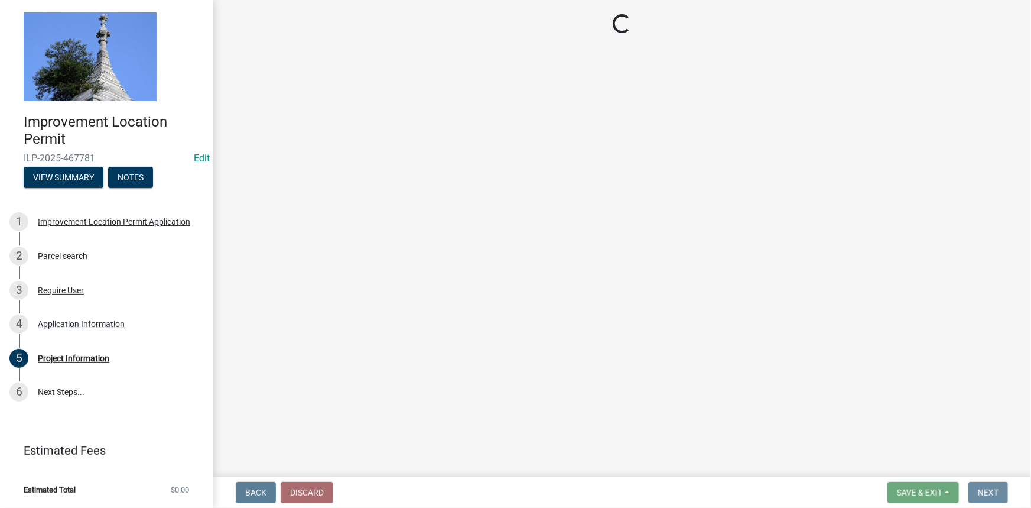
scroll to position [0, 0]
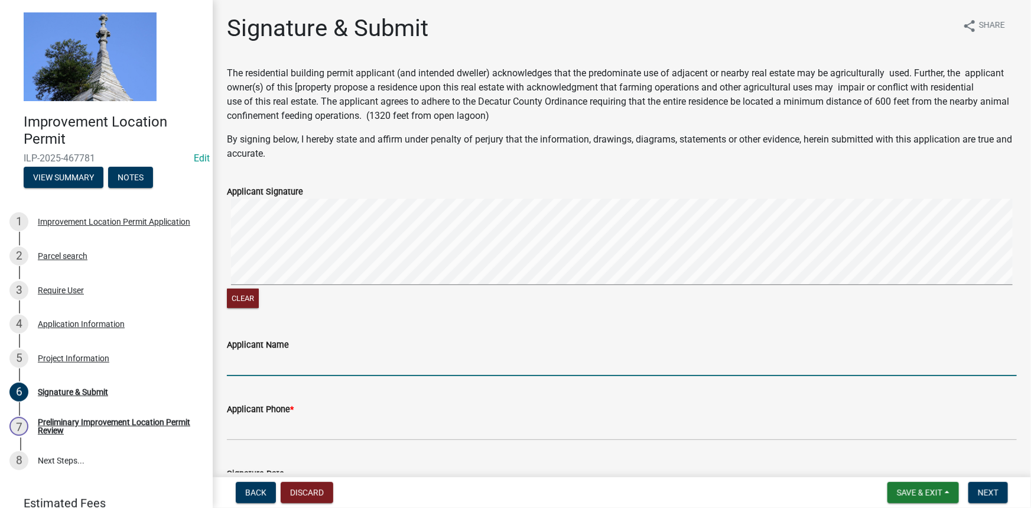
drag, startPoint x: 242, startPoint y: 364, endPoint x: 254, endPoint y: 362, distance: 11.4
click at [242, 363] on input "Applicant Name" at bounding box center [622, 364] width 790 height 24
type input "[PERSON_NAME]"
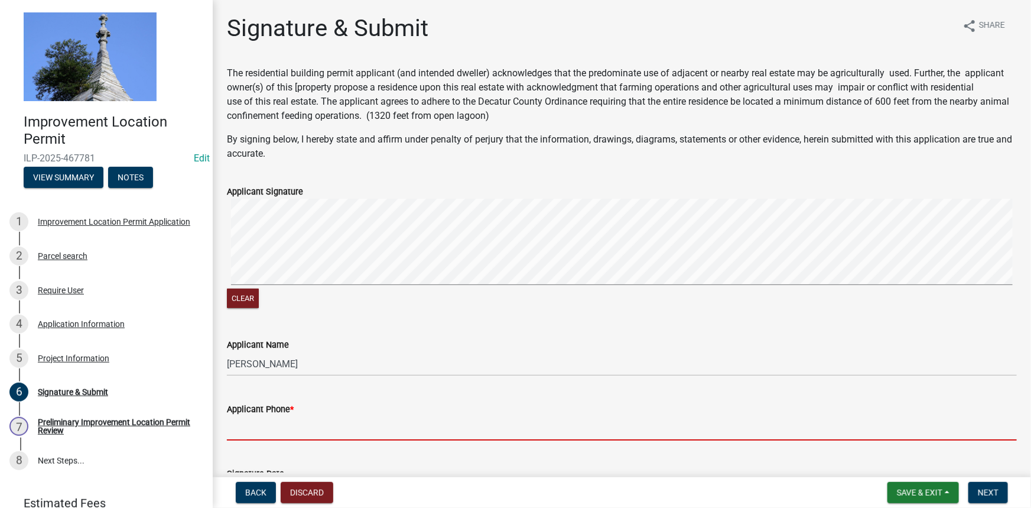
click at [257, 424] on input "Applicant Phone *" at bounding box center [622, 428] width 790 height 24
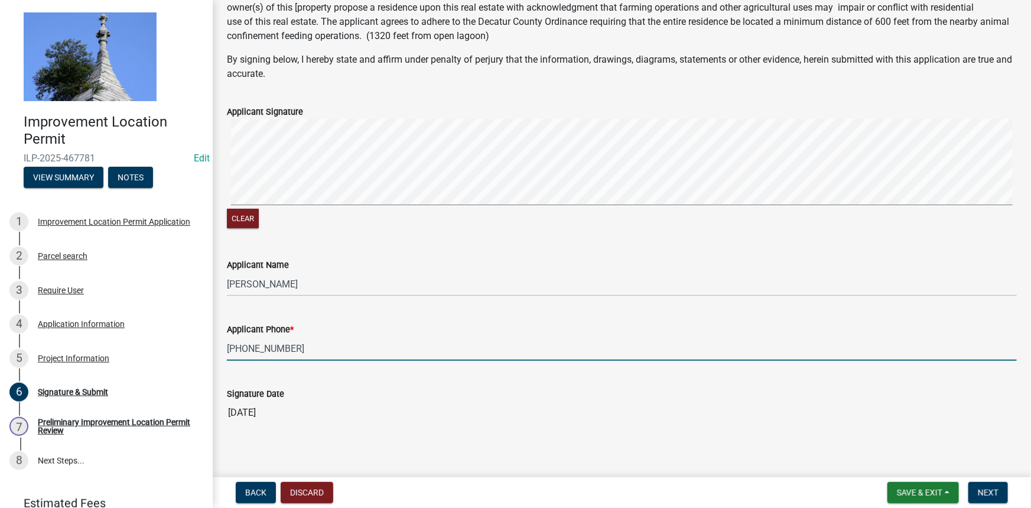
scroll to position [87, 0]
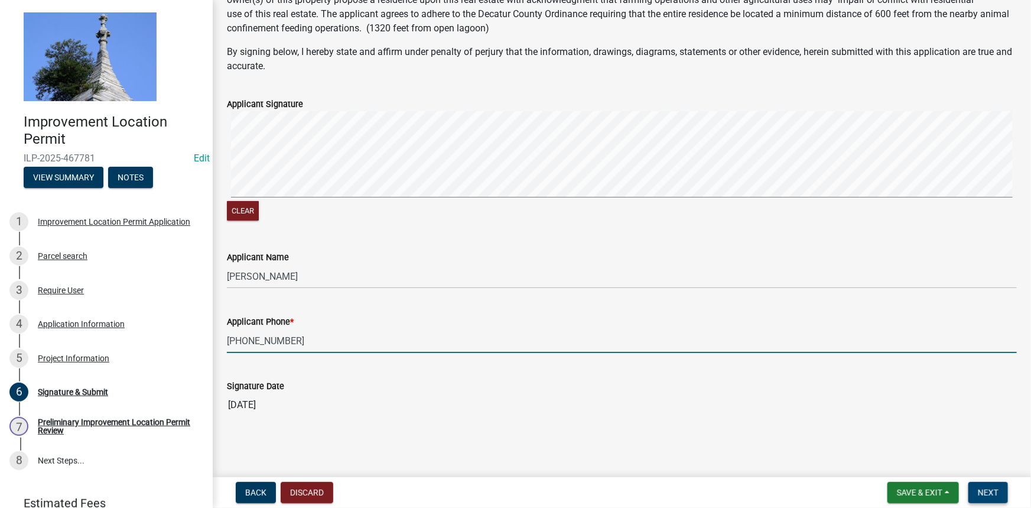
type input "[PHONE_NUMBER]"
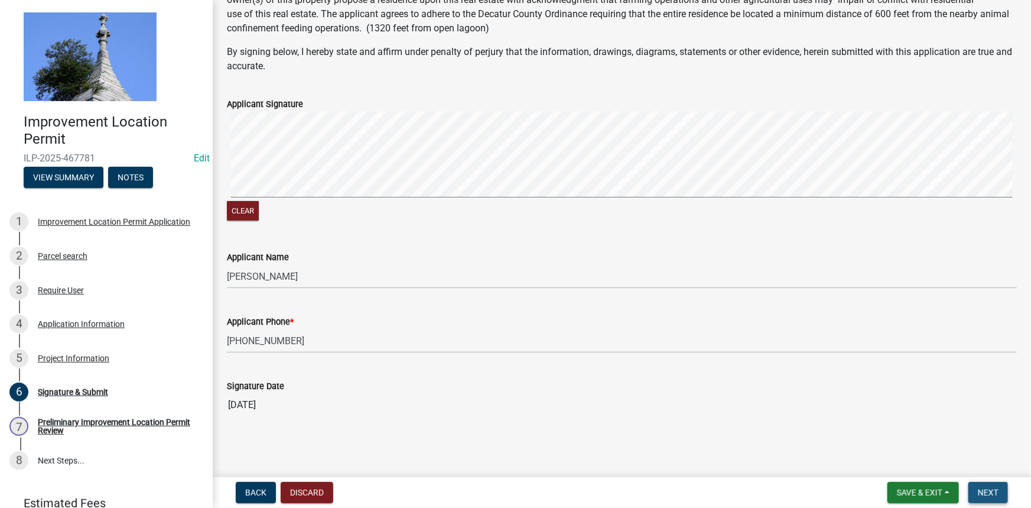
click at [987, 492] on span "Next" at bounding box center [988, 492] width 21 height 9
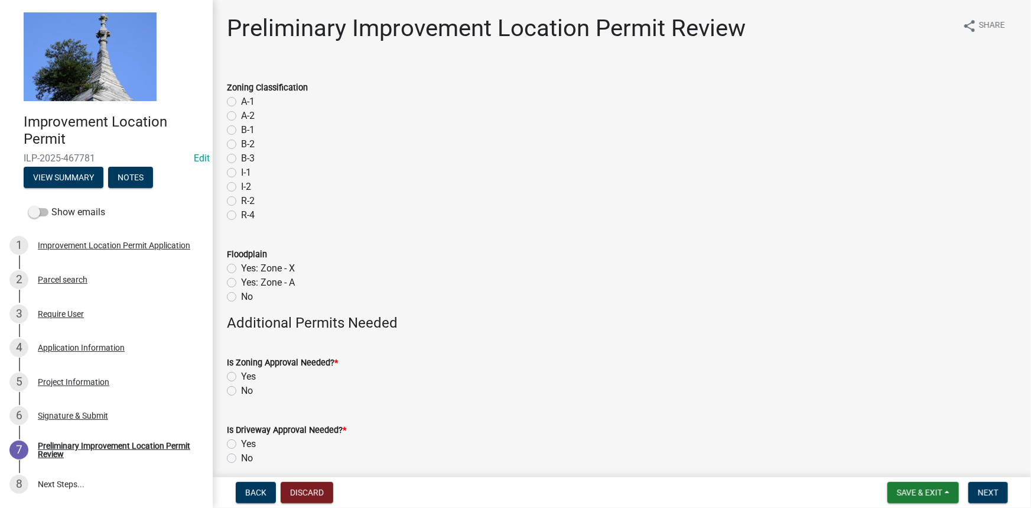
click at [241, 201] on label "R-2" at bounding box center [248, 201] width 14 height 14
click at [241, 201] on input "R-2" at bounding box center [245, 198] width 8 height 8
radio input "true"
click at [241, 296] on label "No" at bounding box center [247, 297] width 12 height 14
click at [241, 296] on input "No" at bounding box center [245, 294] width 8 height 8
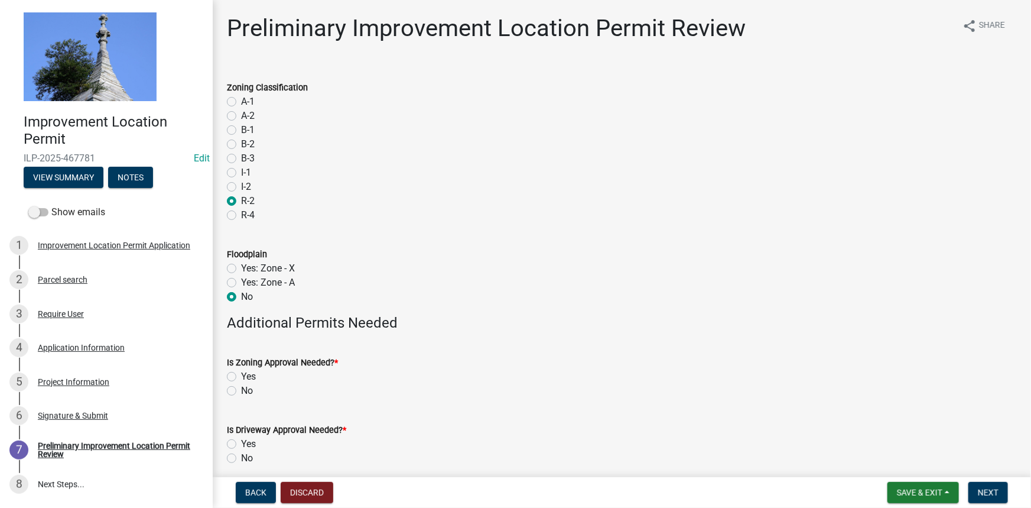
radio input "true"
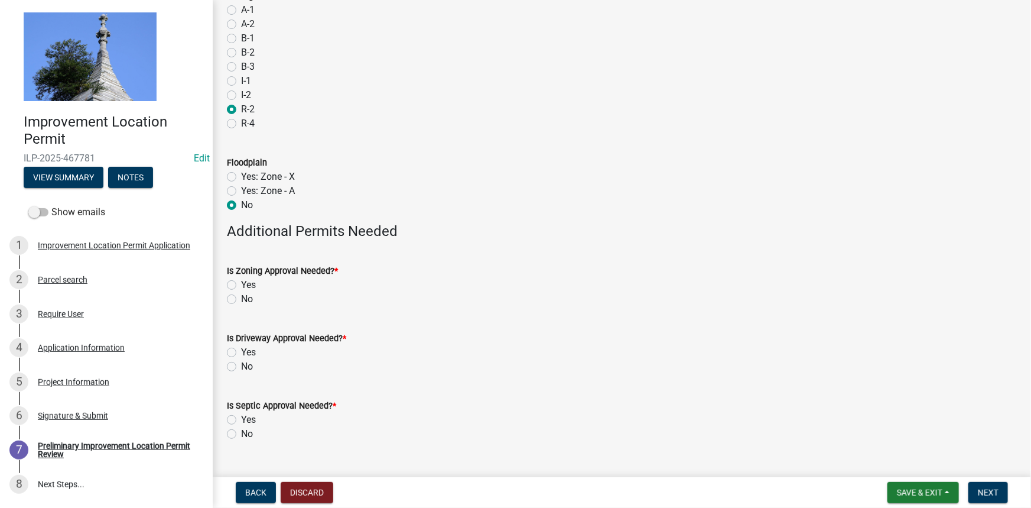
scroll to position [116, 0]
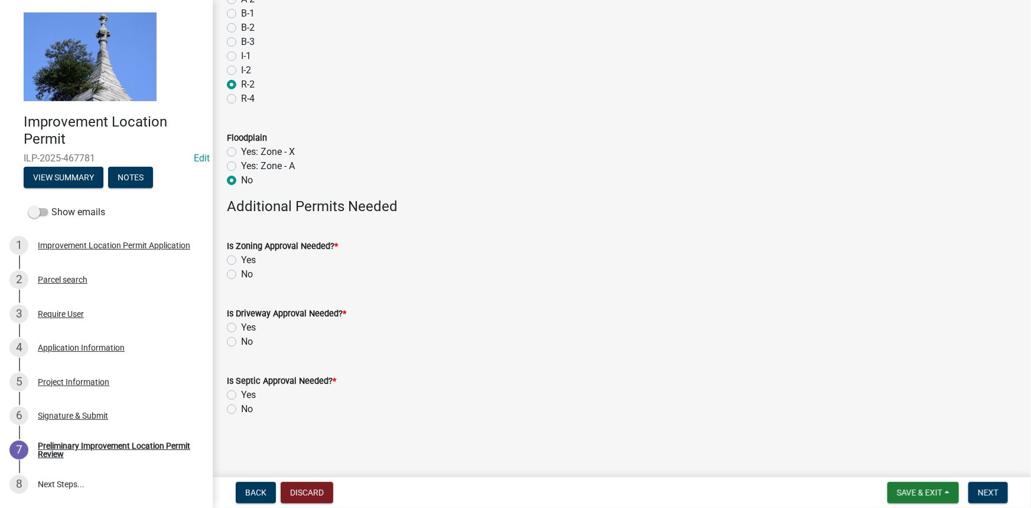
click at [241, 273] on label "No" at bounding box center [247, 274] width 12 height 14
click at [241, 273] on input "No" at bounding box center [245, 271] width 8 height 8
radio input "true"
click at [241, 340] on label "No" at bounding box center [247, 342] width 12 height 14
click at [241, 340] on input "No" at bounding box center [245, 339] width 8 height 8
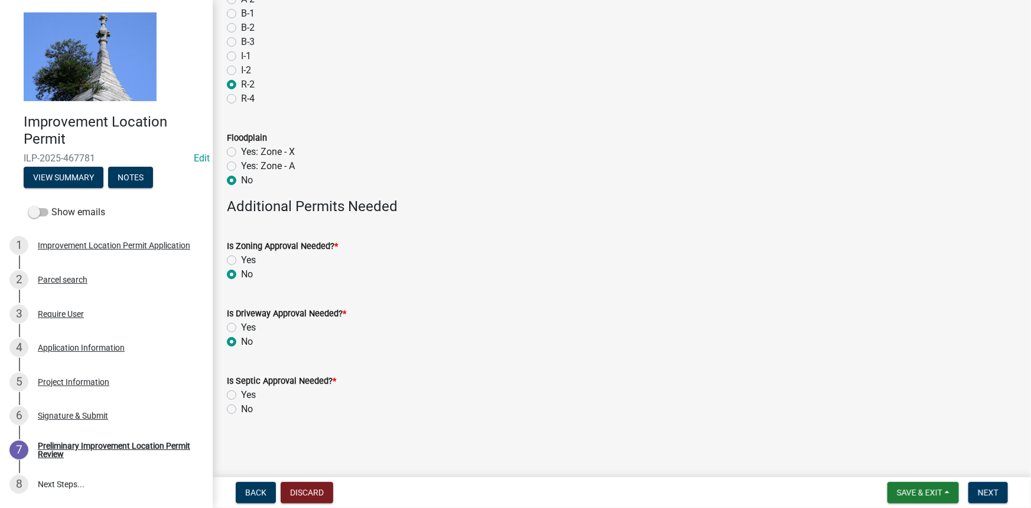
radio input "true"
click at [241, 407] on label "No" at bounding box center [247, 409] width 12 height 14
click at [241, 407] on input "No" at bounding box center [245, 406] width 8 height 8
radio input "true"
click at [987, 483] on button "Next" at bounding box center [989, 492] width 40 height 21
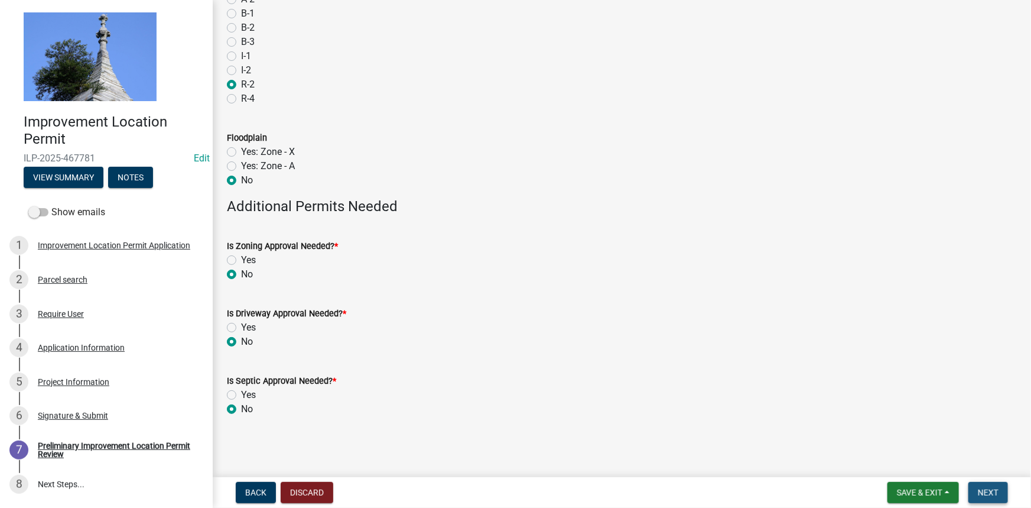
scroll to position [0, 0]
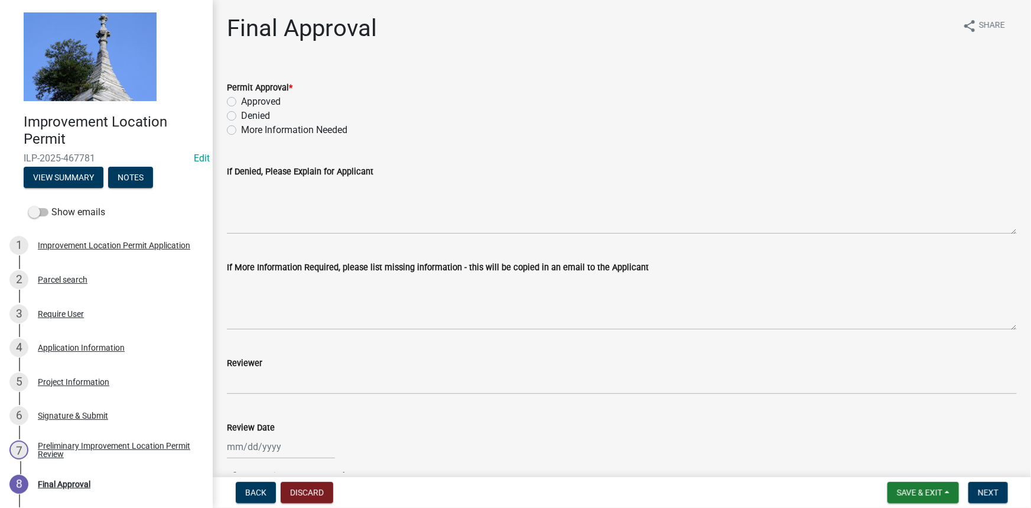
click at [241, 100] on label "Approved" at bounding box center [261, 102] width 40 height 14
click at [241, 100] on input "Approved" at bounding box center [245, 99] width 8 height 8
radio input "true"
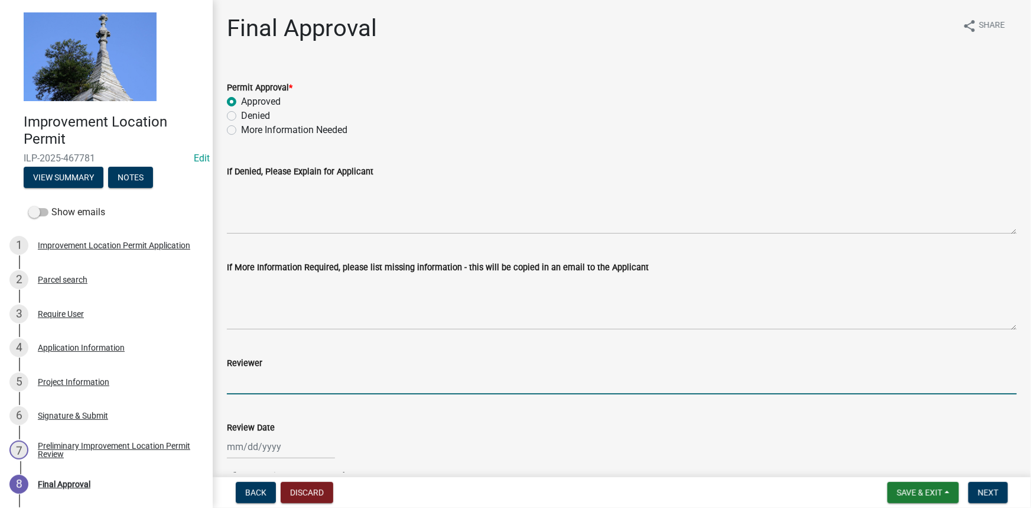
click at [261, 378] on input "Reviewer" at bounding box center [622, 382] width 790 height 24
type input "TK"
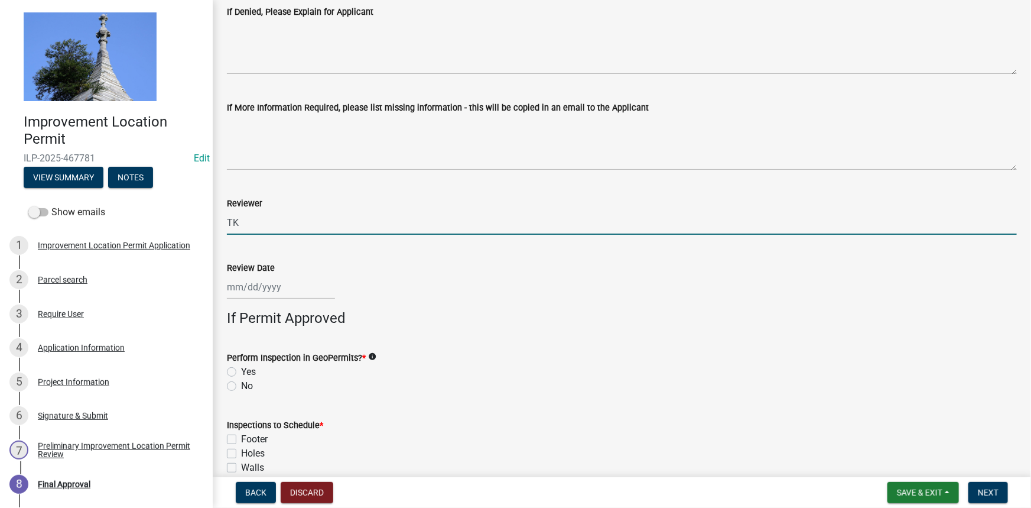
scroll to position [161, 0]
click at [244, 287] on div at bounding box center [281, 286] width 108 height 24
select select "8"
select select "2025"
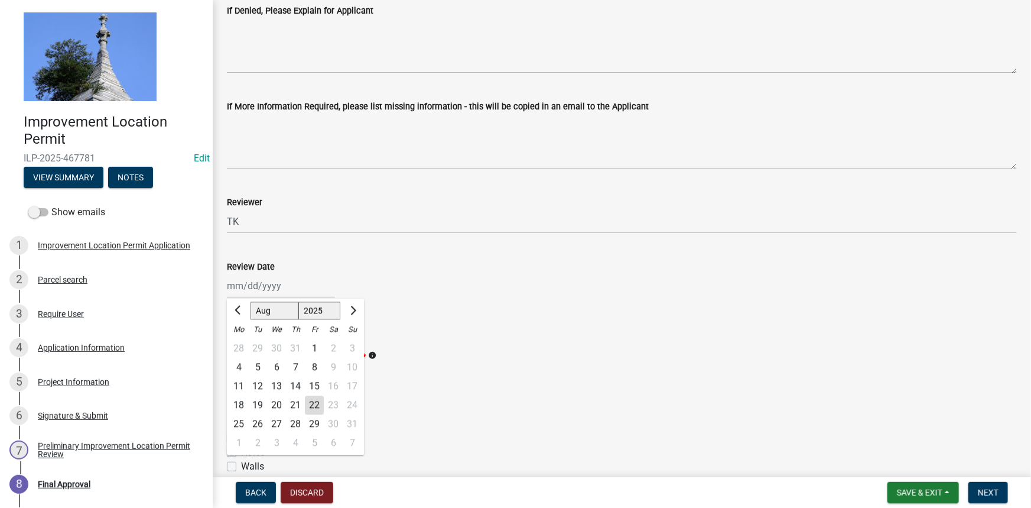
click at [312, 398] on div "22" at bounding box center [314, 405] width 19 height 19
type input "[DATE]"
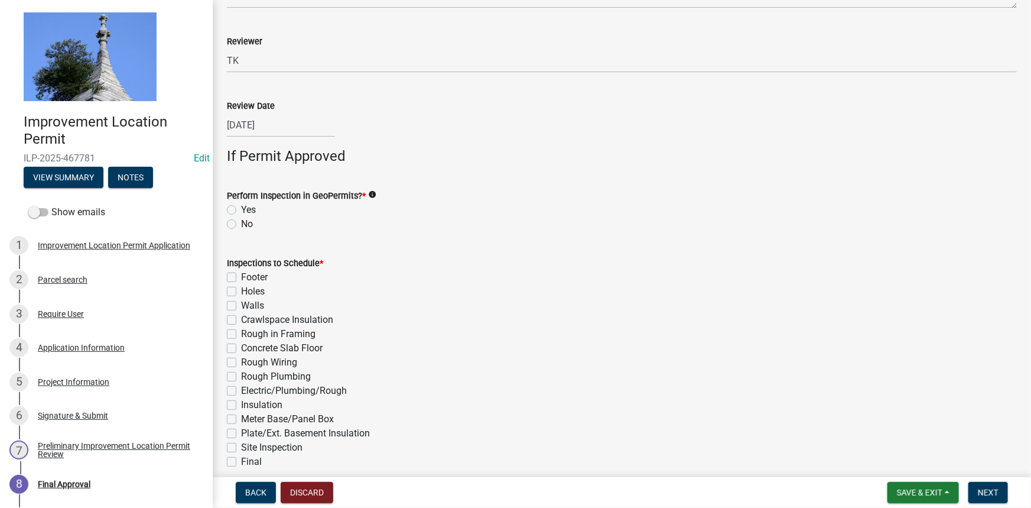
scroll to position [322, 0]
click at [241, 223] on label "No" at bounding box center [247, 223] width 12 height 14
click at [241, 223] on input "No" at bounding box center [245, 220] width 8 height 8
radio input "true"
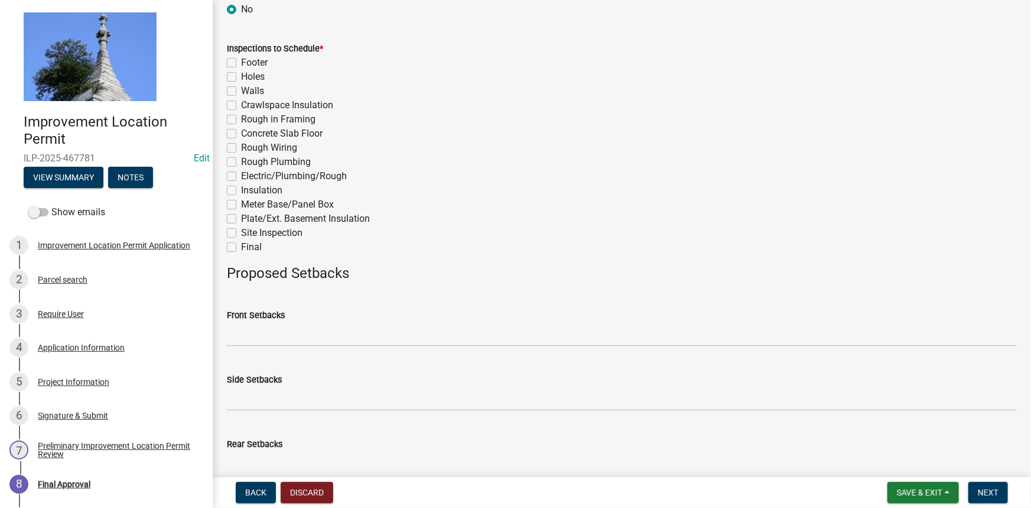
scroll to position [537, 0]
click at [241, 244] on label "Final" at bounding box center [251, 246] width 21 height 14
click at [241, 244] on input "Final" at bounding box center [245, 243] width 8 height 8
checkbox input "true"
checkbox input "false"
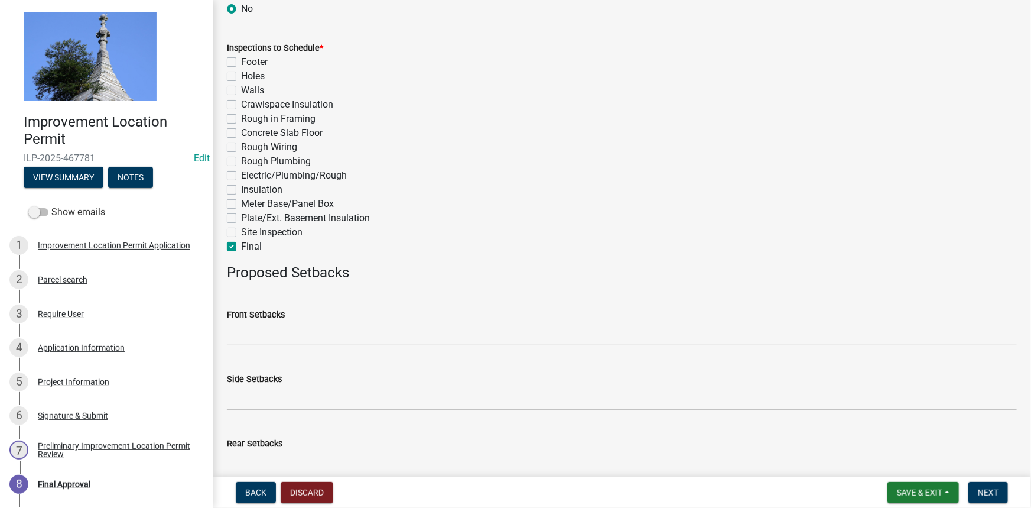
checkbox input "false"
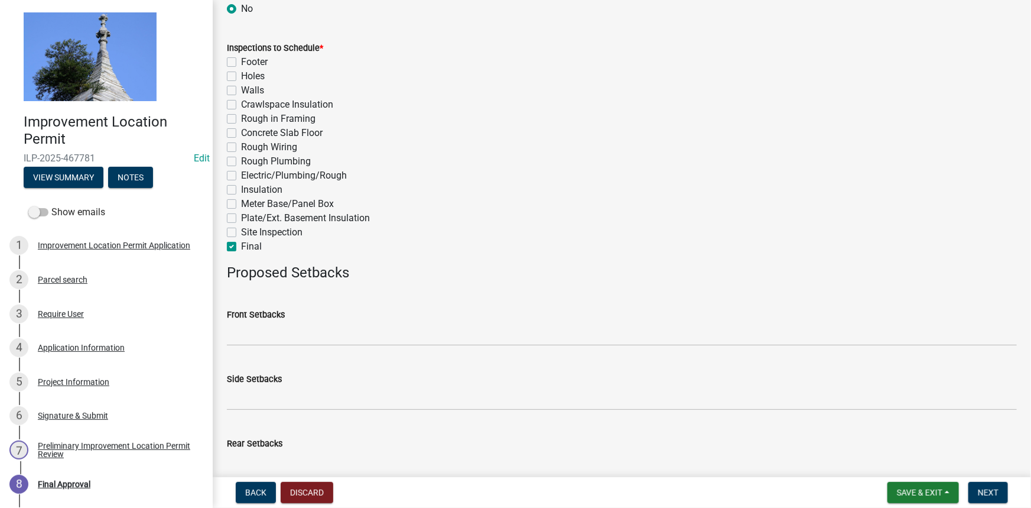
checkbox input "false"
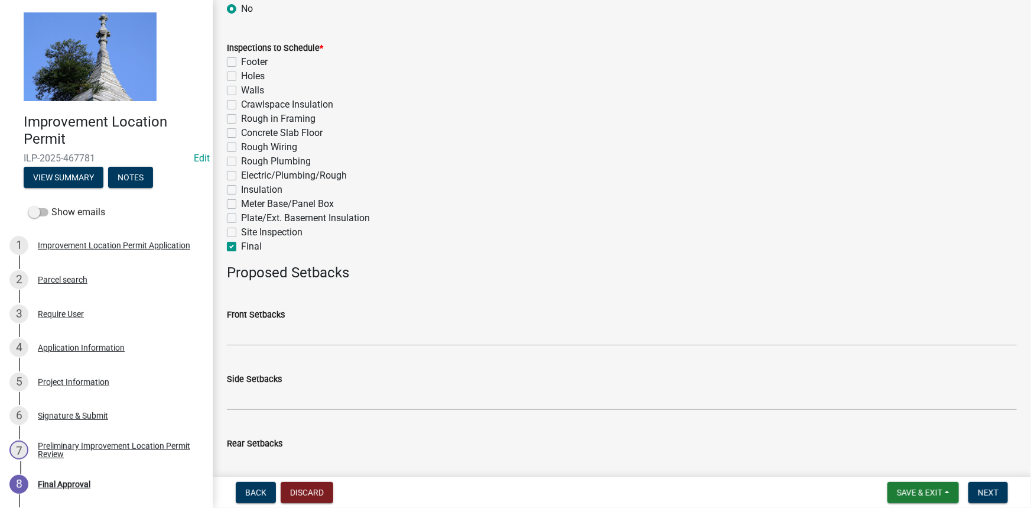
checkbox input "false"
checkbox input "true"
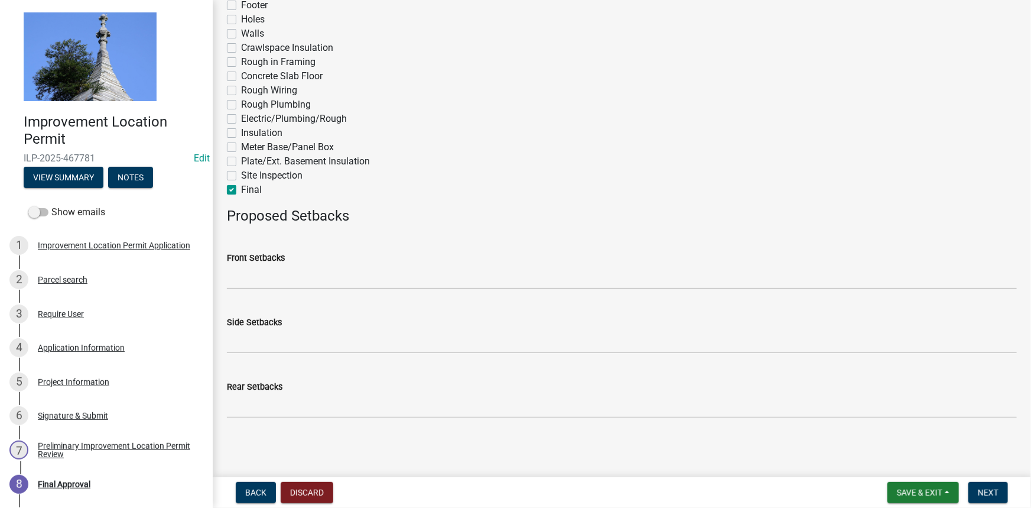
scroll to position [594, 0]
click at [983, 490] on span "Next" at bounding box center [988, 492] width 21 height 9
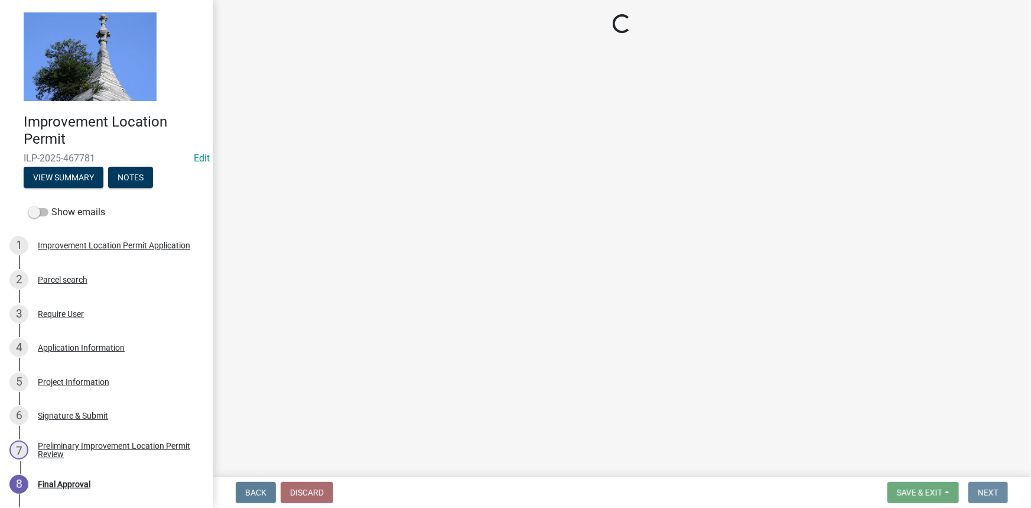
scroll to position [0, 0]
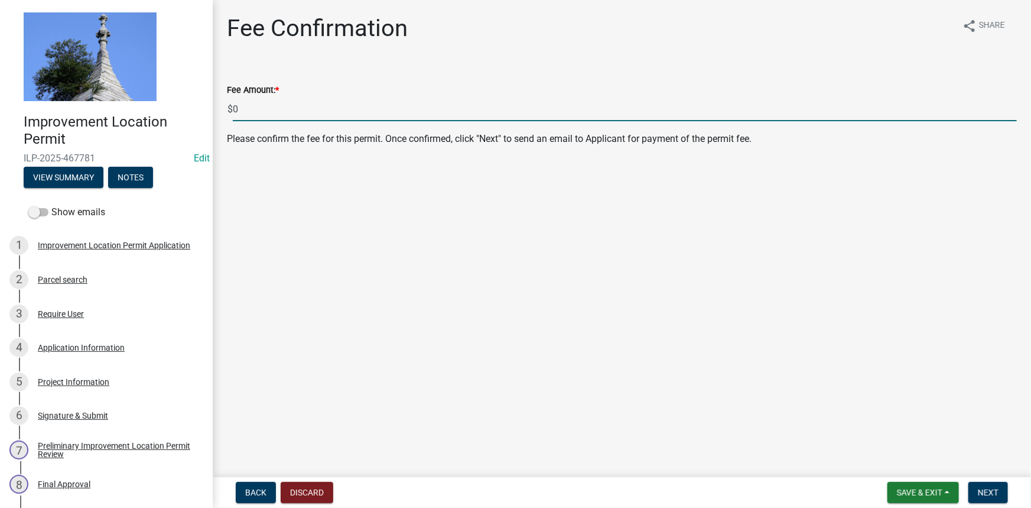
click at [240, 109] on input "0" at bounding box center [625, 109] width 784 height 24
type input "355.00"
click at [991, 486] on button "Next" at bounding box center [989, 492] width 40 height 21
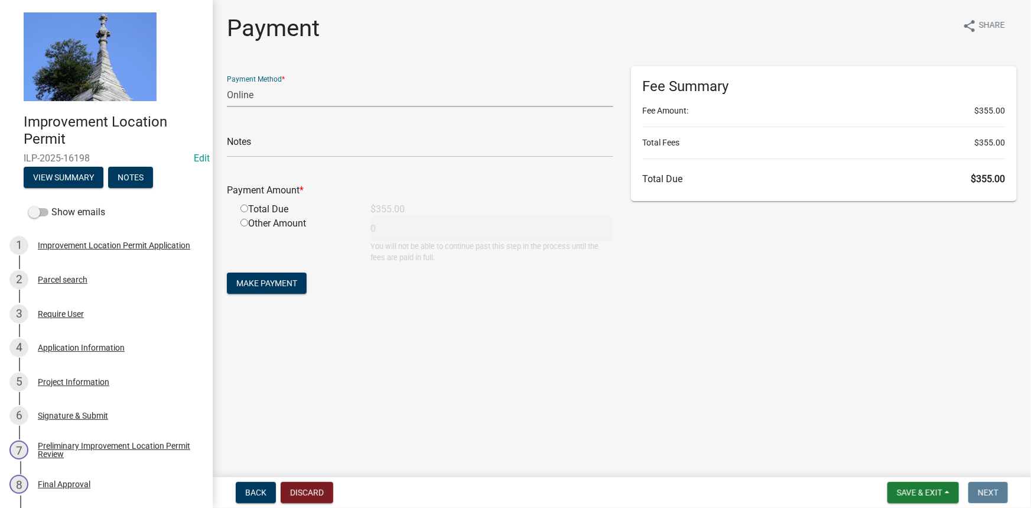
click at [265, 92] on select "Credit Card POS Check Cash Online" at bounding box center [420, 95] width 387 height 24
select select "0: 2"
click at [227, 83] on select "Credit Card POS Check Cash Online" at bounding box center [420, 95] width 387 height 24
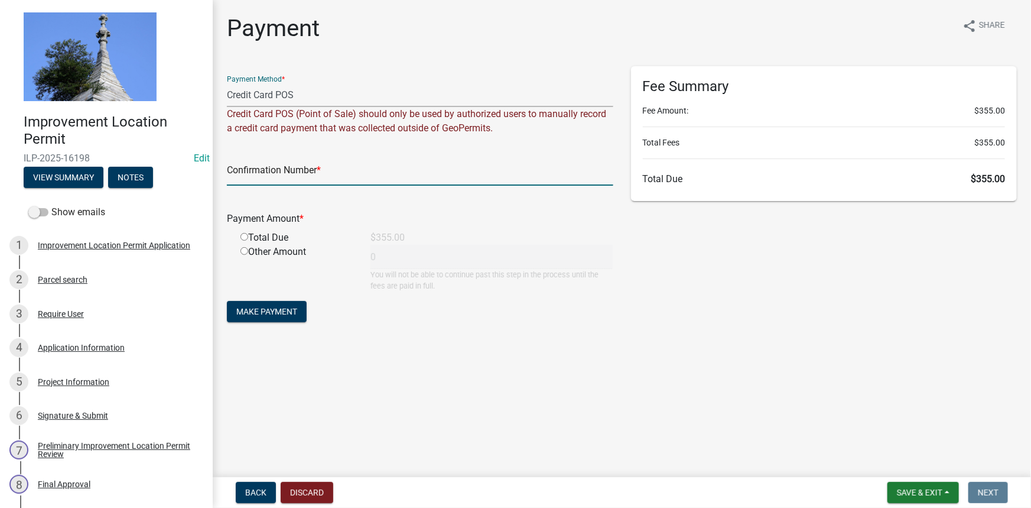
click at [332, 166] on input "text" at bounding box center [420, 173] width 387 height 24
type input "14859715"
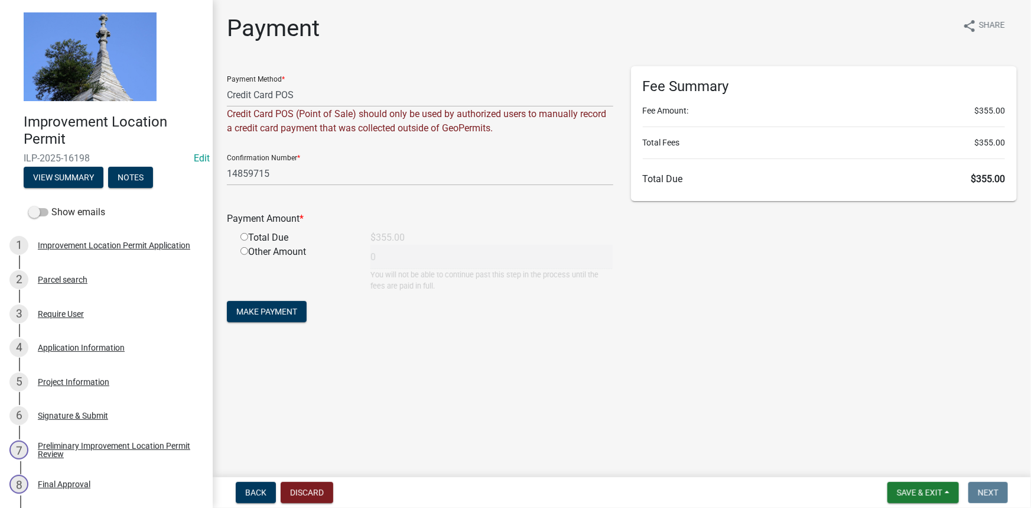
click at [244, 234] on input "radio" at bounding box center [245, 237] width 8 height 8
radio input "true"
type input "355"
click at [271, 307] on span "Make Payment" at bounding box center [266, 311] width 61 height 9
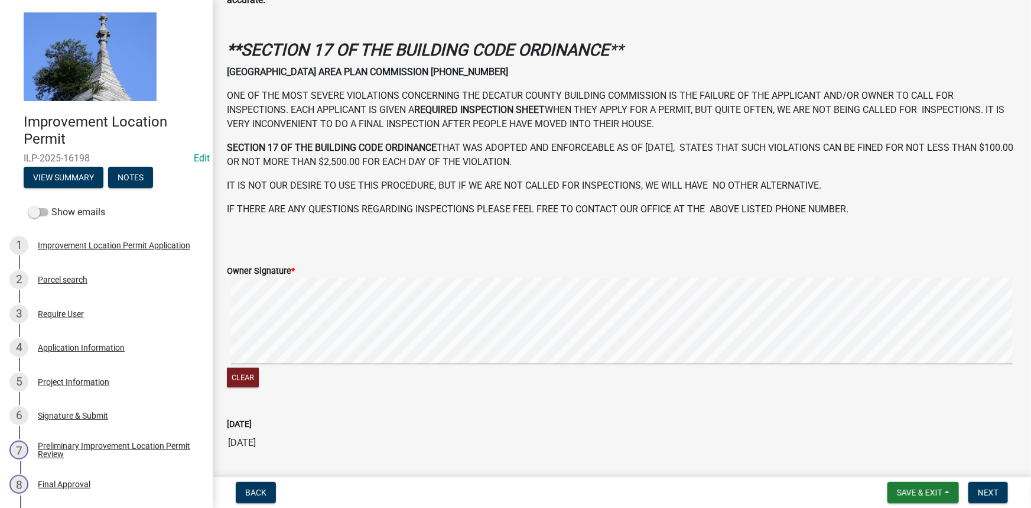
scroll to position [413, 0]
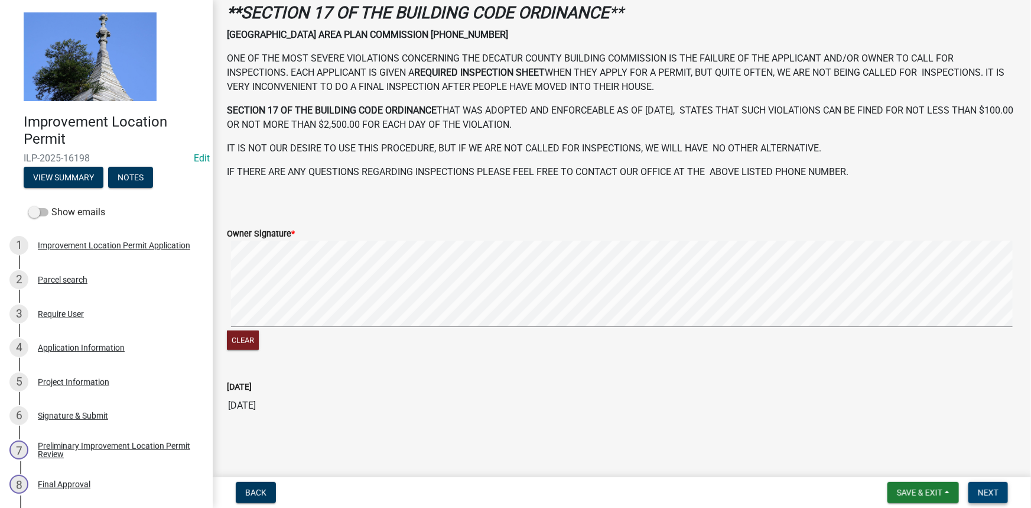
click at [1001, 495] on button "Next" at bounding box center [989, 492] width 40 height 21
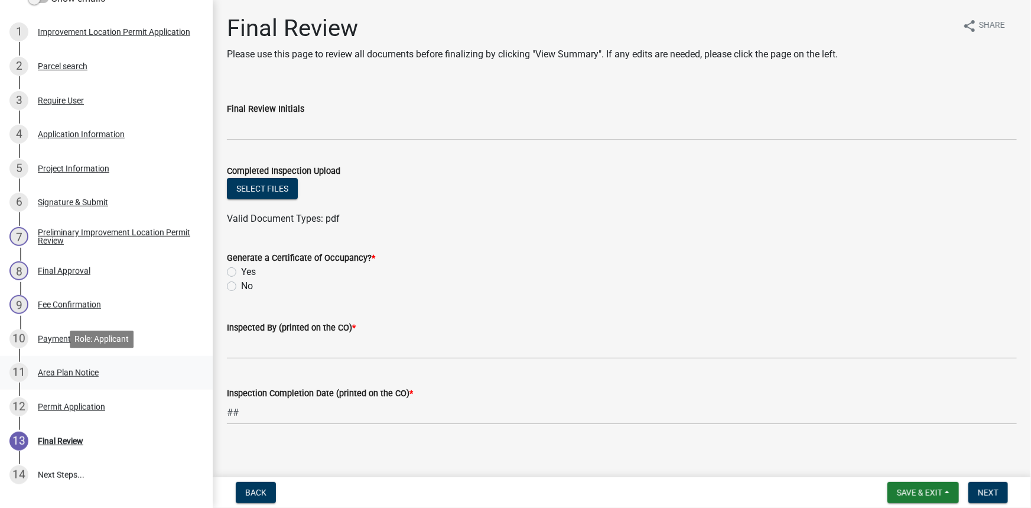
scroll to position [214, 0]
click at [82, 403] on div "Permit Application" at bounding box center [71, 406] width 67 height 8
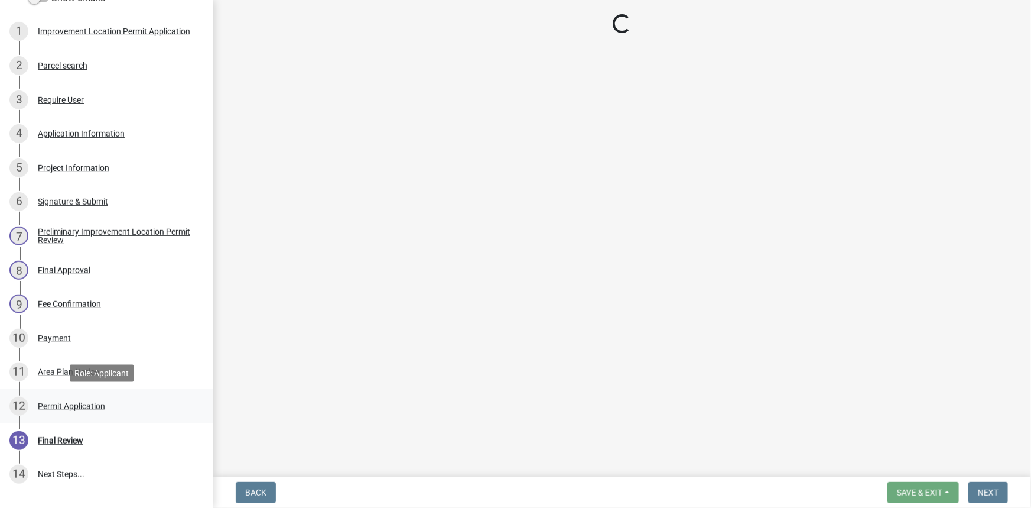
click at [82, 402] on div "Permit Application" at bounding box center [71, 406] width 67 height 8
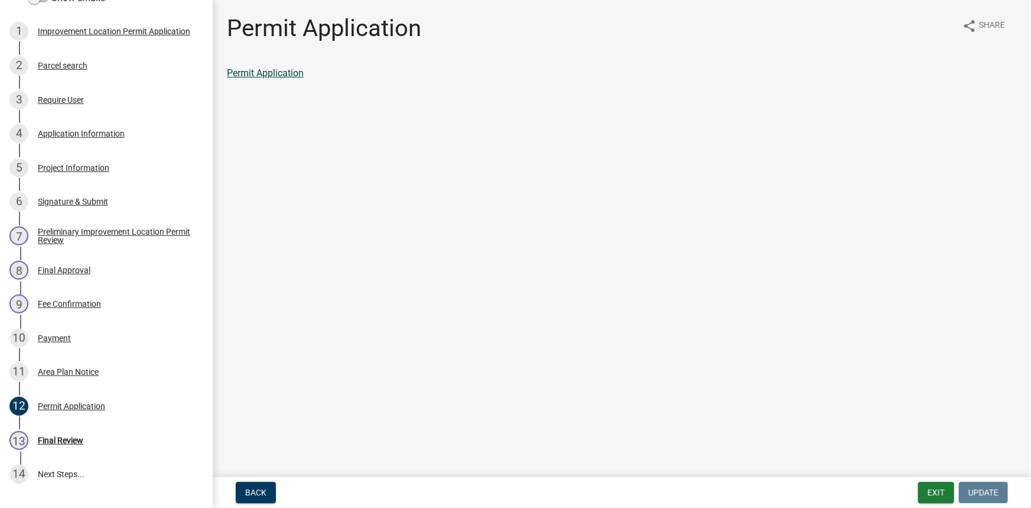
click at [267, 74] on link "Permit Application" at bounding box center [265, 72] width 77 height 11
click at [950, 492] on button "Exit" at bounding box center [937, 492] width 36 height 21
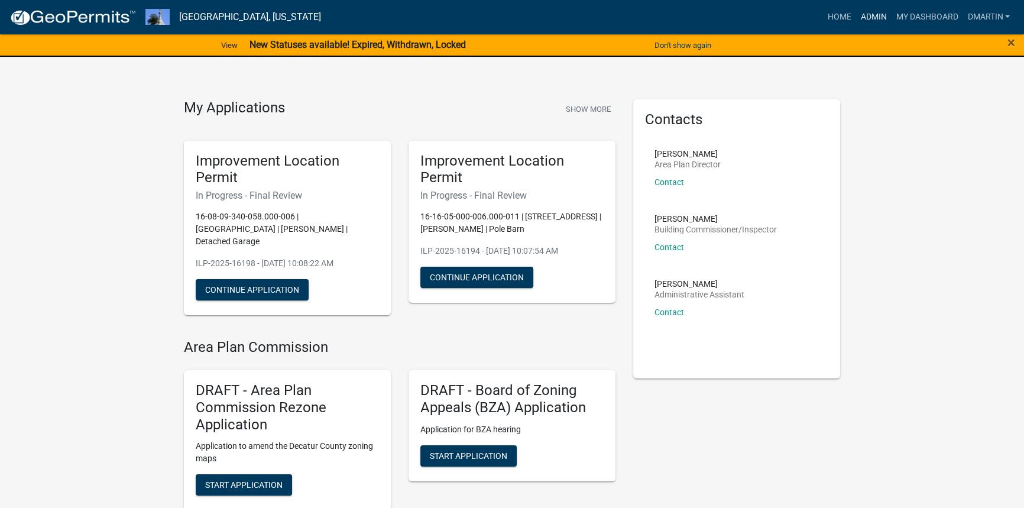
click at [867, 17] on link "Admin" at bounding box center [872, 17] width 35 height 22
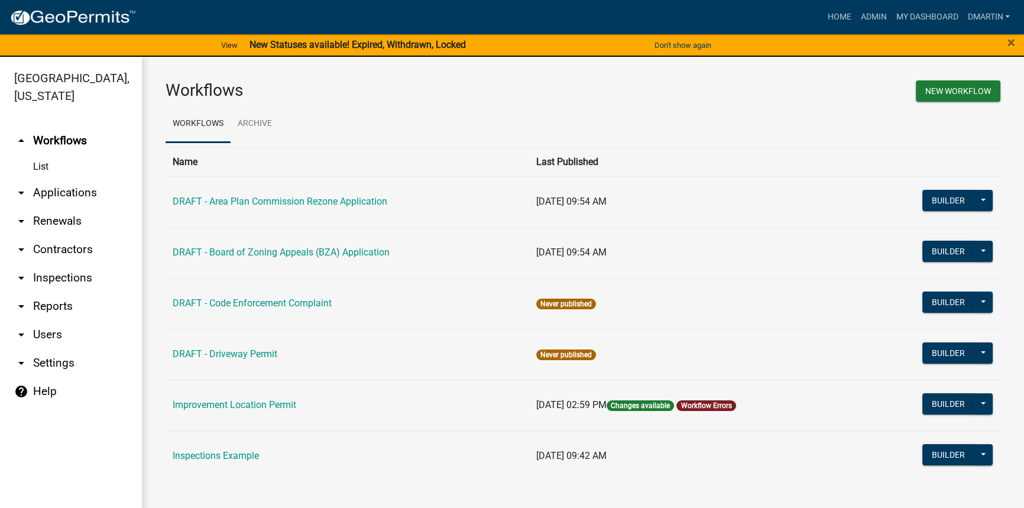
click at [47, 166] on link "List" at bounding box center [71, 167] width 142 height 24
click at [43, 190] on link "arrow_drop_down Applications" at bounding box center [71, 193] width 142 height 28
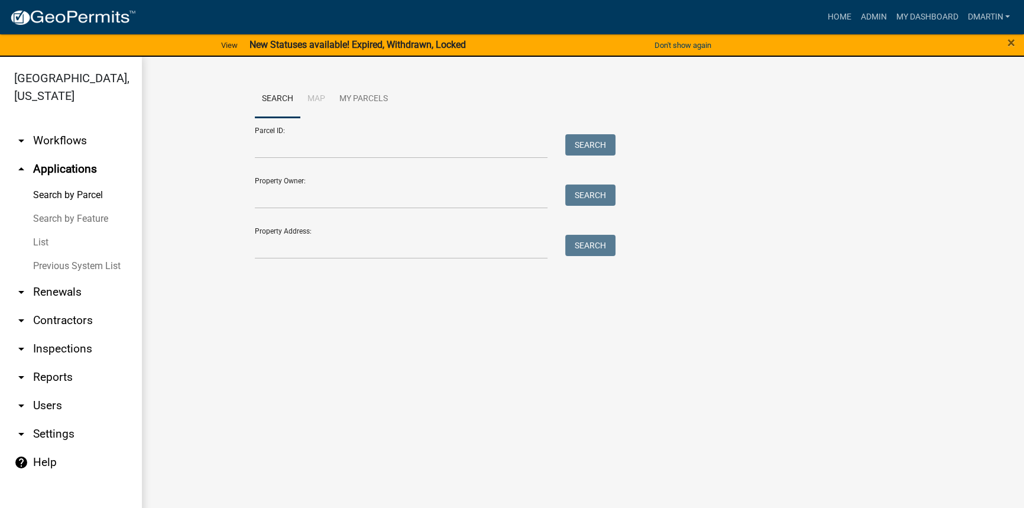
click at [40, 242] on link "List" at bounding box center [71, 243] width 142 height 24
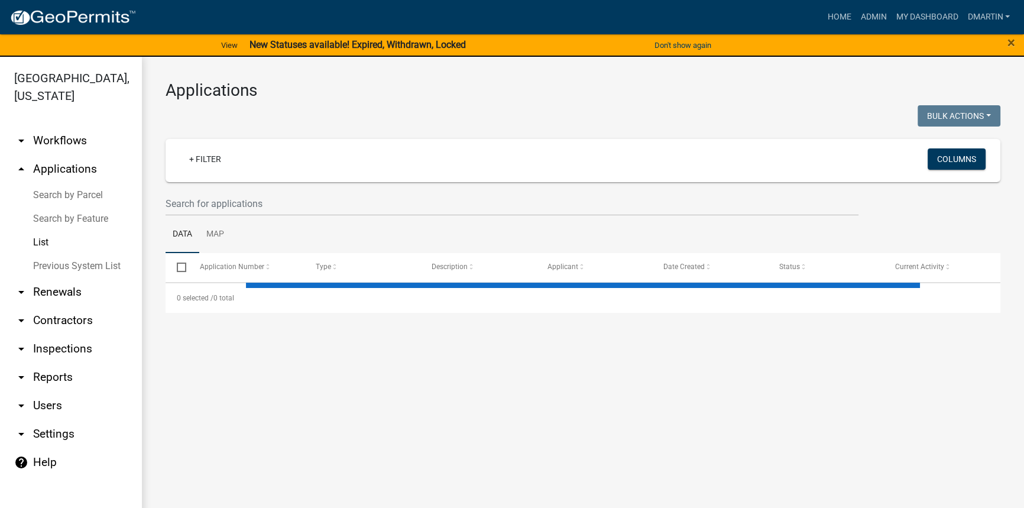
select select "3: 100"
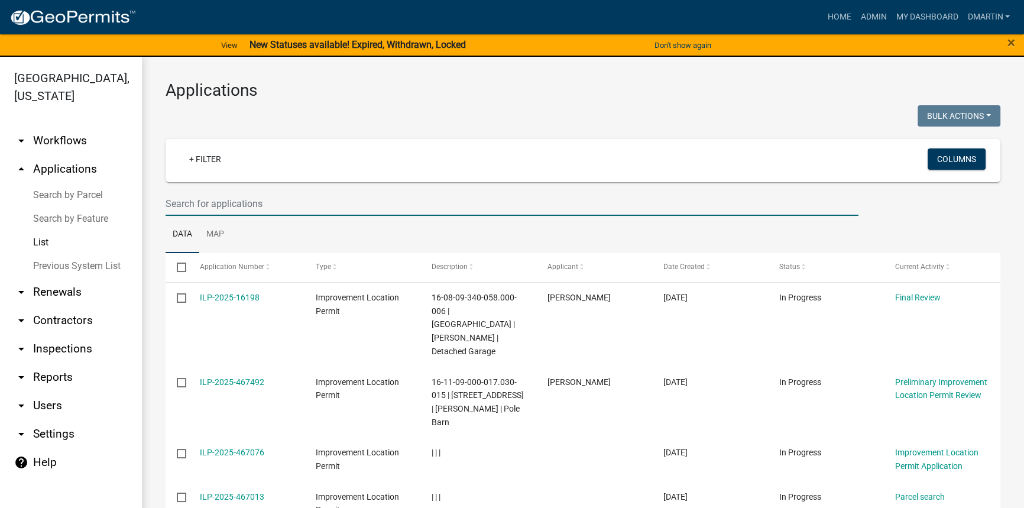
click at [267, 201] on input "text" at bounding box center [512, 204] width 693 height 24
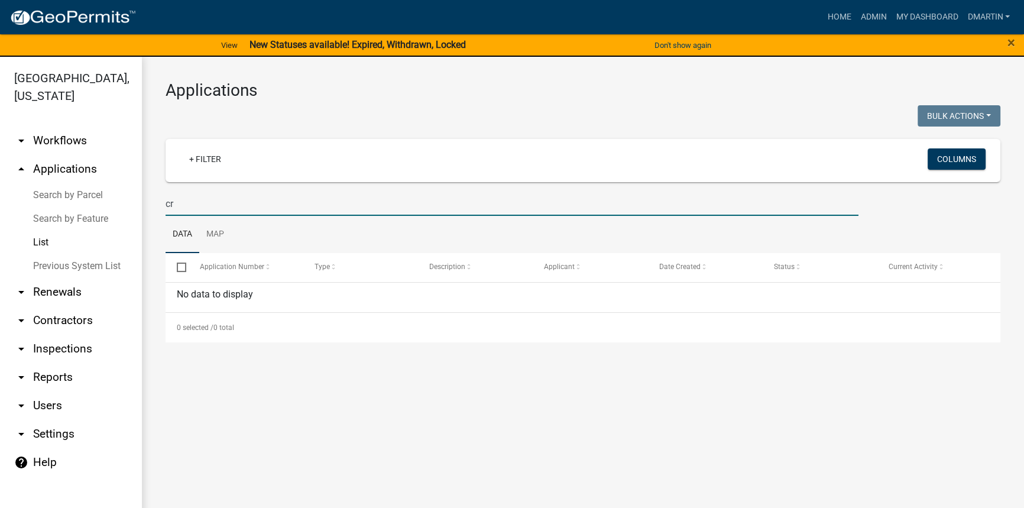
type input "c"
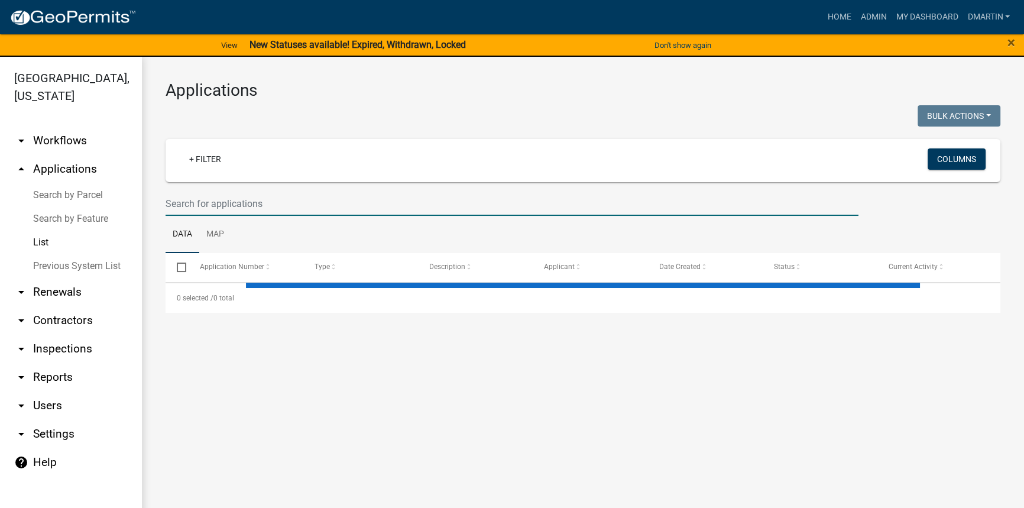
select select "3: 100"
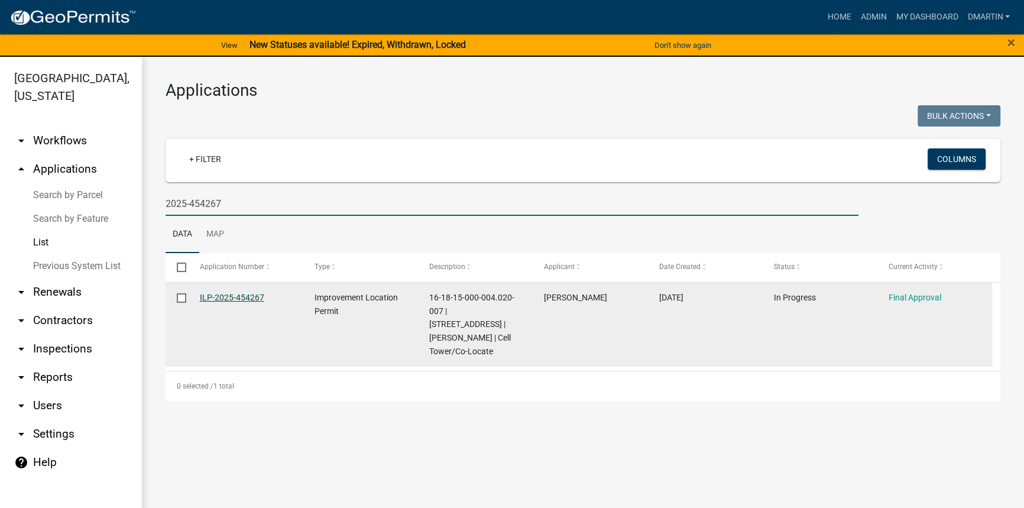
type input "2025-454267"
click at [241, 298] on link "ILP-2025-454267" at bounding box center [232, 297] width 64 height 9
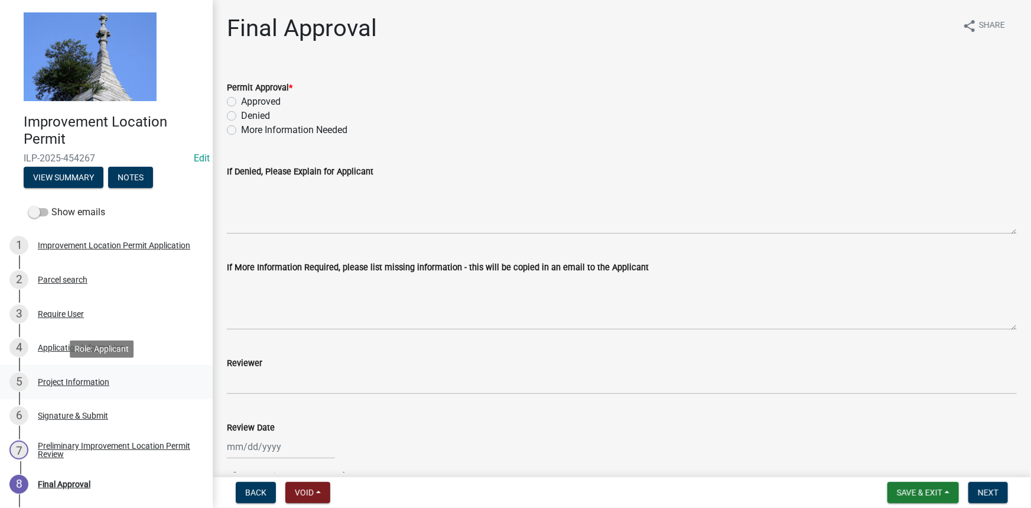
click at [72, 384] on div "Project Information" at bounding box center [74, 382] width 72 height 8
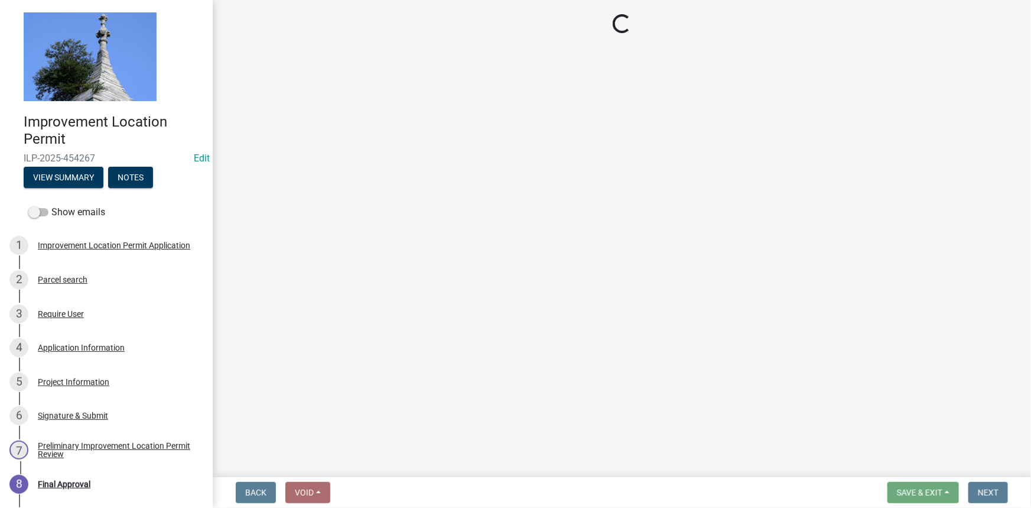
select select "f4775ee2-de45-4fba-b698-8345f414e373"
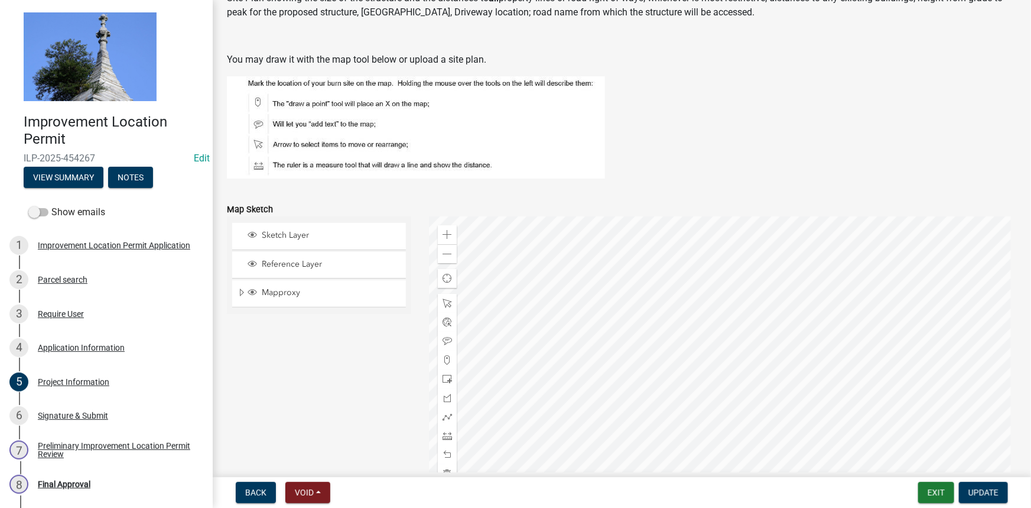
scroll to position [859, 0]
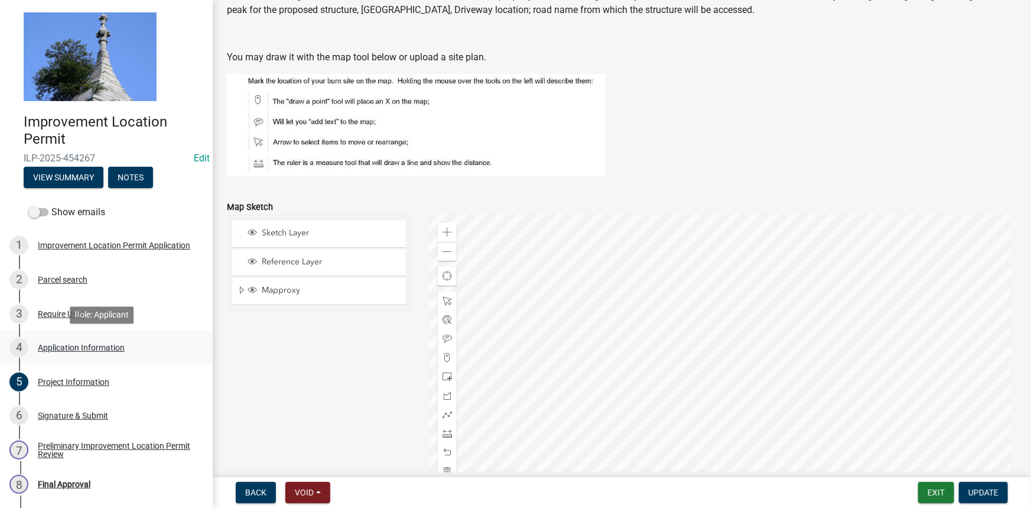
click at [73, 349] on div "Application Information" at bounding box center [81, 347] width 87 height 8
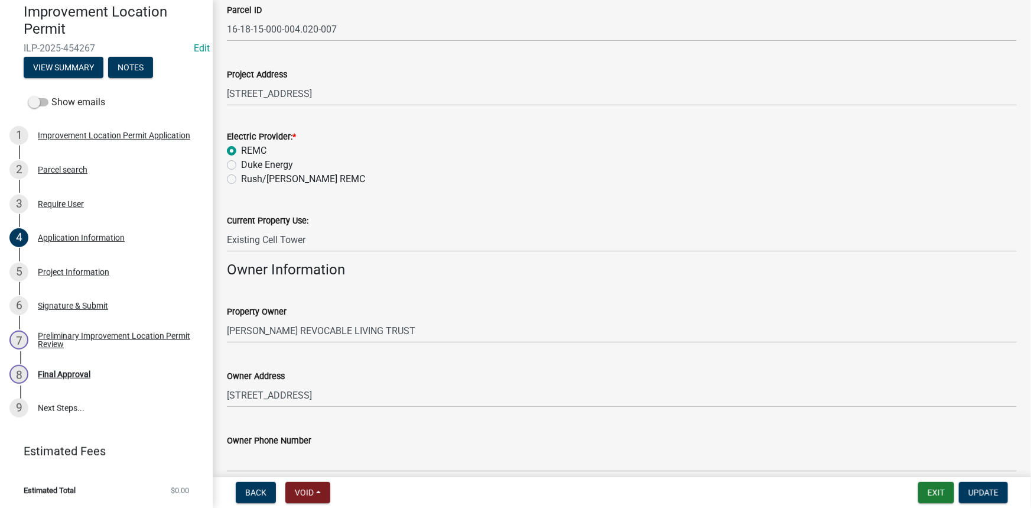
scroll to position [107, 0]
click at [77, 274] on div "Project Information" at bounding box center [74, 272] width 72 height 8
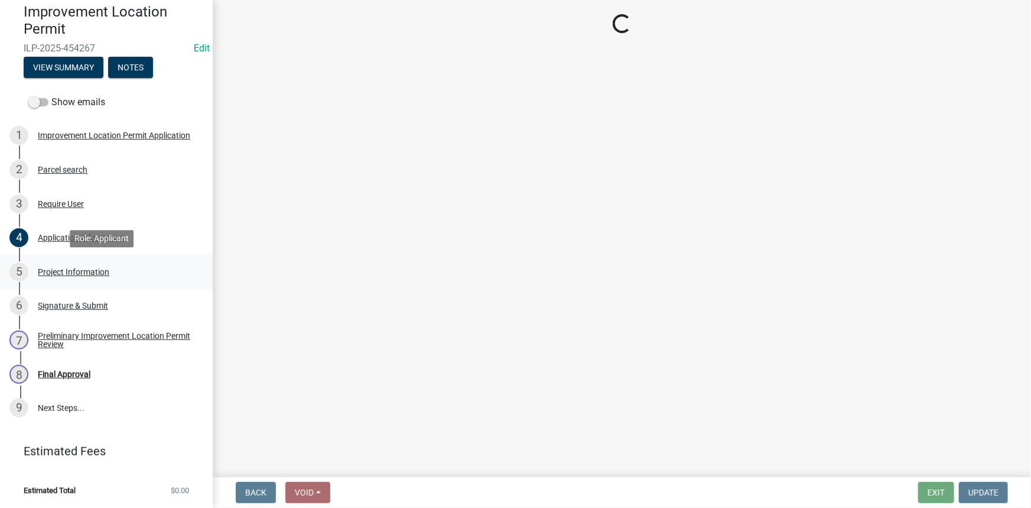
scroll to position [0, 0]
select select "f4775ee2-de45-4fba-b698-8345f414e373"
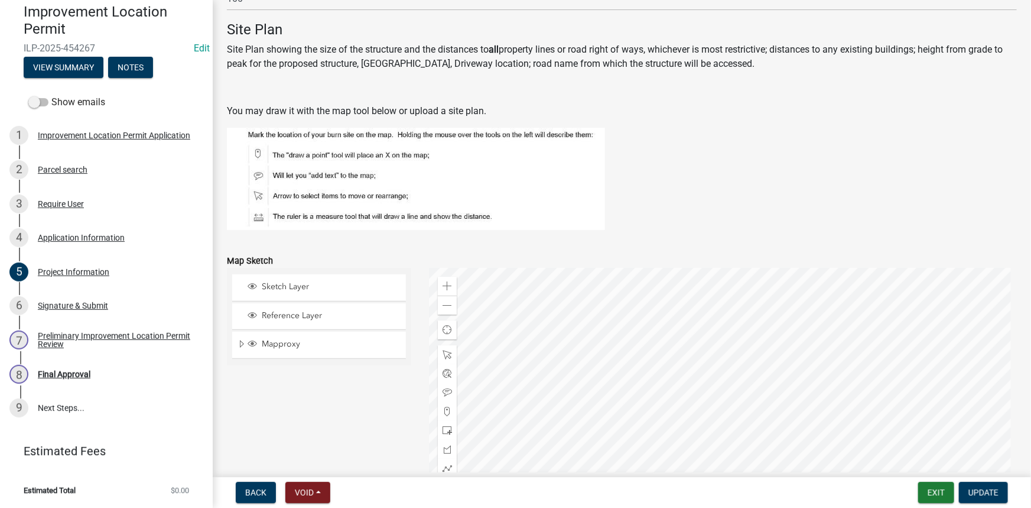
scroll to position [806, 0]
click at [87, 306] on div "Signature & Submit" at bounding box center [73, 305] width 70 height 8
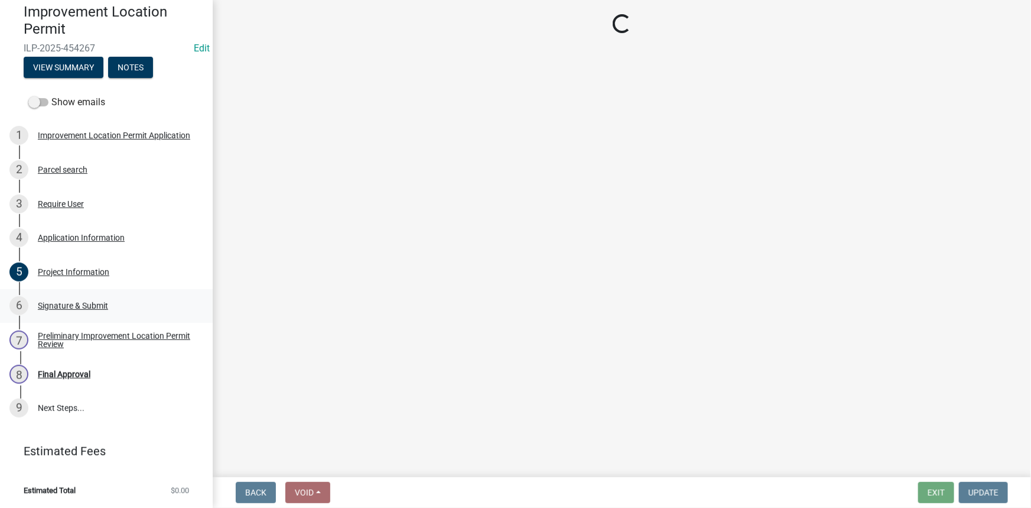
scroll to position [0, 0]
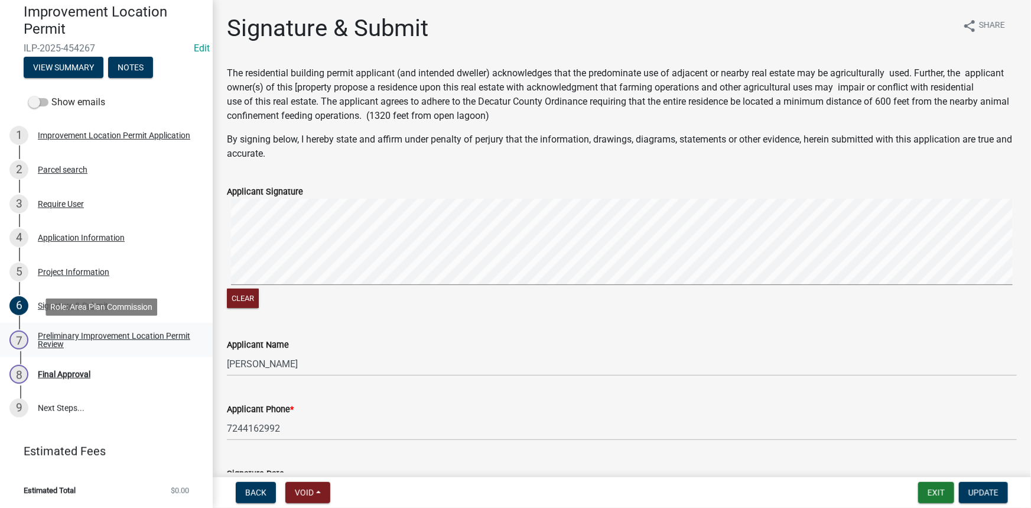
click at [66, 337] on div "Preliminary Improvement Location Permit Review" at bounding box center [116, 340] width 156 height 17
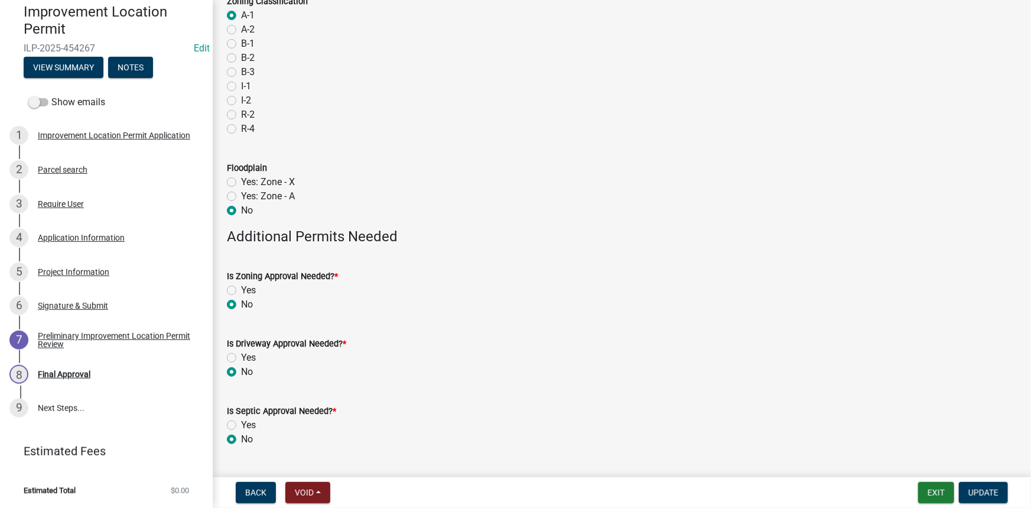
scroll to position [116, 0]
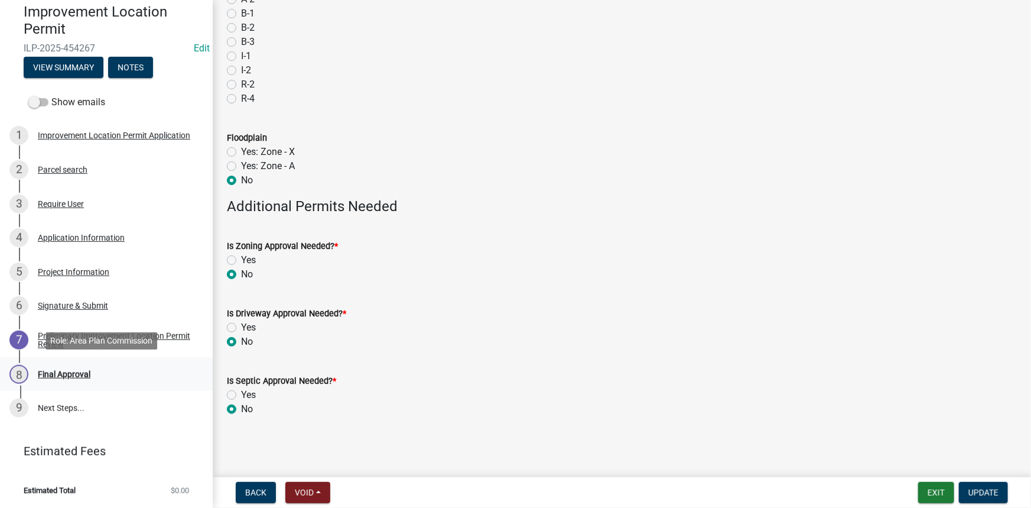
click at [63, 373] on div "Final Approval" at bounding box center [64, 374] width 53 height 8
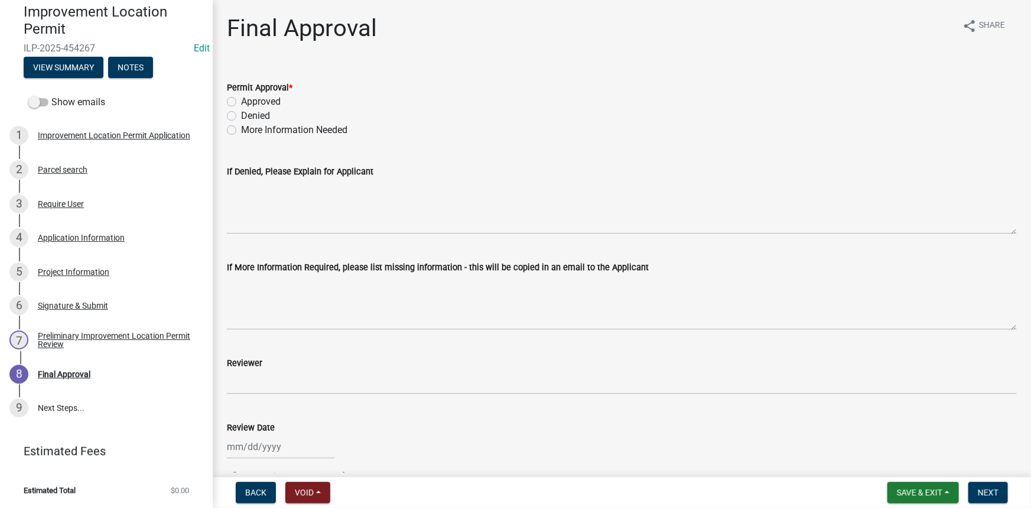
click at [241, 100] on label "Approved" at bounding box center [261, 102] width 40 height 14
click at [241, 100] on input "Approved" at bounding box center [245, 99] width 8 height 8
radio input "true"
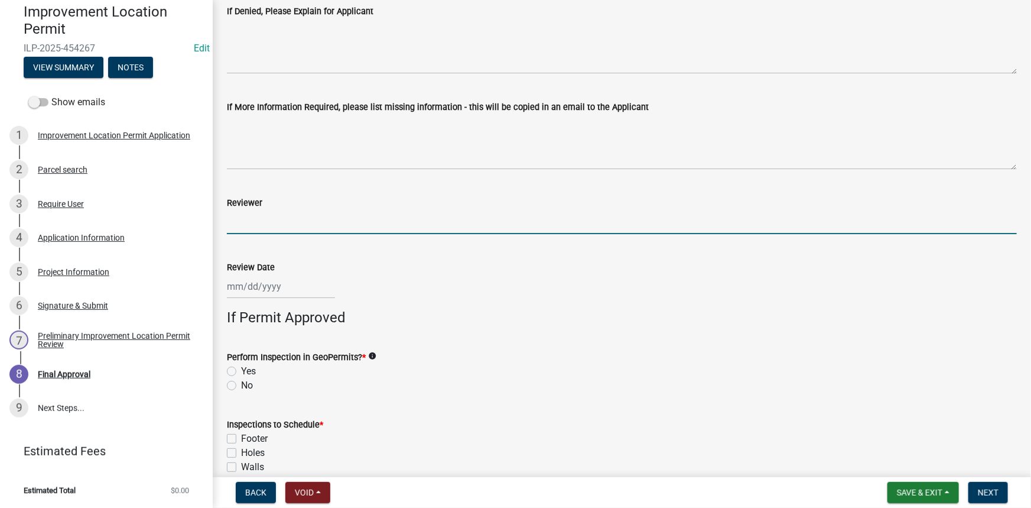
click at [251, 218] on input "Reviewer" at bounding box center [622, 222] width 790 height 24
type input "dm"
click at [257, 285] on div at bounding box center [281, 286] width 108 height 24
select select "8"
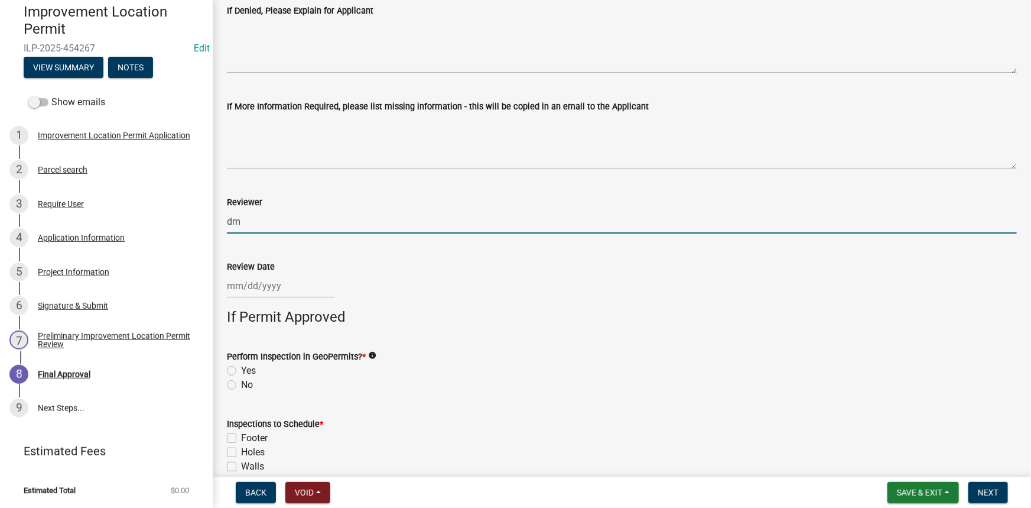
select select "2025"
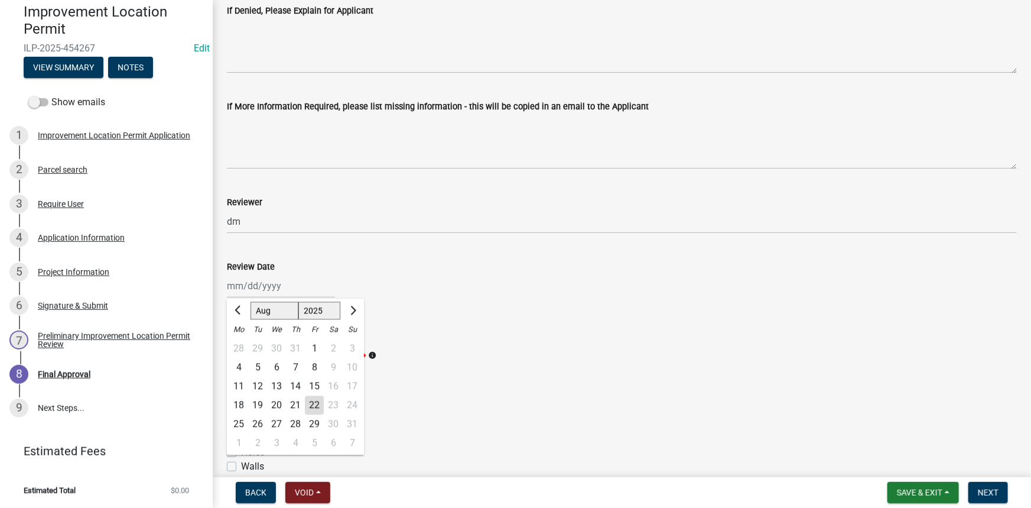
click at [314, 404] on div "22" at bounding box center [314, 405] width 19 height 19
type input "[DATE]"
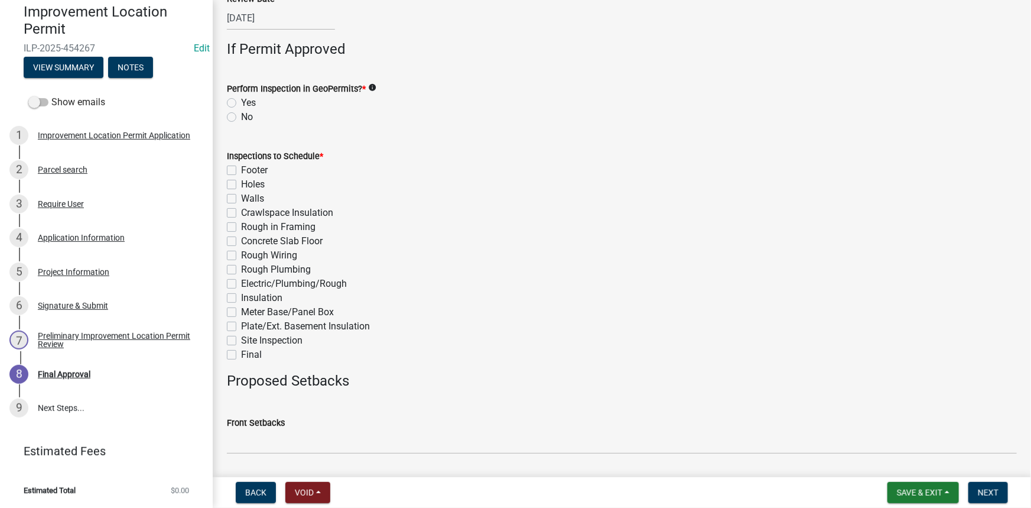
scroll to position [430, 0]
click at [241, 114] on label "No" at bounding box center [247, 116] width 12 height 14
click at [241, 114] on input "No" at bounding box center [245, 113] width 8 height 8
radio input "true"
click at [241, 353] on label "Final" at bounding box center [251, 353] width 21 height 14
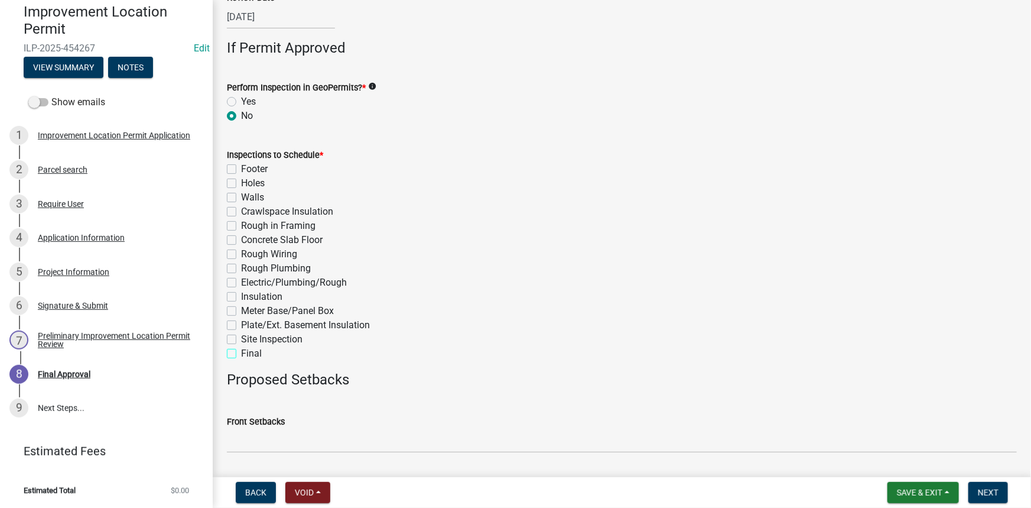
click at [241, 353] on input "Final" at bounding box center [245, 350] width 8 height 8
checkbox input "true"
checkbox input "false"
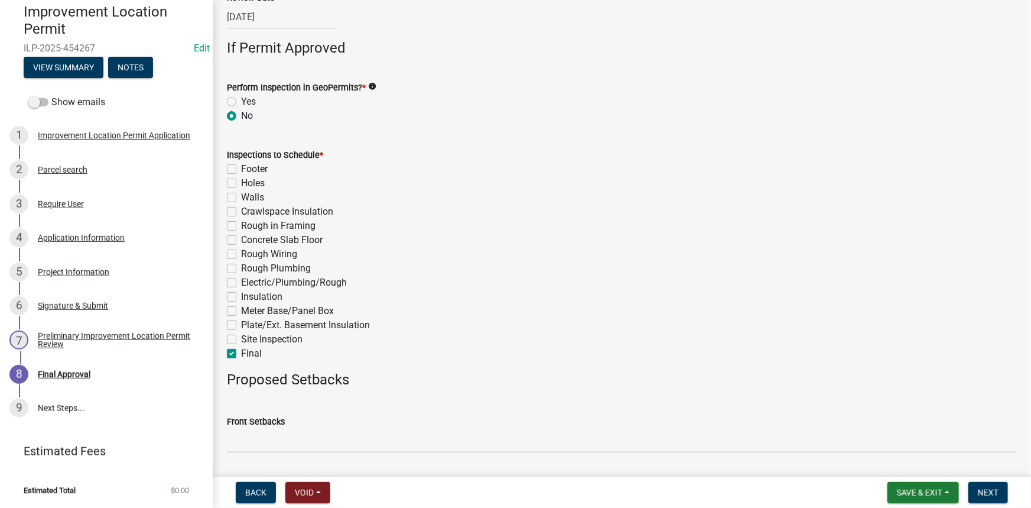
checkbox input "false"
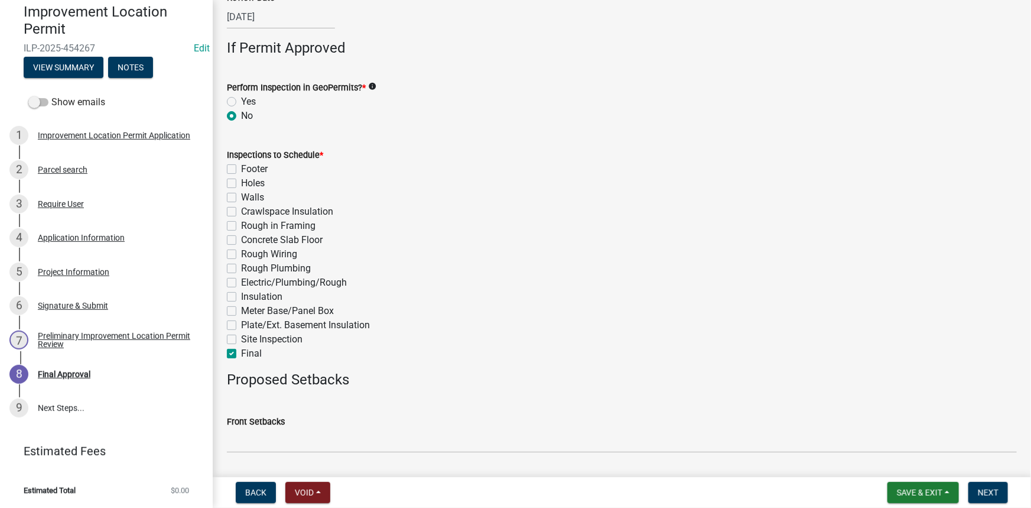
checkbox input "false"
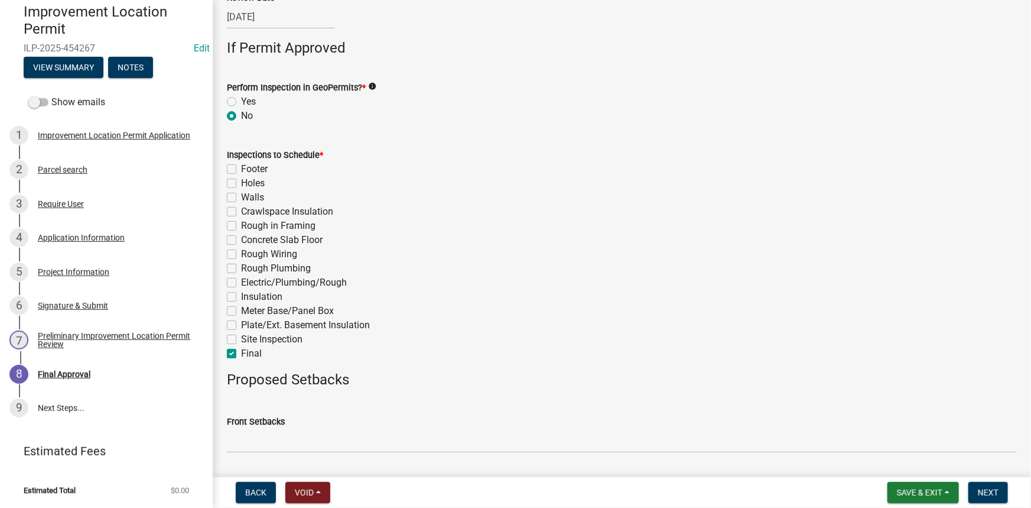
checkbox input "true"
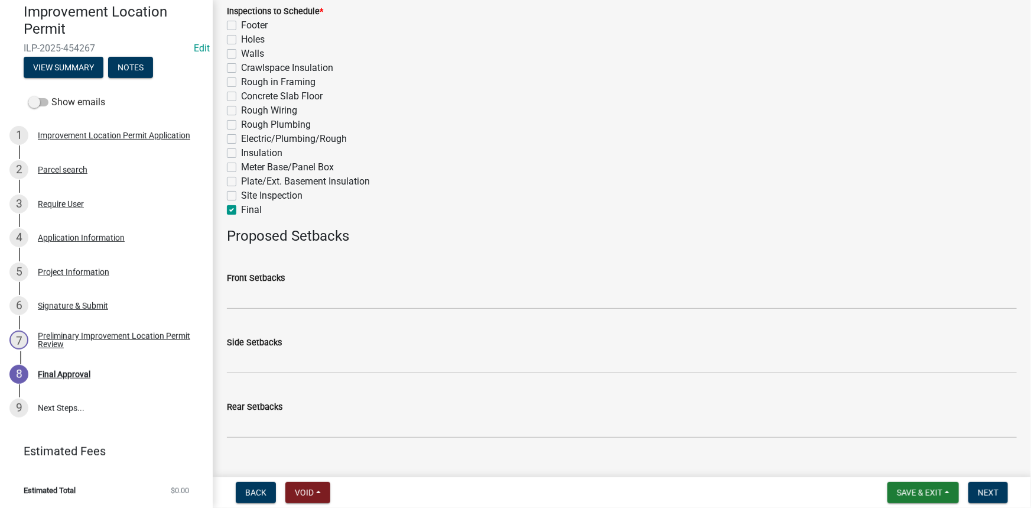
scroll to position [594, 0]
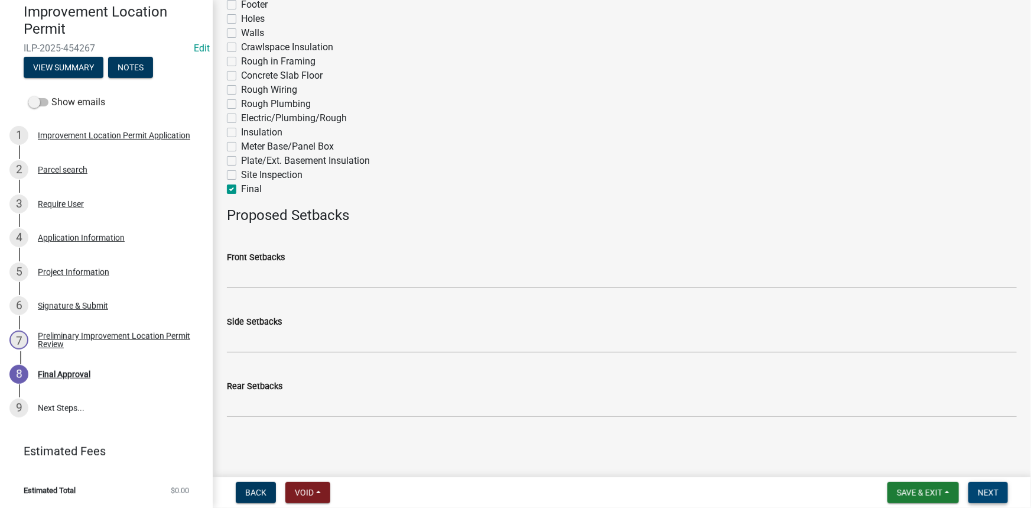
click at [979, 488] on span "Next" at bounding box center [988, 492] width 21 height 9
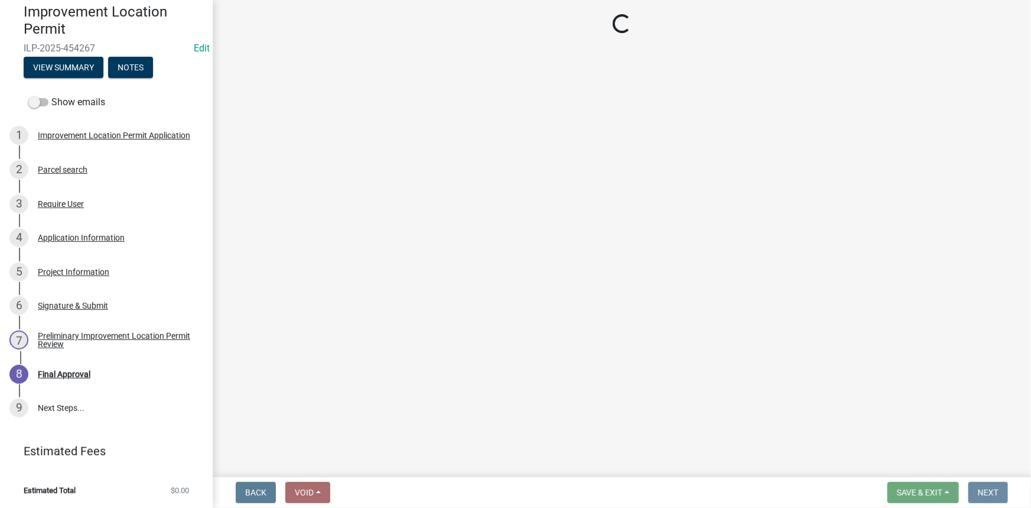
scroll to position [0, 0]
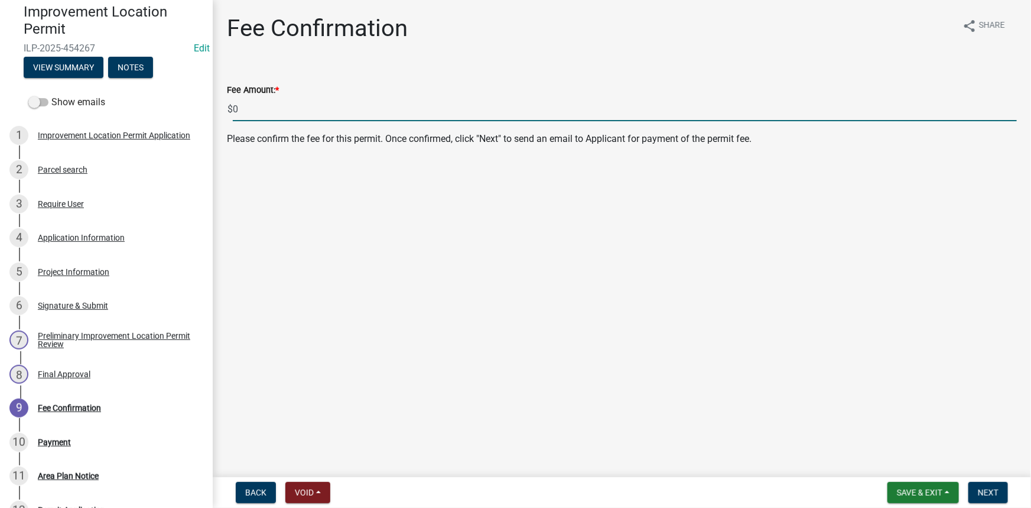
click at [248, 103] on input "0" at bounding box center [625, 109] width 784 height 24
type input "80.00"
click at [989, 491] on span "Next" at bounding box center [988, 492] width 21 height 9
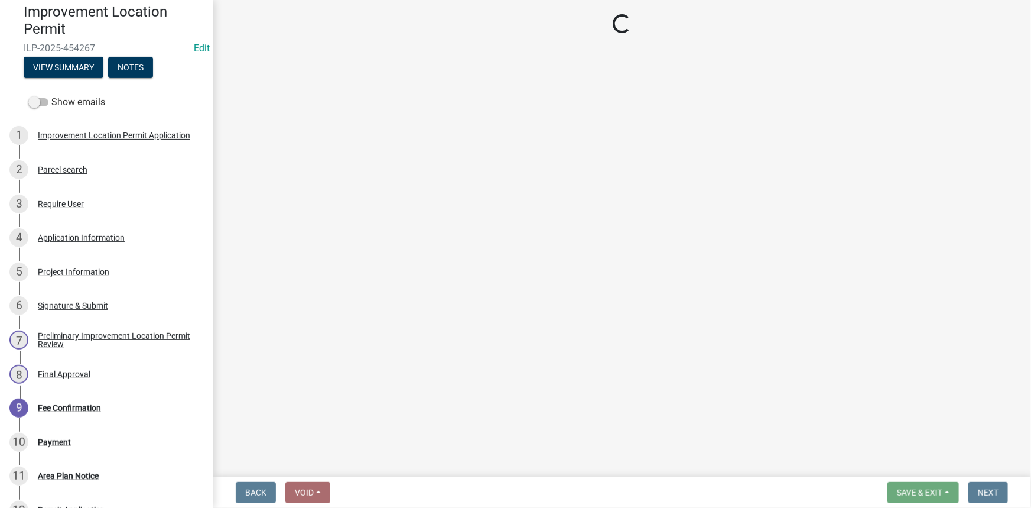
select select "3: 3"
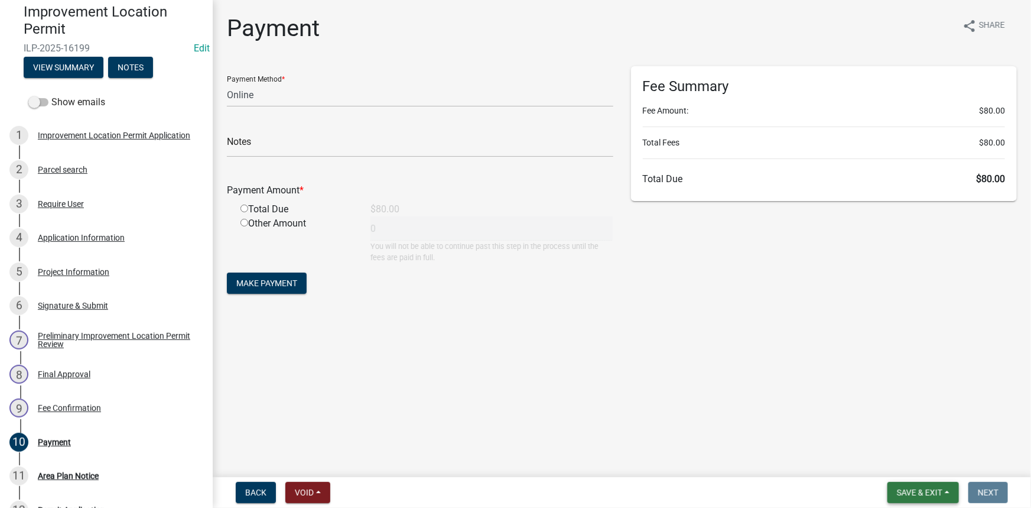
click at [927, 486] on button "Save & Exit" at bounding box center [924, 492] width 72 height 21
click at [910, 458] on button "Save & Exit" at bounding box center [912, 461] width 95 height 28
